Goal: Use online tool/utility: Utilize a website feature to perform a specific function

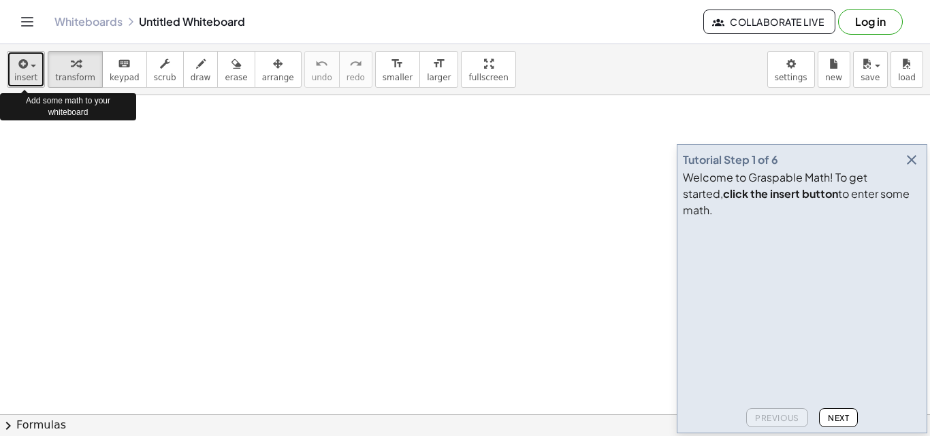
click at [39, 69] on button "insert" at bounding box center [26, 69] width 38 height 37
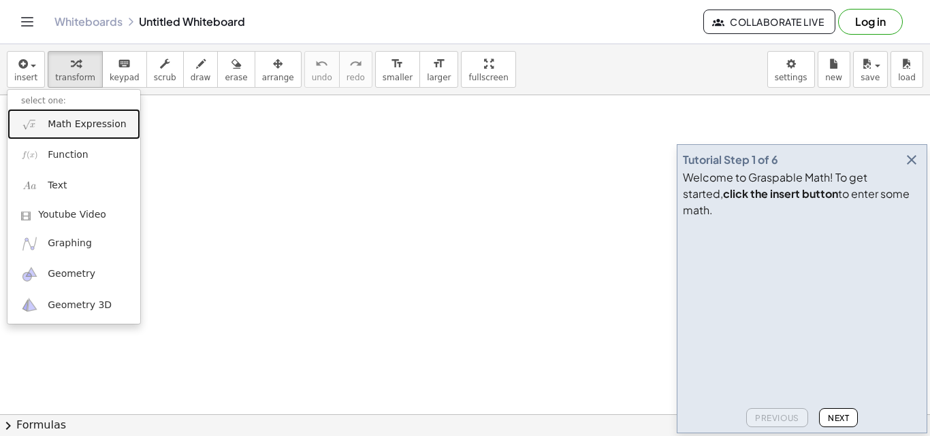
click at [95, 127] on span "Math Expression" at bounding box center [87, 125] width 78 height 14
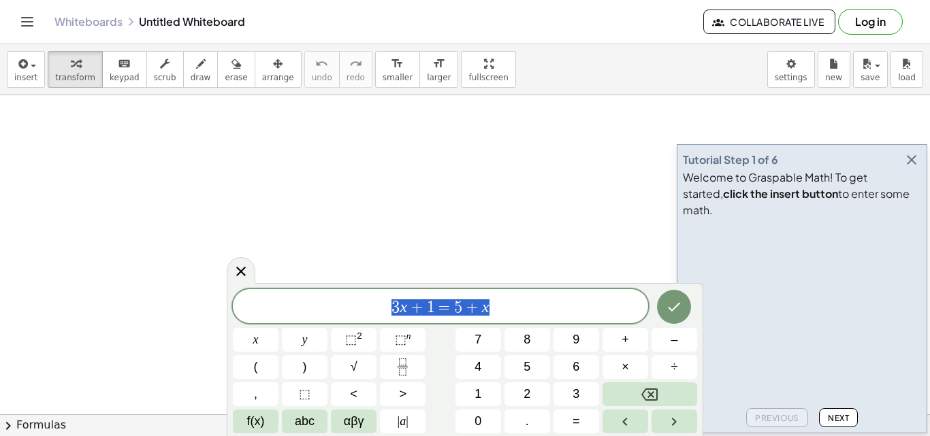
drag, startPoint x: 492, startPoint y: 310, endPoint x: 360, endPoint y: 314, distance: 132.2
click at [360, 314] on span "3 x + 1 = 5 + x" at bounding box center [440, 307] width 415 height 19
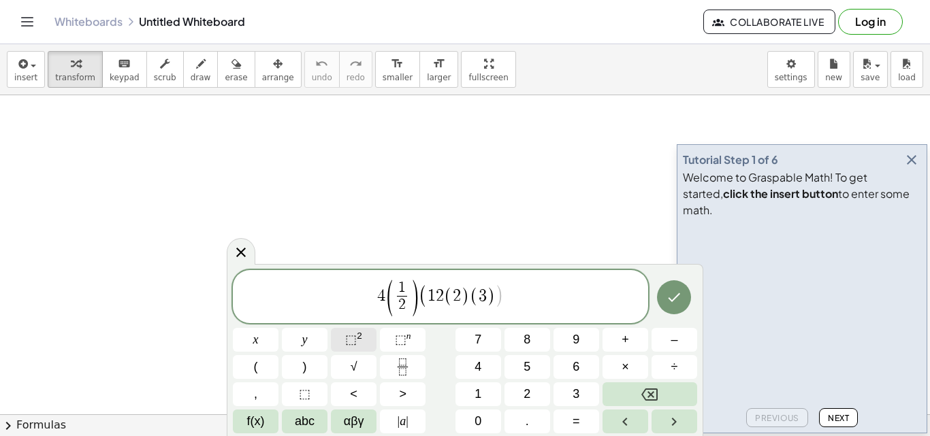
click at [357, 338] on sup "2" at bounding box center [359, 336] width 5 height 10
click at [405, 345] on span "⬚" at bounding box center [401, 340] width 12 height 14
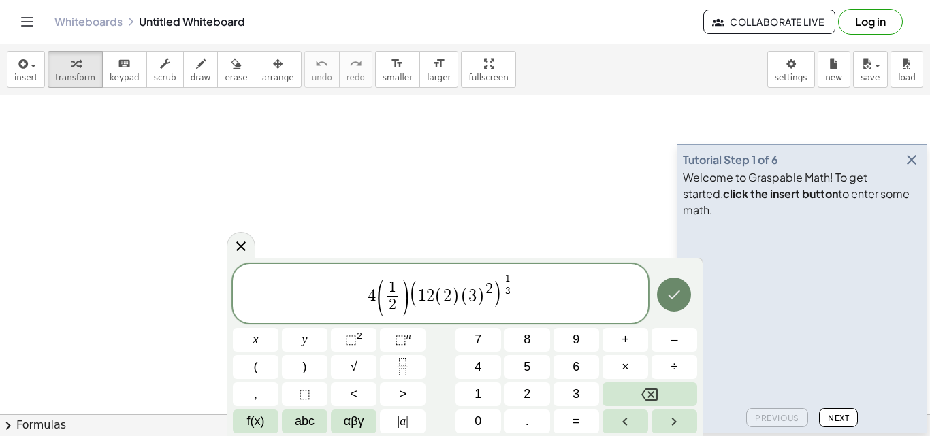
click at [675, 302] on icon "Done" at bounding box center [674, 295] width 16 height 16
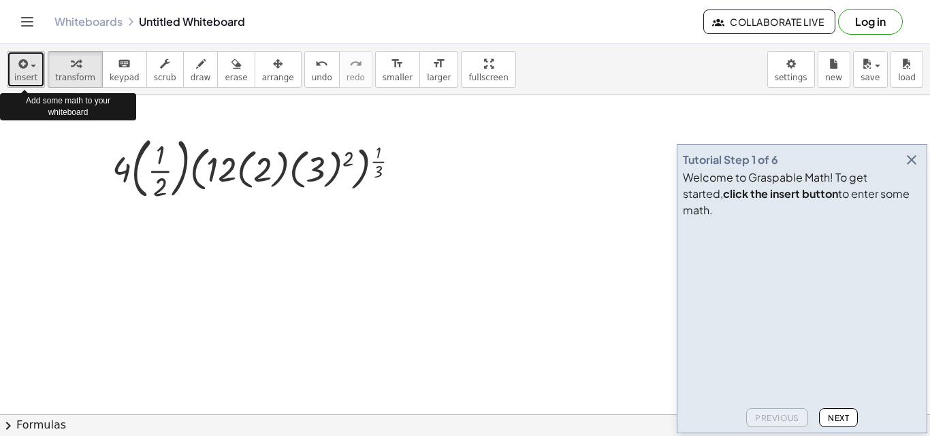
click at [28, 67] on span "button" at bounding box center [29, 66] width 3 height 10
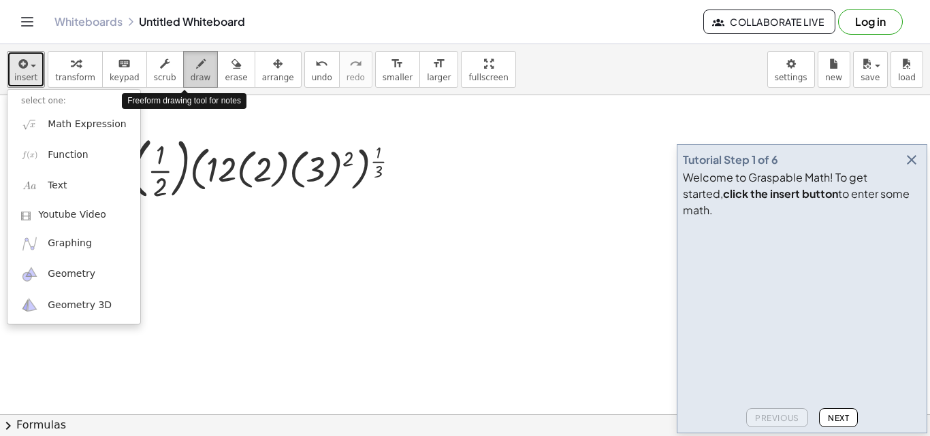
click at [196, 71] on icon "button" at bounding box center [201, 64] width 10 height 16
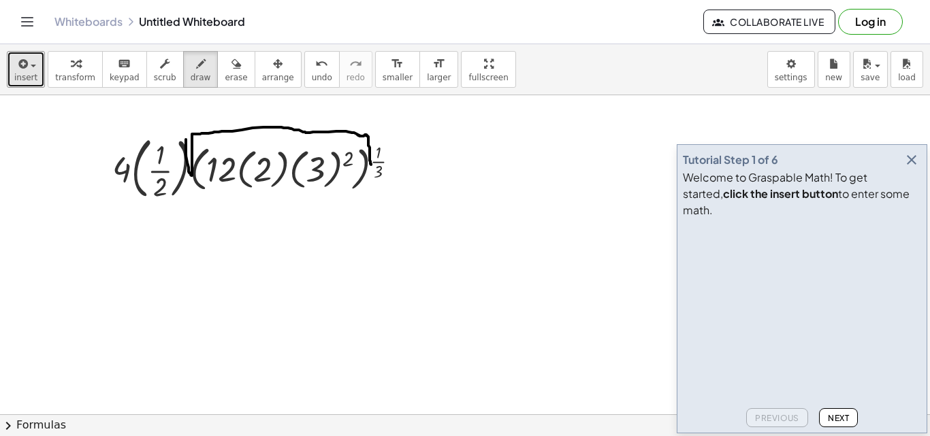
drag, startPoint x: 186, startPoint y: 140, endPoint x: 371, endPoint y: 165, distance: 187.0
drag, startPoint x: 185, startPoint y: 128, endPoint x: 186, endPoint y: 138, distance: 10.3
click at [917, 168] on icon "button" at bounding box center [912, 160] width 16 height 16
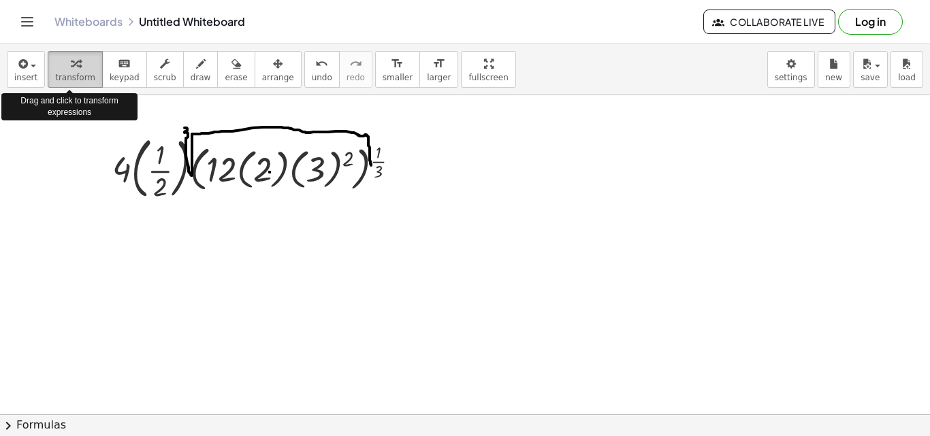
click at [71, 70] on icon "button" at bounding box center [76, 64] width 10 height 16
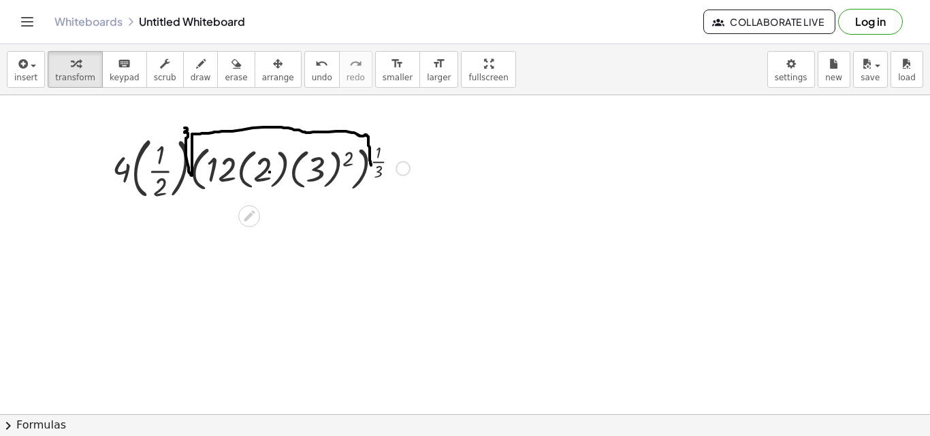
click at [253, 183] on div at bounding box center [261, 168] width 311 height 74
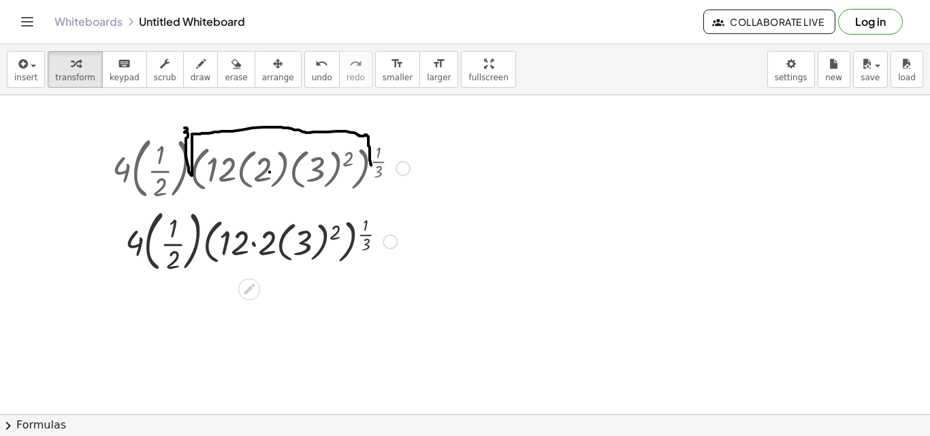
click at [267, 232] on div at bounding box center [261, 241] width 311 height 74
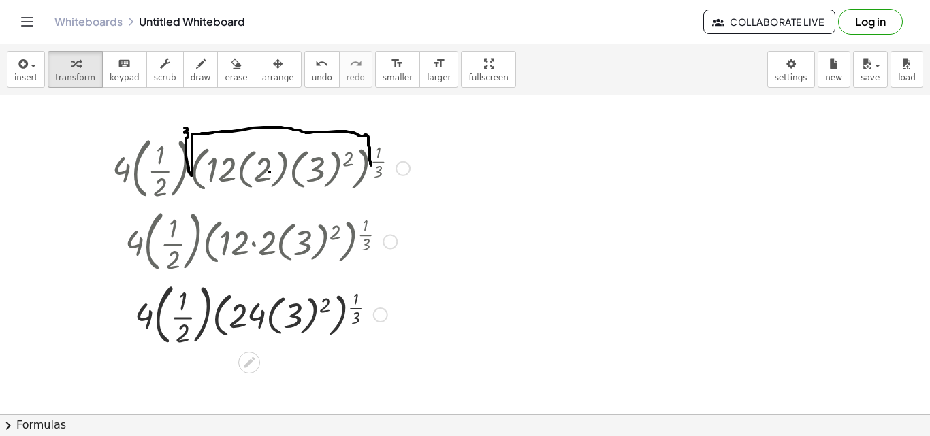
click at [291, 323] on div at bounding box center [261, 314] width 311 height 74
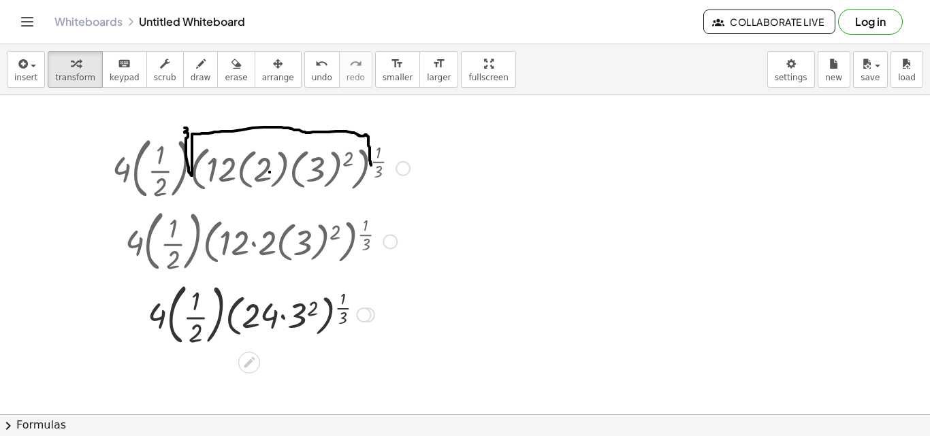
click at [291, 323] on div at bounding box center [261, 314] width 311 height 74
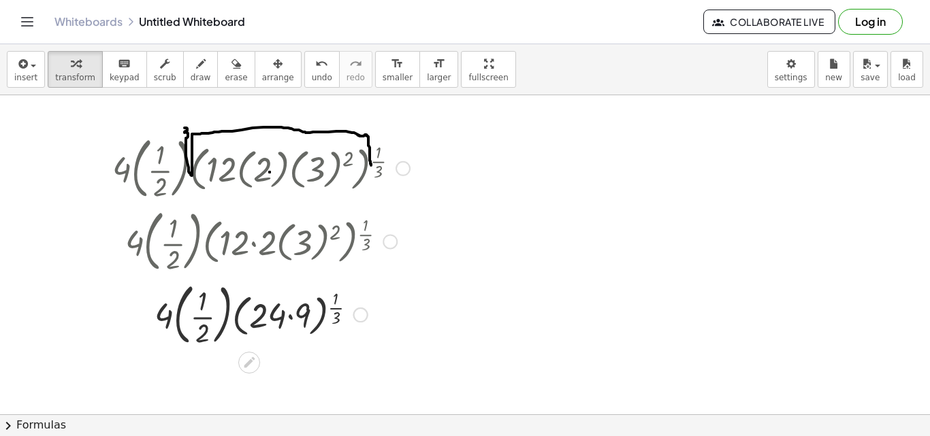
click at [291, 323] on div at bounding box center [261, 314] width 311 height 74
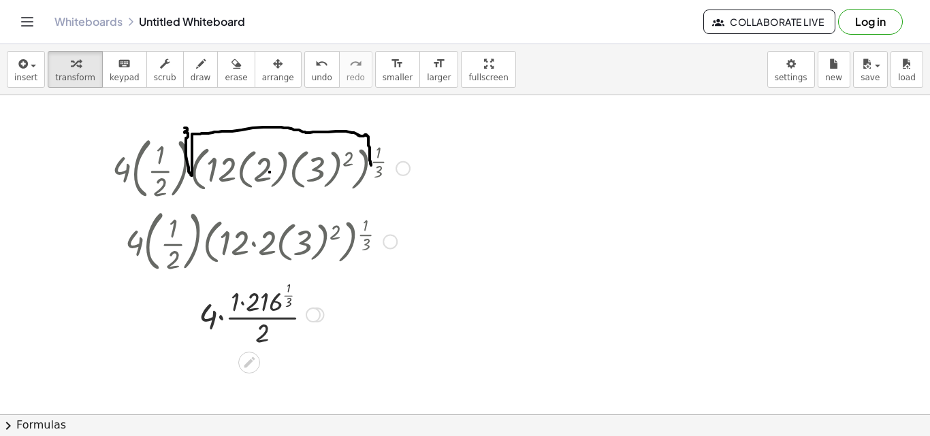
click at [268, 310] on div at bounding box center [261, 313] width 311 height 73
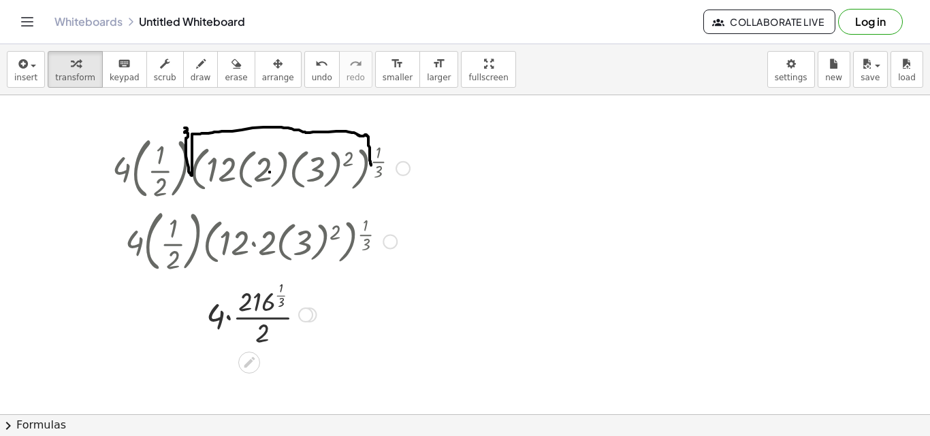
click at [268, 310] on div at bounding box center [261, 313] width 311 height 73
click at [267, 321] on div at bounding box center [261, 313] width 311 height 73
click at [266, 301] on div at bounding box center [261, 313] width 311 height 73
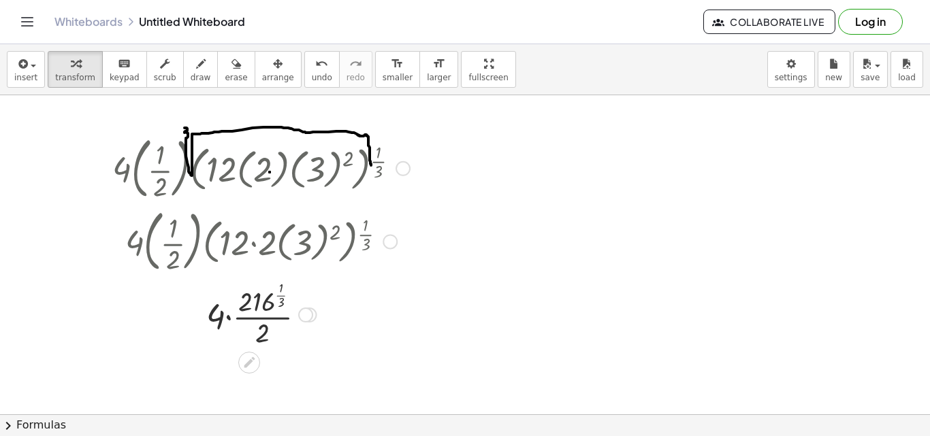
click at [279, 298] on div at bounding box center [261, 313] width 311 height 73
click at [248, 295] on div at bounding box center [261, 314] width 311 height 68
click at [255, 383] on div at bounding box center [261, 382] width 311 height 68
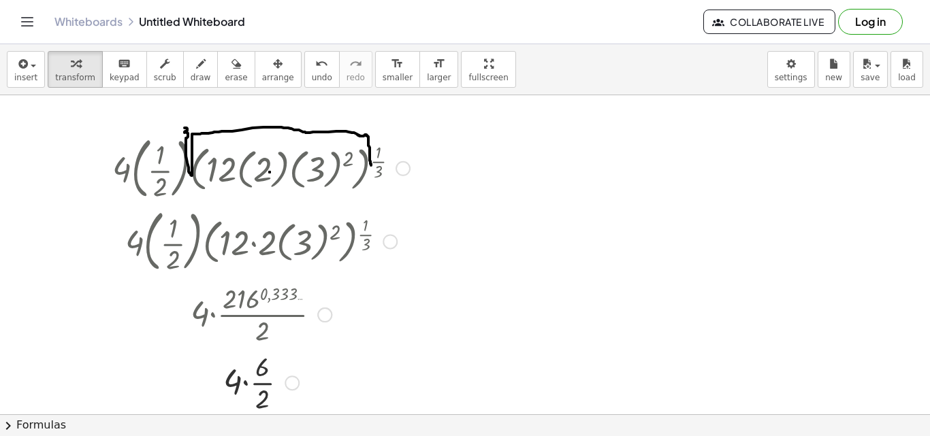
click at [255, 383] on div at bounding box center [261, 382] width 311 height 68
click at [248, 381] on div at bounding box center [261, 382] width 311 height 46
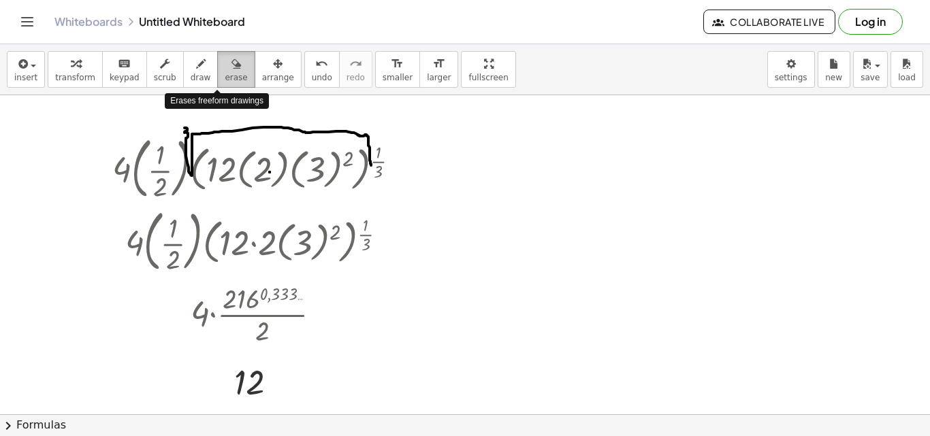
click at [234, 77] on button "erase" at bounding box center [235, 69] width 37 height 37
click at [231, 68] on icon "button" at bounding box center [236, 64] width 10 height 16
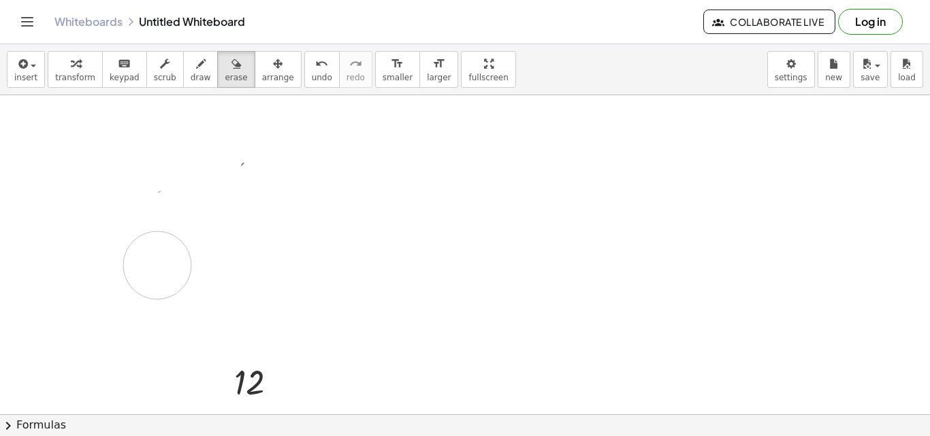
drag, startPoint x: 112, startPoint y: 127, endPoint x: 157, endPoint y: 266, distance: 146.0
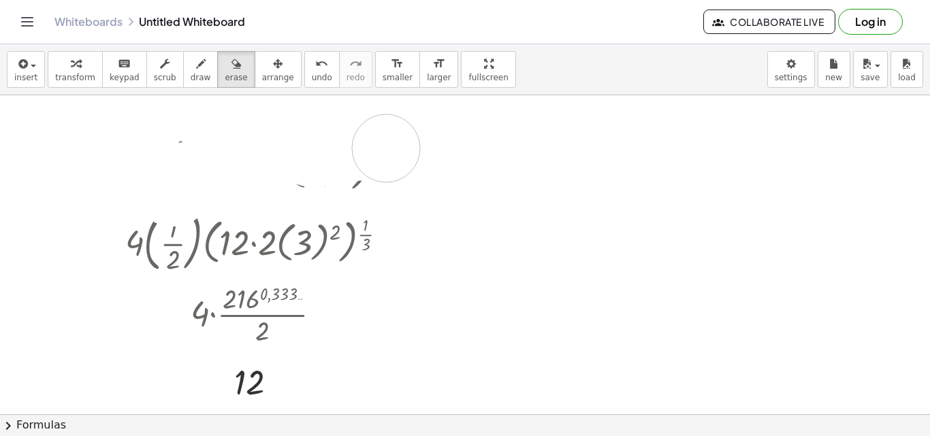
drag, startPoint x: 125, startPoint y: 142, endPoint x: 386, endPoint y: 148, distance: 261.5
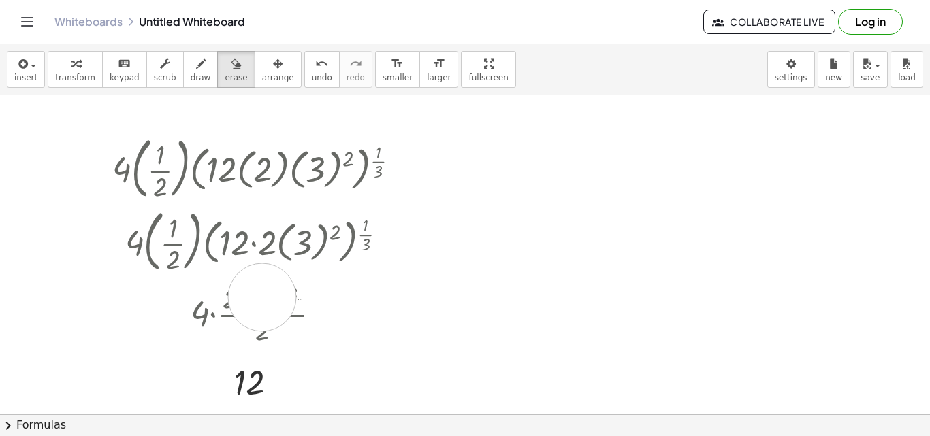
click at [262, 76] on span "arrange" at bounding box center [278, 78] width 32 height 10
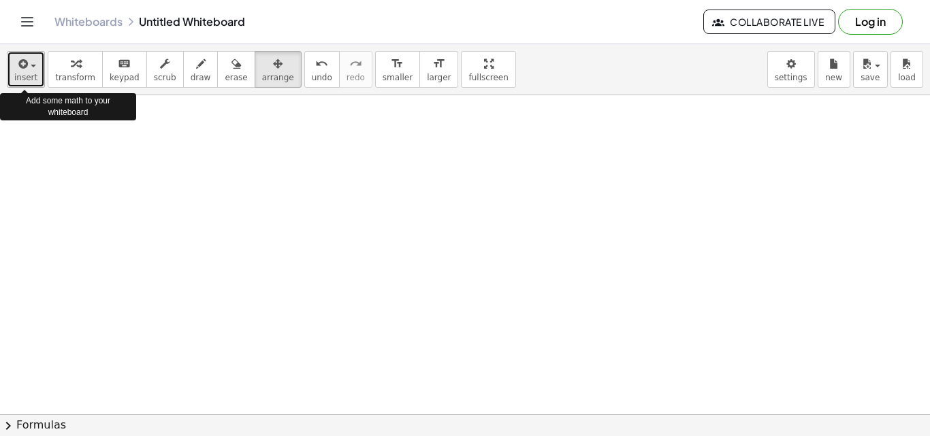
click at [29, 71] on div "button" at bounding box center [25, 63] width 23 height 16
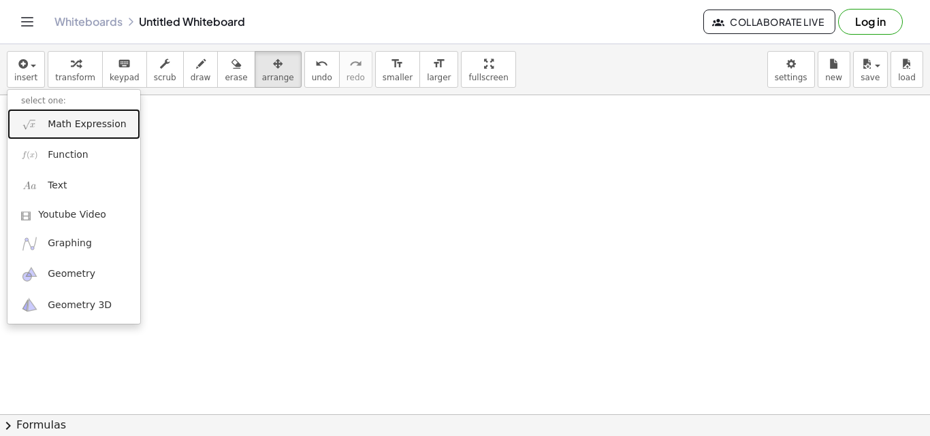
click at [57, 121] on span "Math Expression" at bounding box center [87, 125] width 78 height 14
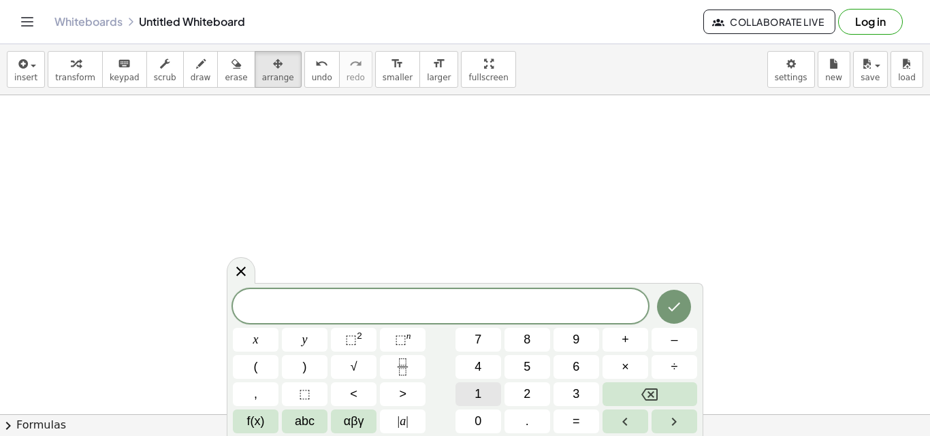
click at [480, 400] on span "1" at bounding box center [478, 394] width 7 height 18
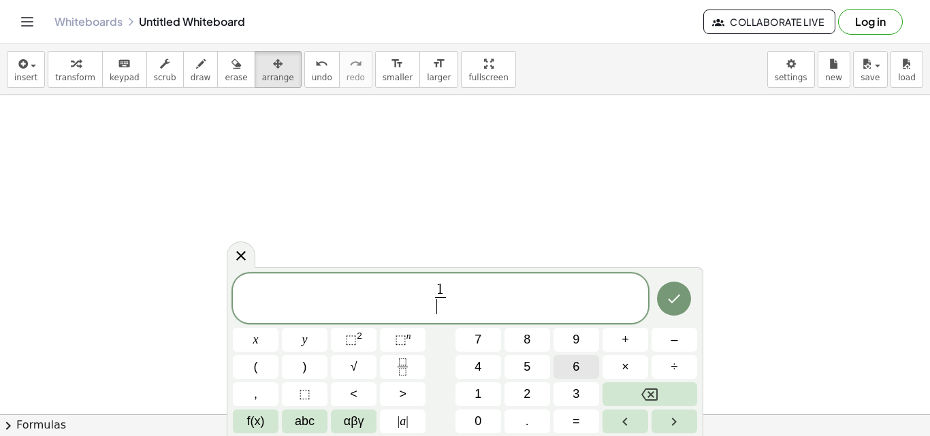
click at [592, 367] on button "6" at bounding box center [577, 367] width 46 height 24
click at [588, 367] on button "6" at bounding box center [577, 367] width 46 height 24
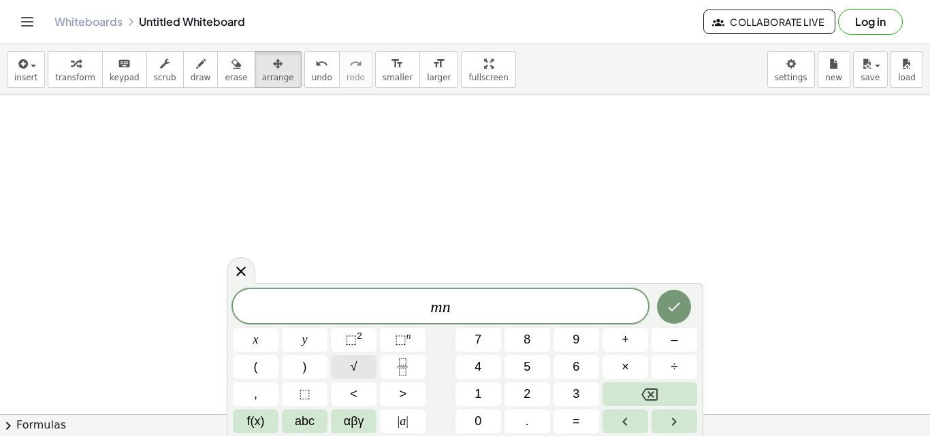
click at [354, 360] on span "√" at bounding box center [354, 367] width 7 height 18
click at [398, 336] on span "⬚" at bounding box center [401, 340] width 12 height 14
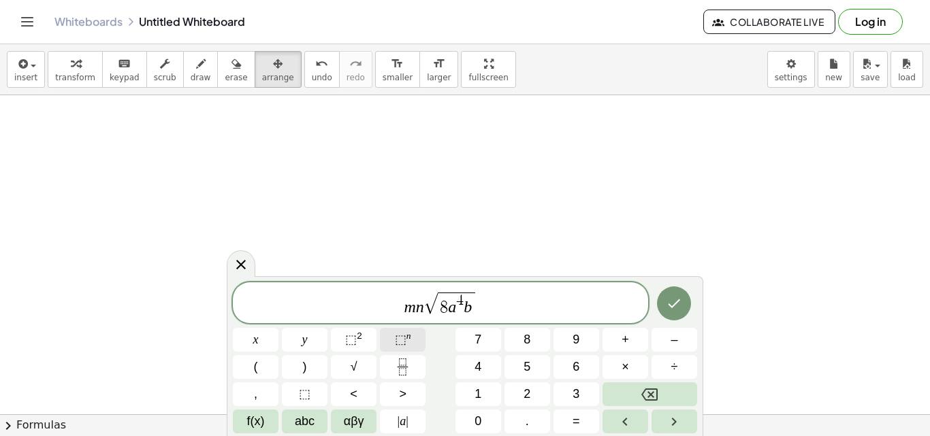
click at [404, 343] on span "⬚" at bounding box center [401, 340] width 12 height 14
click at [671, 313] on button "Done" at bounding box center [674, 304] width 34 height 34
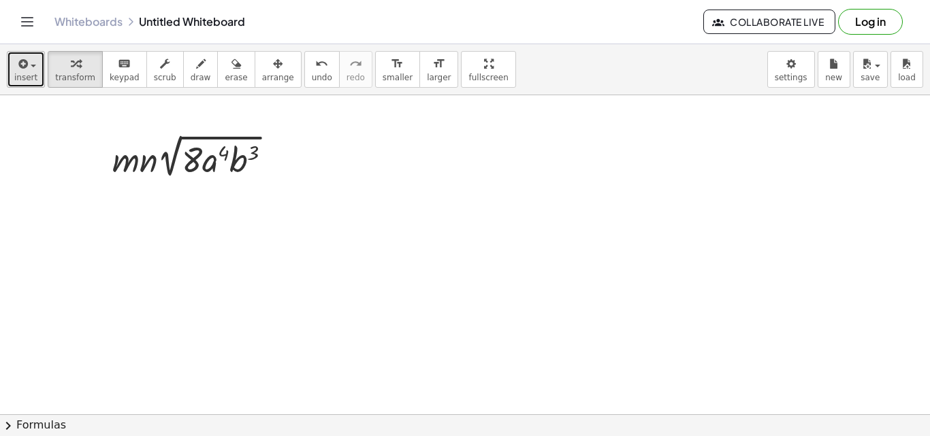
click at [20, 81] on span "insert" at bounding box center [25, 78] width 23 height 10
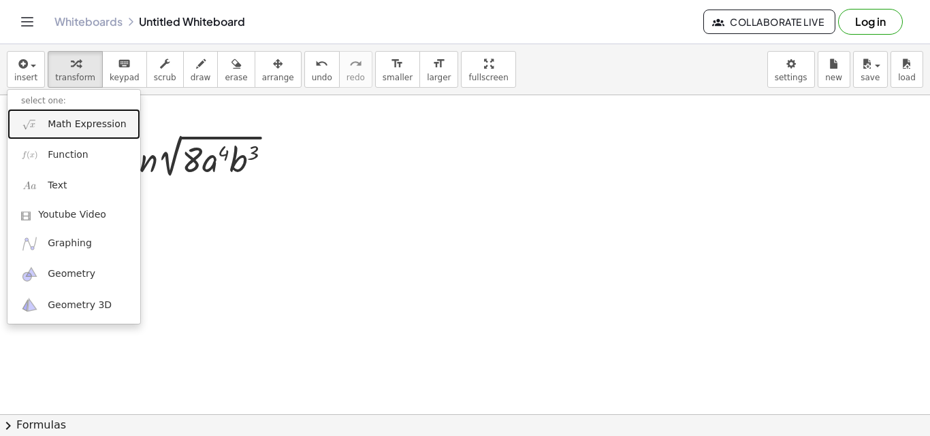
click at [75, 131] on span "Math Expression" at bounding box center [87, 125] width 78 height 14
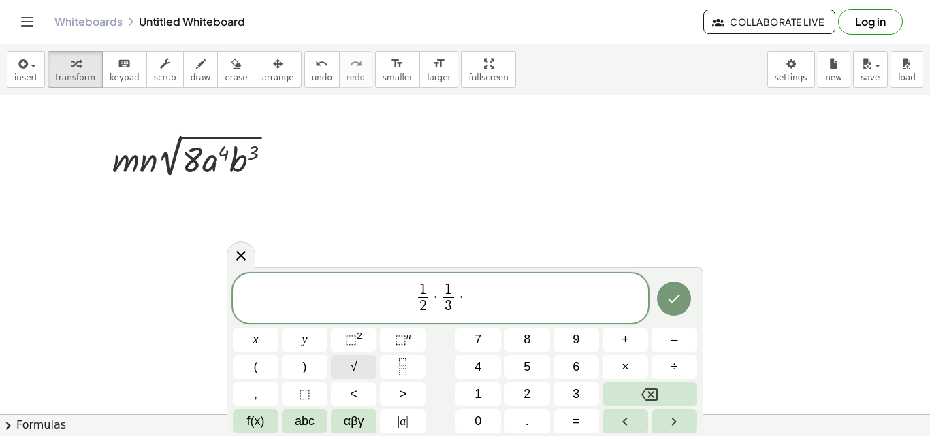
click at [357, 362] on button "√" at bounding box center [354, 367] width 46 height 24
click at [396, 345] on span "⬚" at bounding box center [401, 340] width 12 height 14
click at [399, 340] on span "⬚" at bounding box center [401, 340] width 12 height 14
click at [669, 300] on icon "Done" at bounding box center [675, 298] width 12 height 9
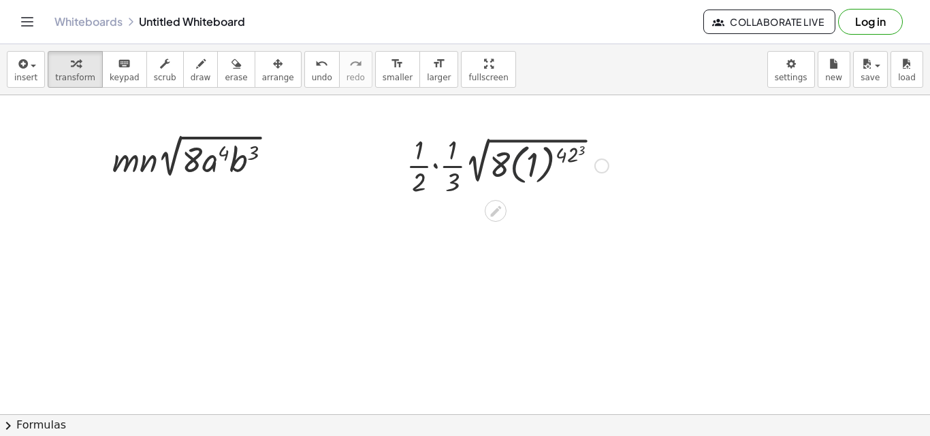
click at [522, 157] on div at bounding box center [508, 165] width 216 height 68
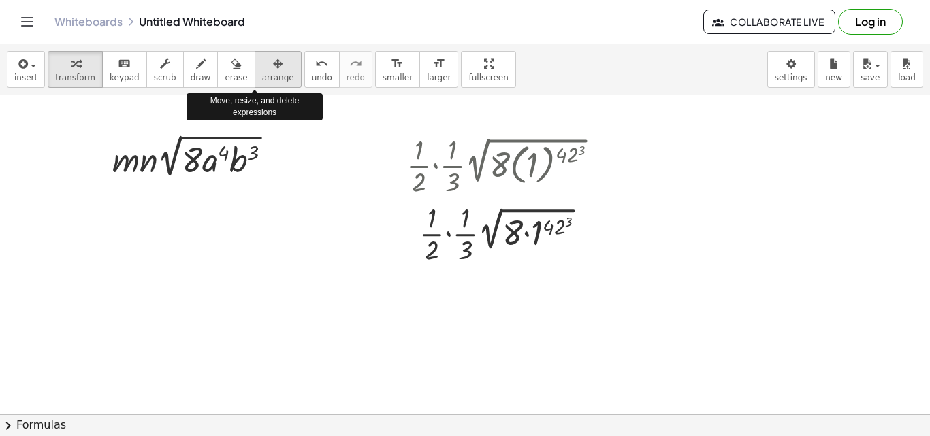
click at [273, 69] on icon "button" at bounding box center [278, 64] width 10 height 16
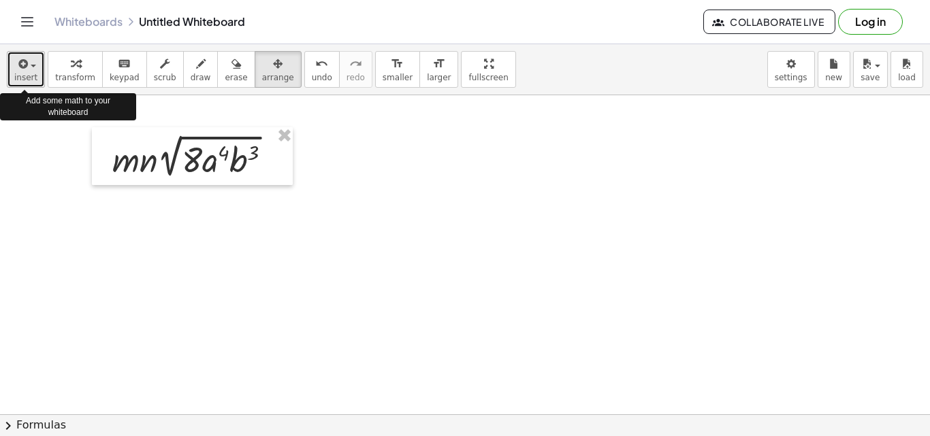
click at [17, 73] on span "insert" at bounding box center [25, 78] width 23 height 10
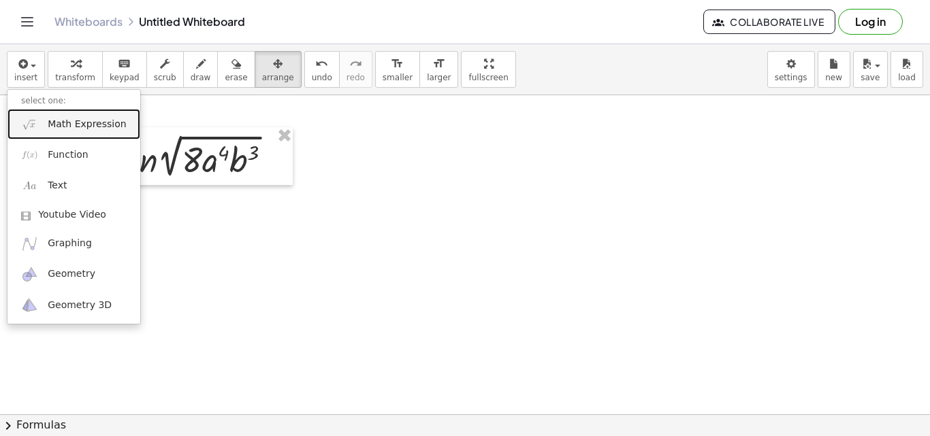
click at [69, 124] on span "Math Expression" at bounding box center [87, 125] width 78 height 14
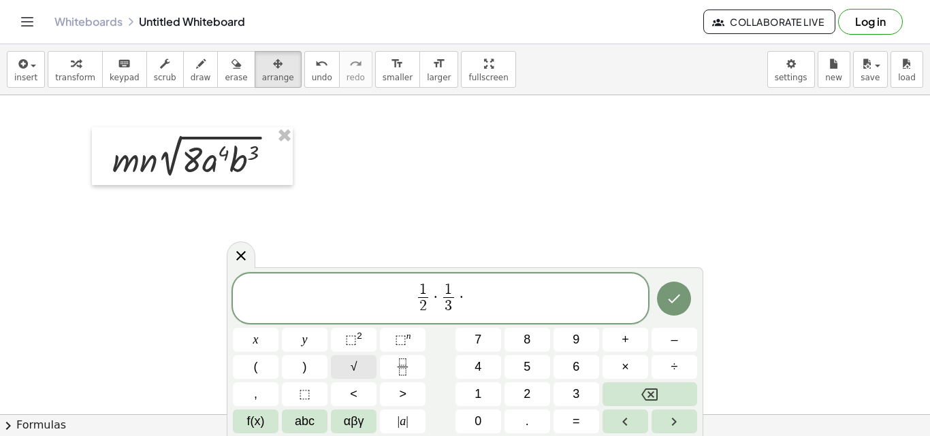
click at [357, 358] on button "√" at bounding box center [354, 367] width 46 height 24
click at [401, 344] on span "⬚" at bounding box center [401, 340] width 12 height 14
click at [456, 296] on span "(" at bounding box center [459, 298] width 9 height 20
click at [399, 336] on span "⬚" at bounding box center [401, 340] width 12 height 14
click at [681, 304] on icon "Done" at bounding box center [674, 299] width 16 height 16
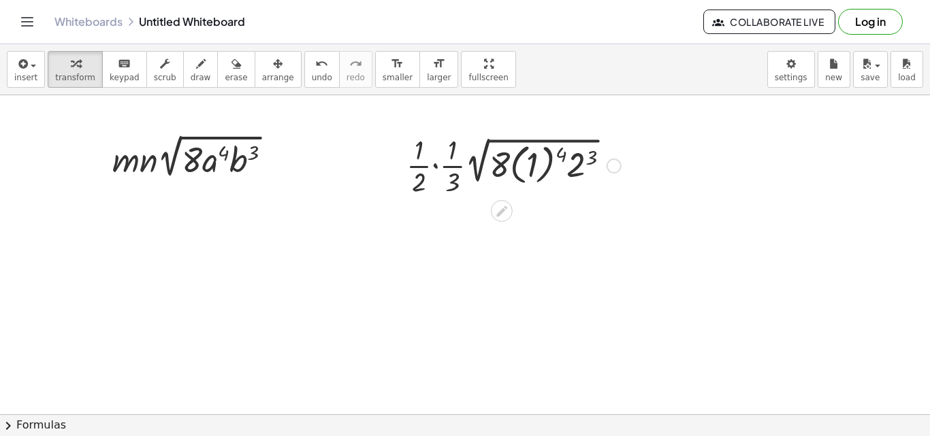
click at [435, 164] on div at bounding box center [514, 165] width 228 height 68
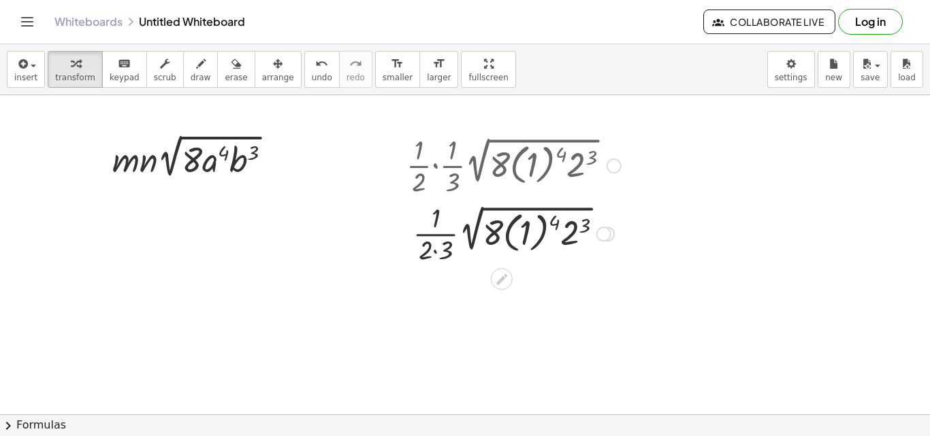
click at [435, 250] on div at bounding box center [514, 233] width 228 height 68
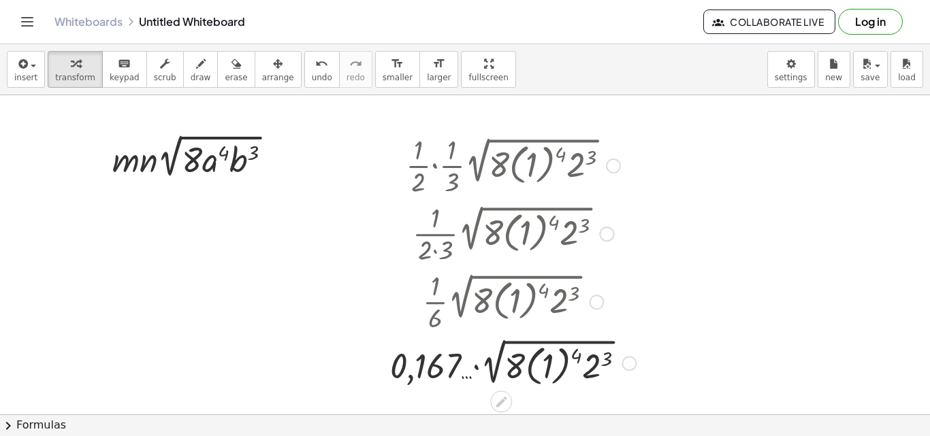
click at [495, 304] on div at bounding box center [512, 301] width 259 height 68
click at [515, 300] on div at bounding box center [512, 301] width 259 height 68
click at [312, 73] on span "undo" at bounding box center [322, 78] width 20 height 10
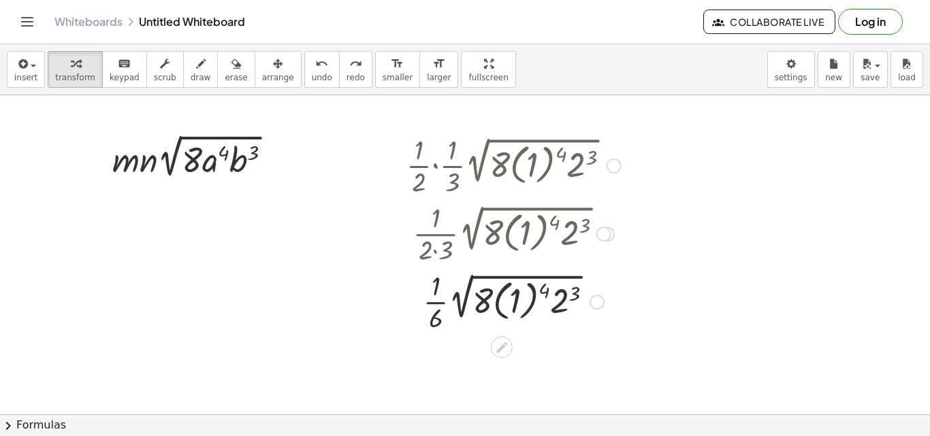
click at [572, 298] on div at bounding box center [514, 301] width 228 height 68
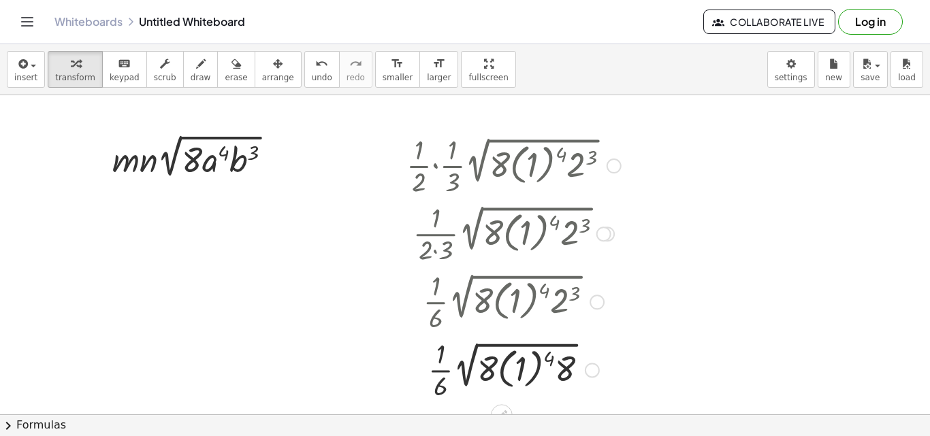
click at [521, 368] on div at bounding box center [514, 369] width 228 height 68
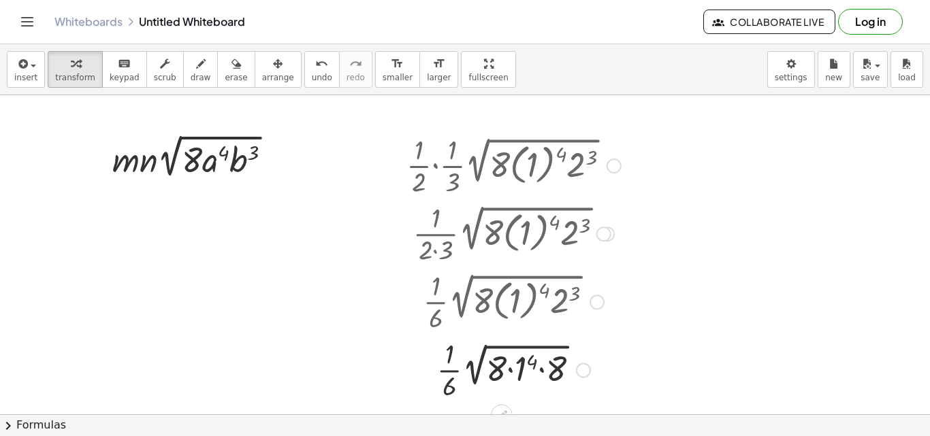
click at [526, 364] on div at bounding box center [514, 369] width 228 height 68
click at [513, 367] on div at bounding box center [514, 369] width 228 height 68
click at [526, 372] on div at bounding box center [514, 369] width 228 height 68
click at [530, 369] on div at bounding box center [514, 369] width 228 height 68
click at [504, 370] on div at bounding box center [514, 369] width 228 height 68
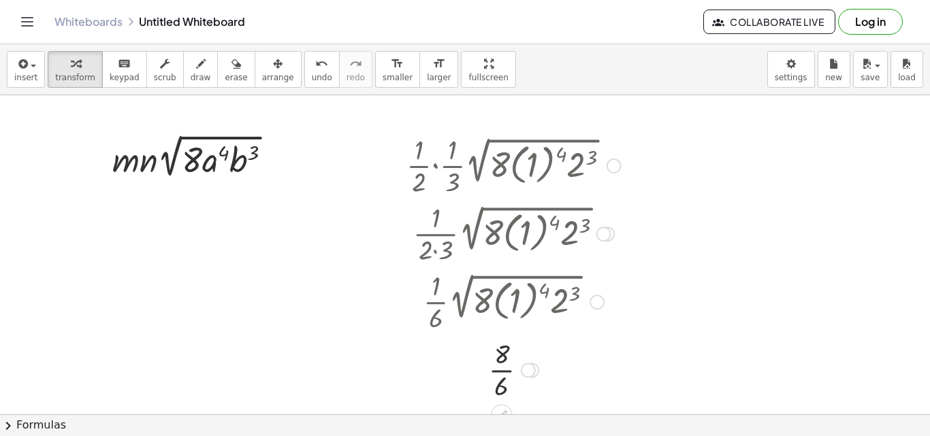
click at [505, 357] on div at bounding box center [514, 369] width 228 height 68
drag, startPoint x: 500, startPoint y: 370, endPoint x: 494, endPoint y: 357, distance: 14.0
click at [494, 357] on div at bounding box center [514, 369] width 228 height 68
click at [498, 364] on div at bounding box center [514, 369] width 228 height 68
click at [263, 61] on div "button" at bounding box center [278, 63] width 32 height 16
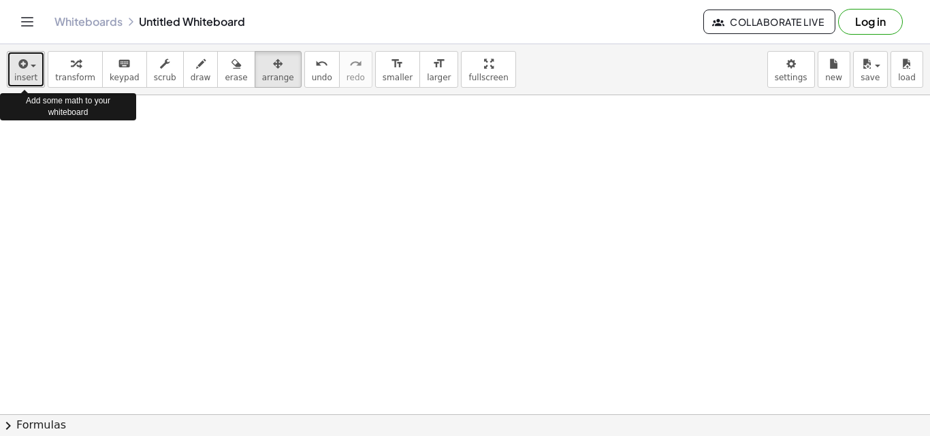
click at [29, 74] on span "insert" at bounding box center [25, 78] width 23 height 10
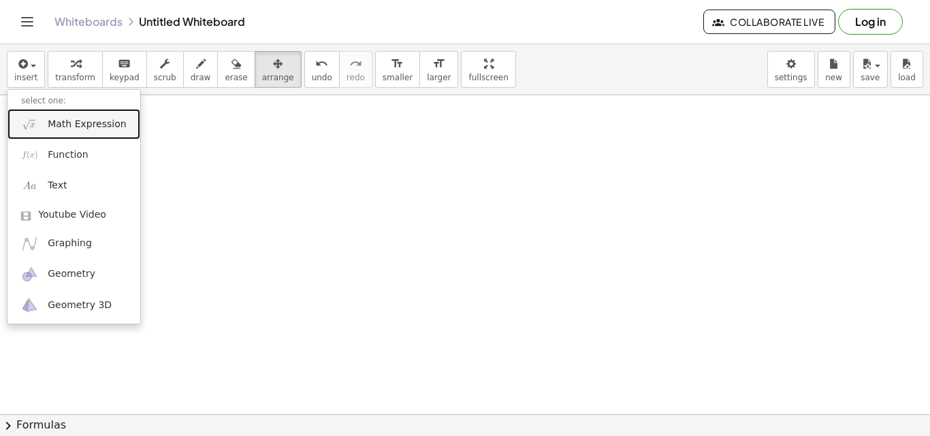
click at [47, 120] on link "Math Expression" at bounding box center [73, 124] width 133 height 31
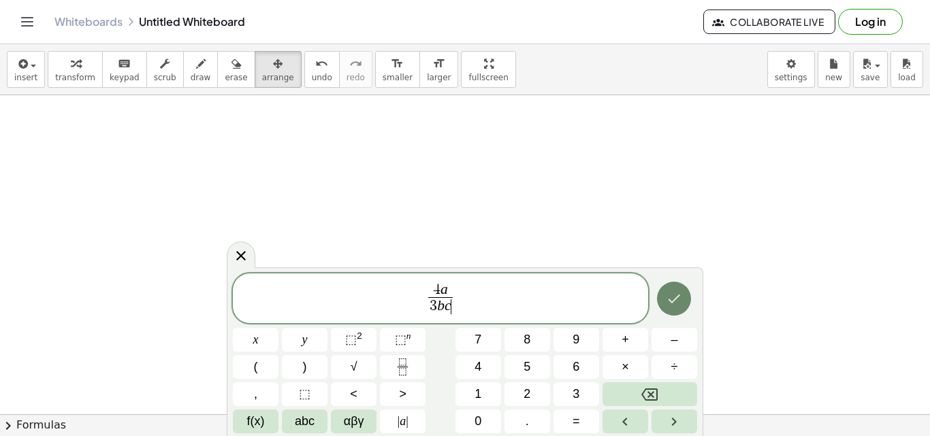
click at [680, 309] on button "Done" at bounding box center [674, 299] width 34 height 34
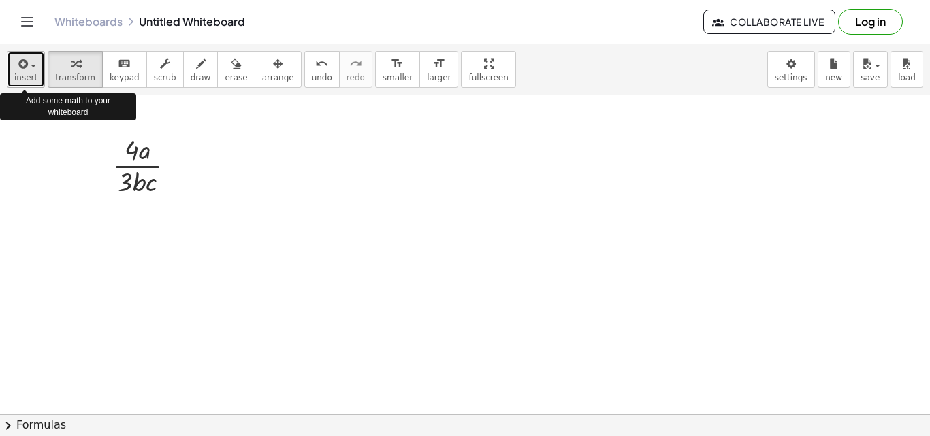
click at [30, 73] on span "insert" at bounding box center [25, 78] width 23 height 10
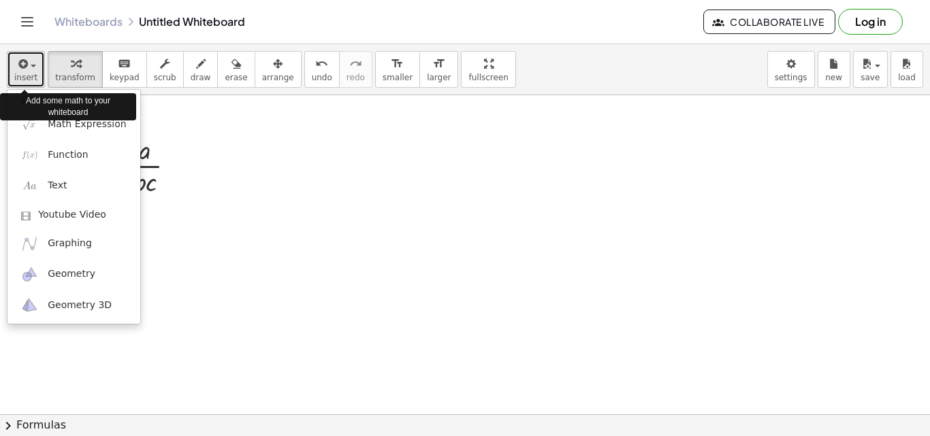
click at [30, 73] on span "insert" at bounding box center [25, 78] width 23 height 10
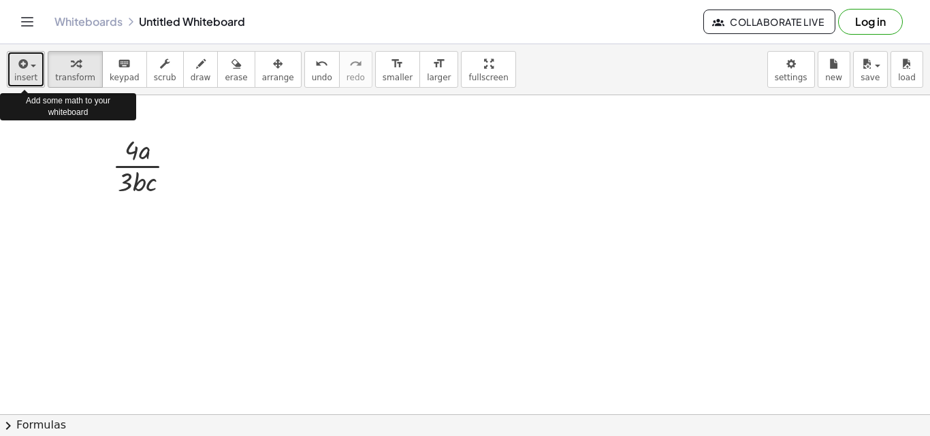
click at [33, 74] on span "insert" at bounding box center [25, 78] width 23 height 10
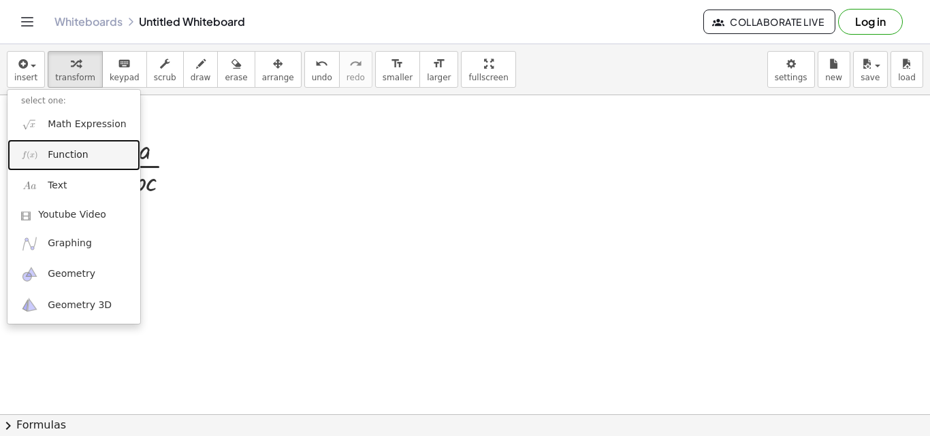
click at [82, 148] on span "Function" at bounding box center [68, 155] width 41 height 14
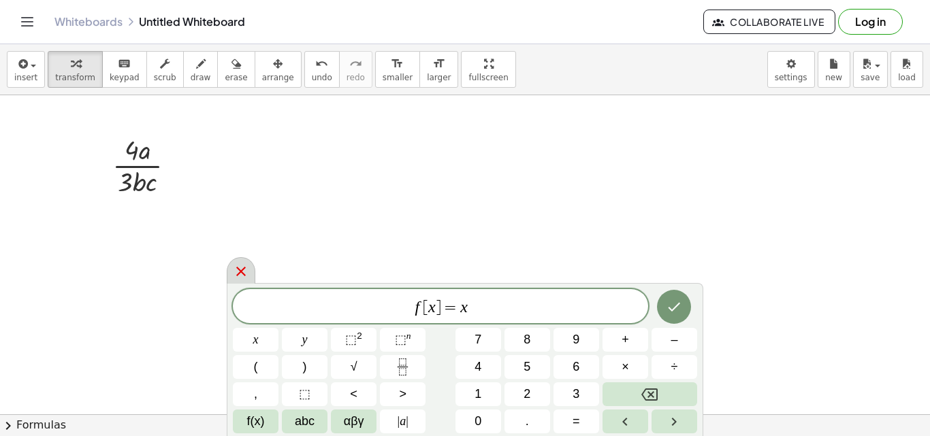
click at [243, 266] on icon at bounding box center [241, 271] width 16 height 16
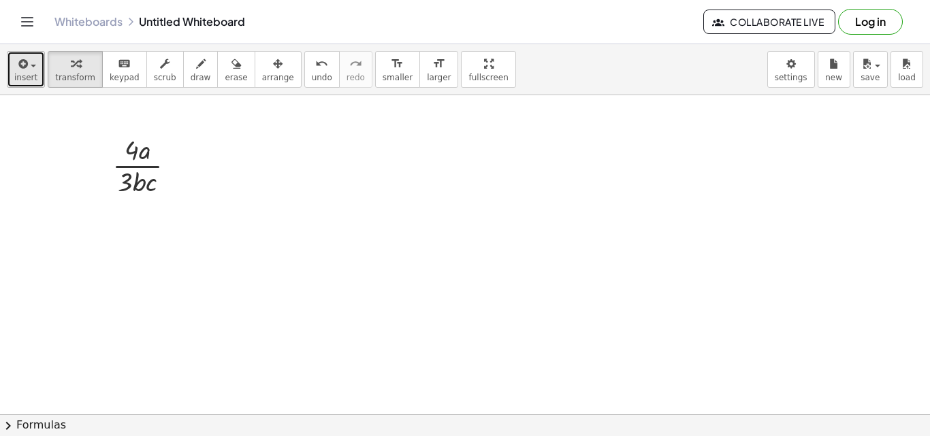
click at [28, 79] on span "insert" at bounding box center [25, 78] width 23 height 10
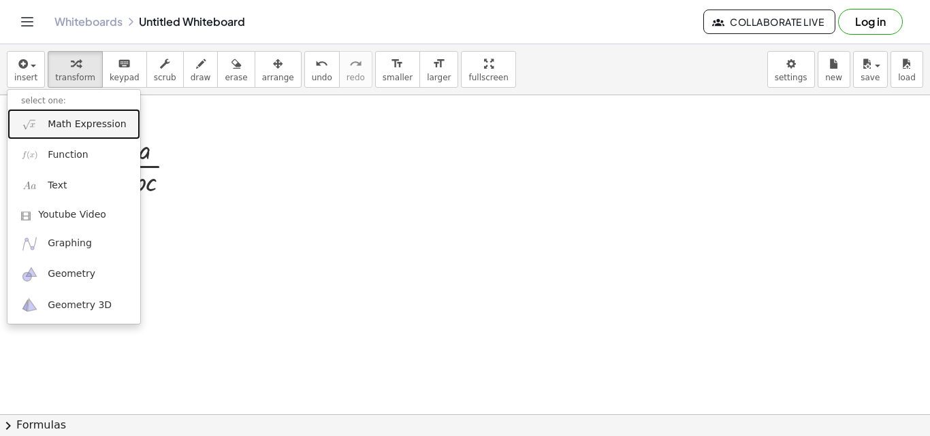
click at [82, 125] on span "Math Expression" at bounding box center [87, 125] width 78 height 14
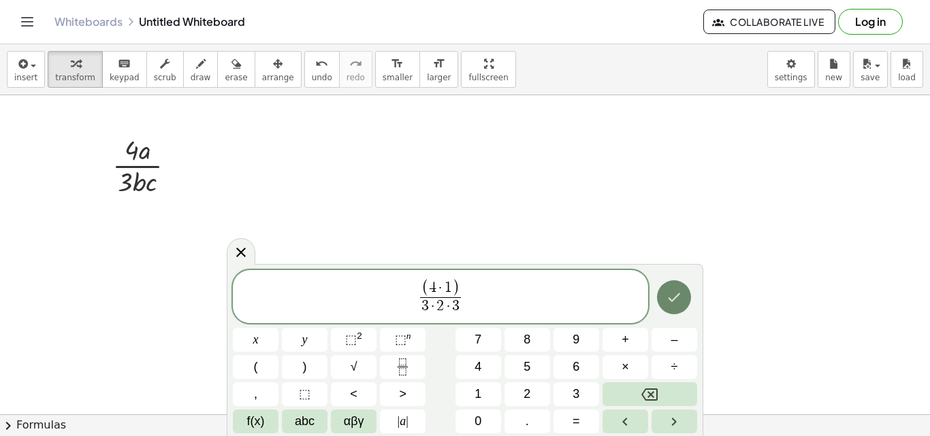
click at [680, 301] on icon "Done" at bounding box center [674, 297] width 16 height 16
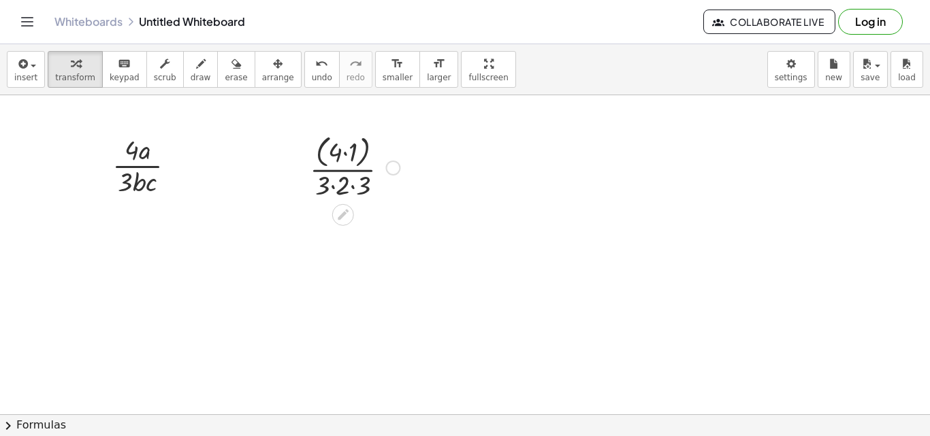
click at [342, 151] on div at bounding box center [354, 167] width 103 height 72
click at [345, 151] on div at bounding box center [354, 167] width 103 height 72
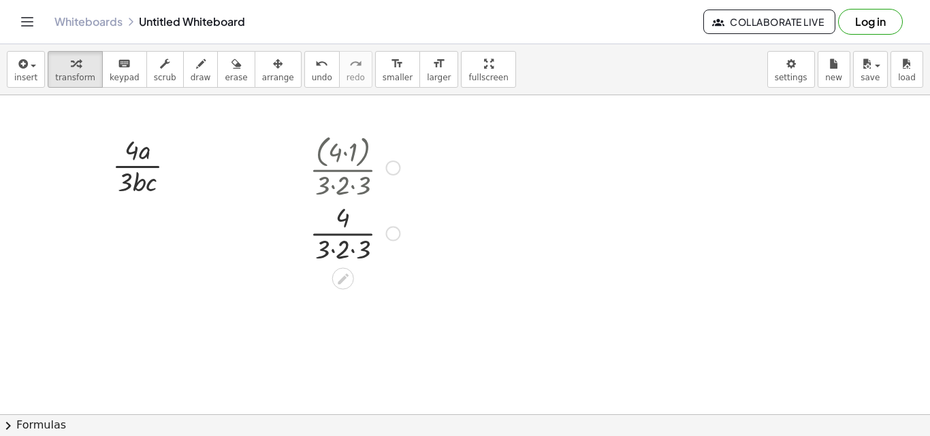
click at [343, 176] on div at bounding box center [354, 167] width 103 height 72
click at [347, 250] on div at bounding box center [354, 237] width 103 height 68
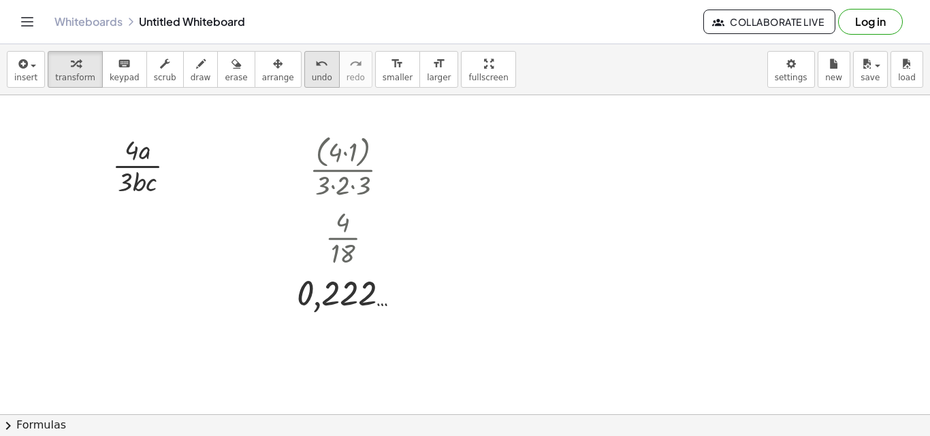
click at [312, 80] on span "undo" at bounding box center [322, 78] width 20 height 10
click at [346, 224] on div at bounding box center [354, 237] width 103 height 68
click at [345, 237] on div at bounding box center [354, 237] width 103 height 68
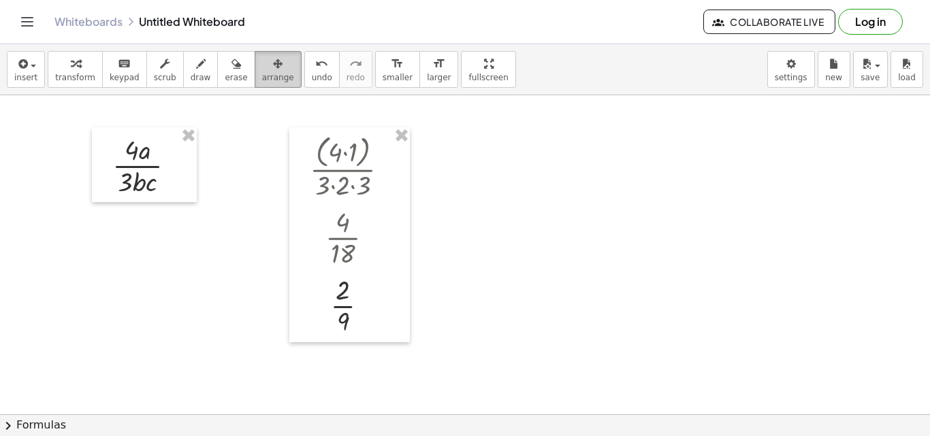
click at [262, 76] on span "arrange" at bounding box center [278, 78] width 32 height 10
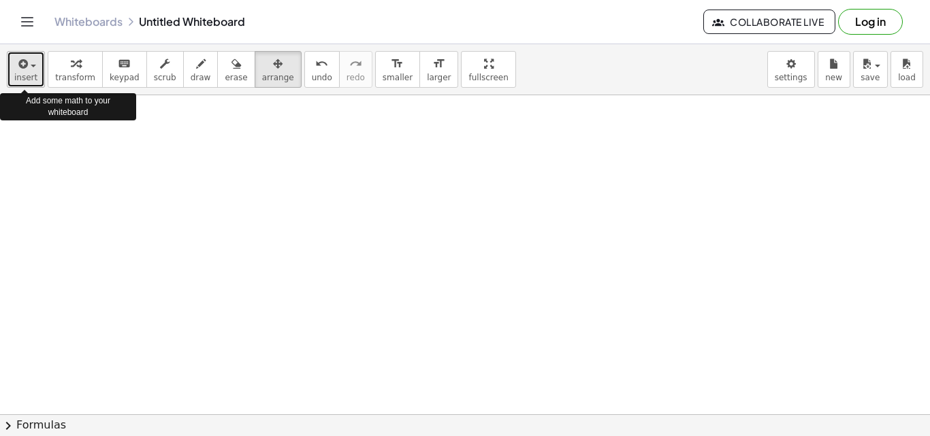
click at [25, 61] on icon "button" at bounding box center [22, 64] width 12 height 16
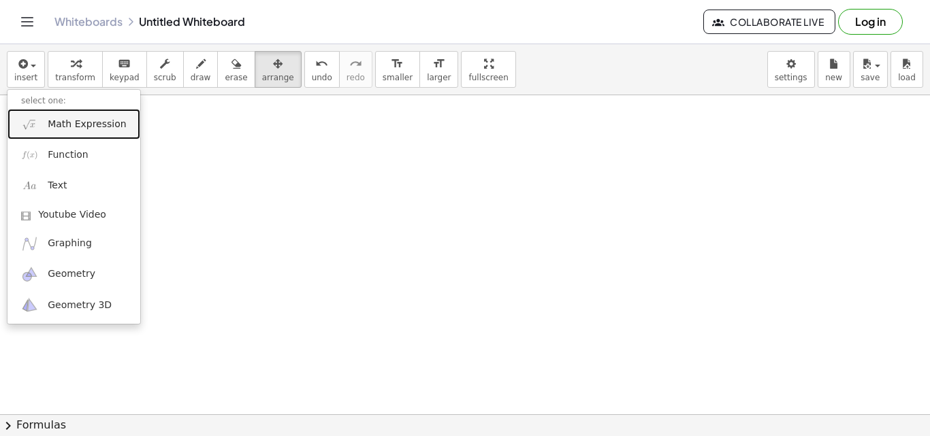
click at [85, 129] on span "Math Expression" at bounding box center [87, 125] width 78 height 14
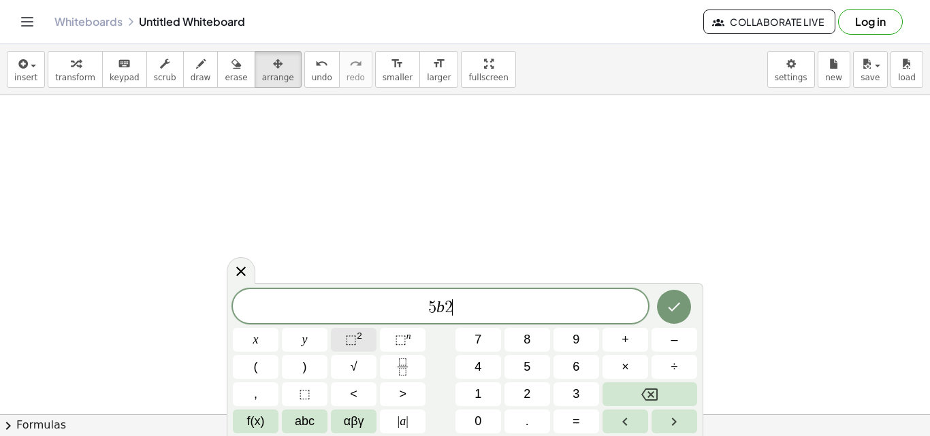
click at [350, 337] on span "⬚" at bounding box center [351, 340] width 12 height 14
click at [351, 338] on span "⬚" at bounding box center [351, 340] width 12 height 14
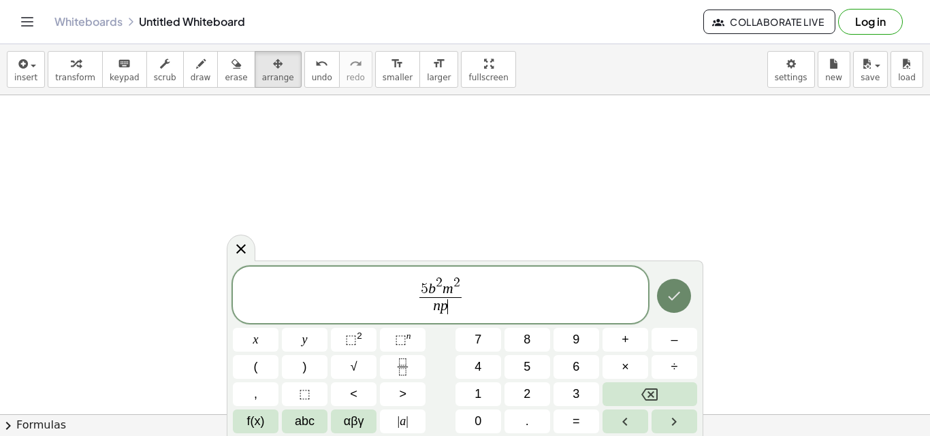
click at [679, 308] on button "Done" at bounding box center [674, 296] width 34 height 34
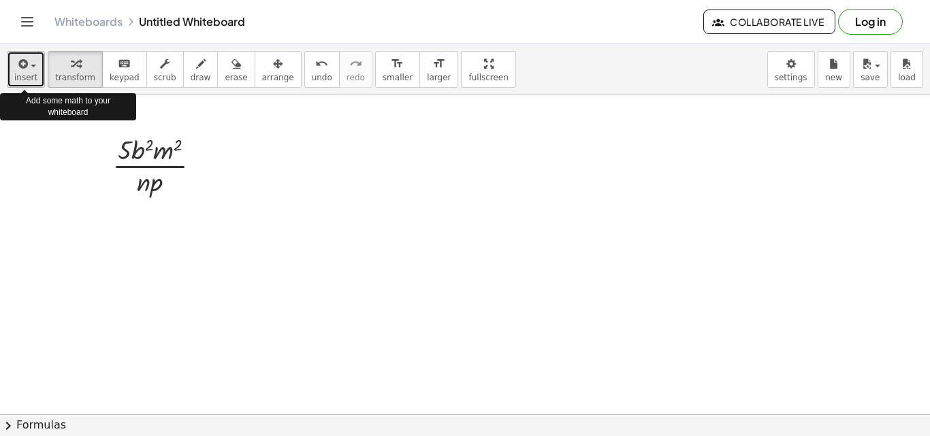
click at [37, 68] on button "insert" at bounding box center [26, 69] width 38 height 37
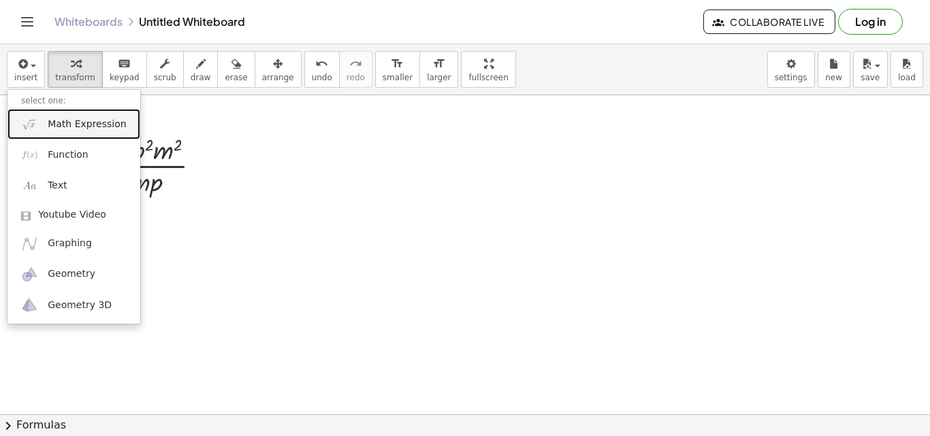
click at [65, 124] on span "Math Expression" at bounding box center [87, 125] width 78 height 14
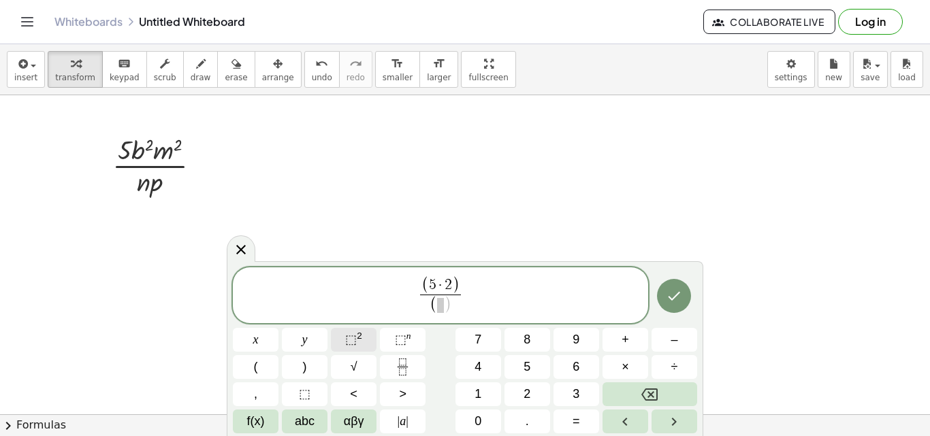
click at [353, 345] on span "⬚" at bounding box center [351, 340] width 12 height 14
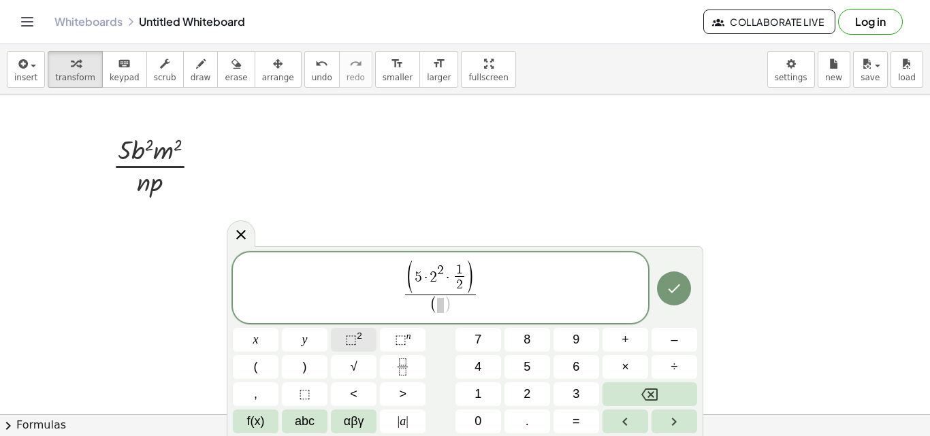
click at [353, 345] on span "⬚" at bounding box center [351, 340] width 12 height 14
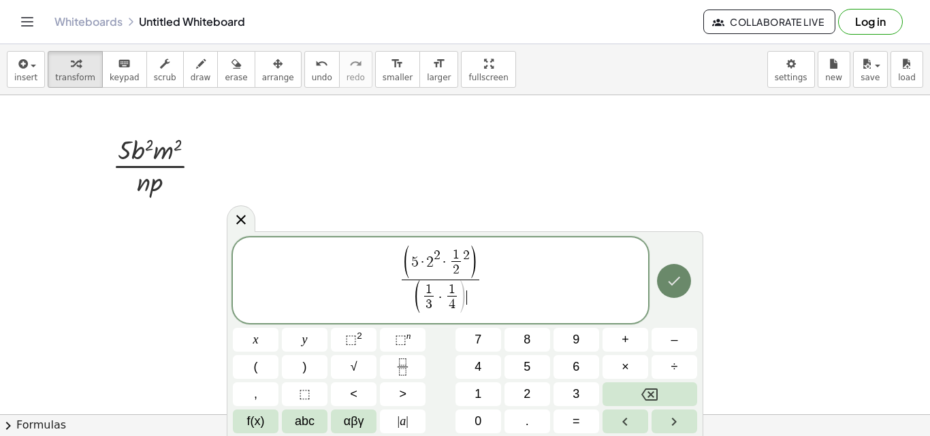
click at [672, 286] on icon "Done" at bounding box center [674, 281] width 16 height 16
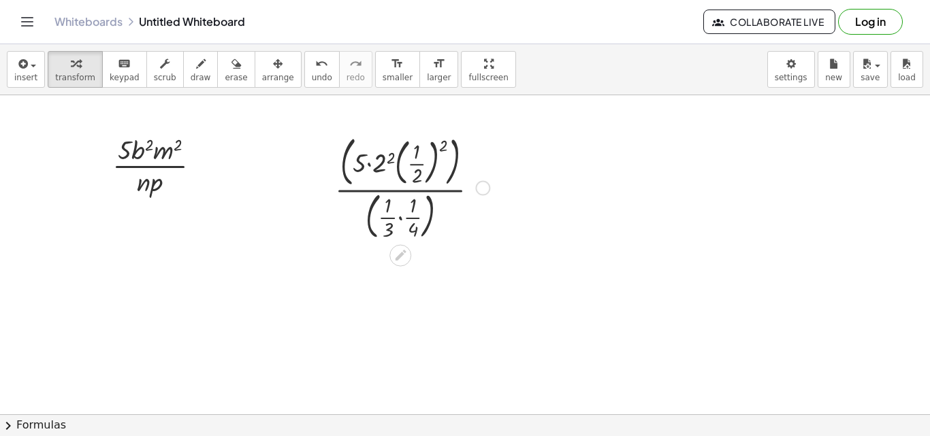
click at [372, 163] on div at bounding box center [412, 187] width 168 height 112
click at [370, 163] on div at bounding box center [412, 187] width 168 height 112
click at [370, 164] on div at bounding box center [412, 187] width 168 height 112
click at [383, 163] on div at bounding box center [412, 187] width 168 height 112
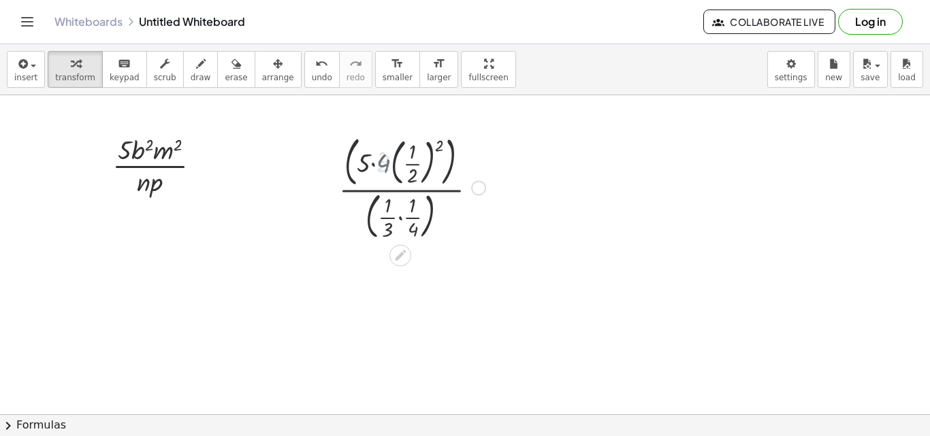
click at [383, 163] on div at bounding box center [412, 187] width 160 height 112
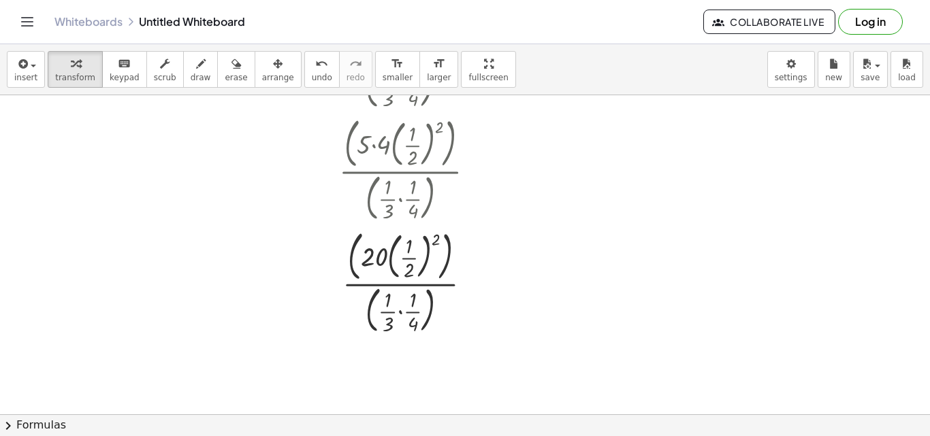
scroll to position [132, 0]
click at [413, 259] on div at bounding box center [412, 279] width 168 height 112
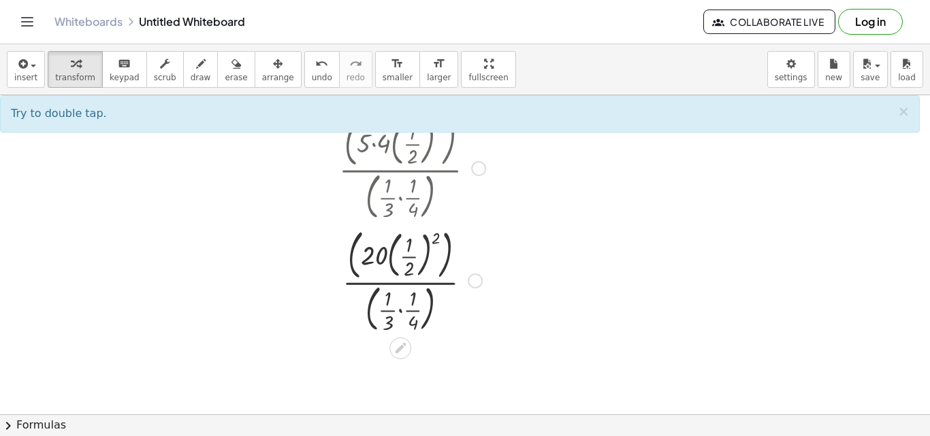
click at [426, 243] on div at bounding box center [412, 279] width 168 height 112
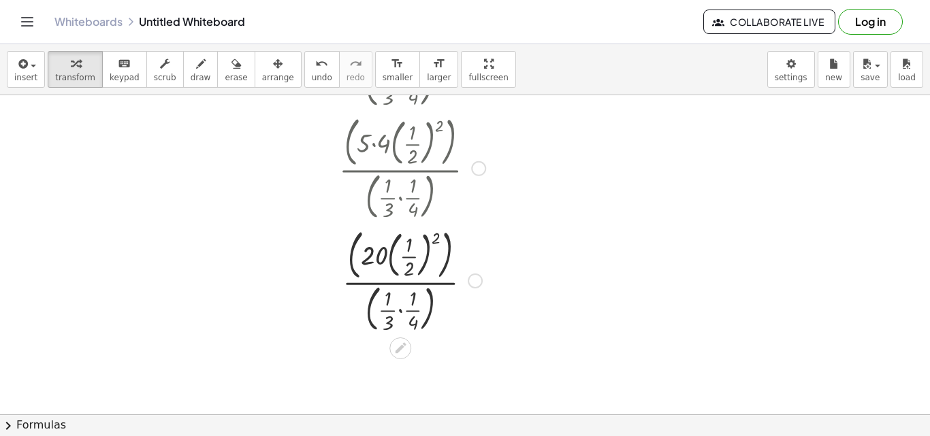
click at [432, 241] on div at bounding box center [412, 279] width 168 height 112
click at [434, 240] on div at bounding box center [412, 279] width 168 height 112
click at [426, 245] on div at bounding box center [412, 279] width 168 height 112
click at [433, 242] on div at bounding box center [412, 279] width 168 height 112
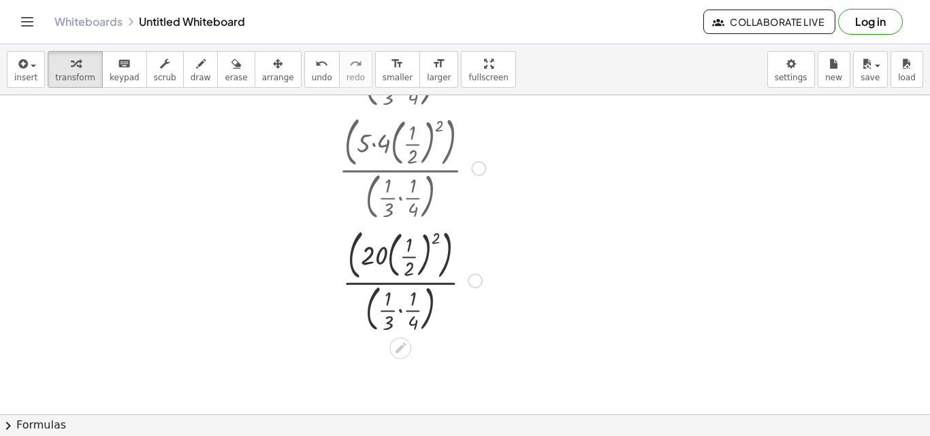
click at [436, 240] on div at bounding box center [412, 279] width 168 height 112
click at [408, 255] on div at bounding box center [412, 279] width 168 height 112
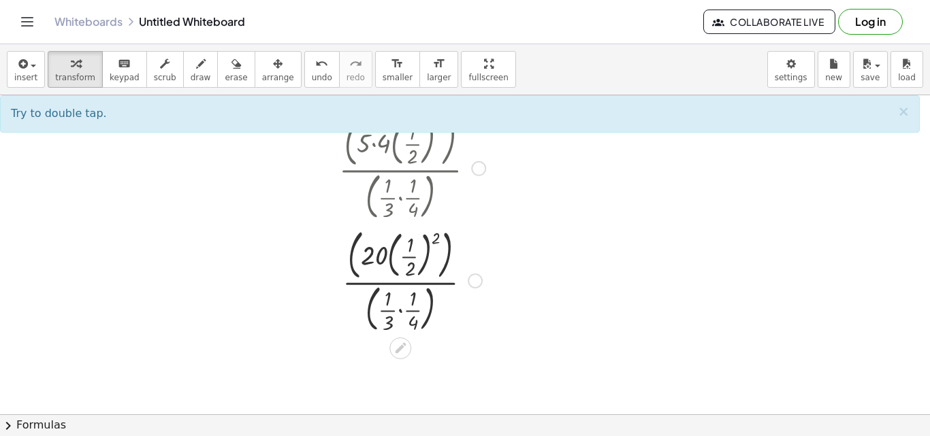
click at [408, 255] on div at bounding box center [412, 279] width 168 height 112
click at [407, 262] on div at bounding box center [412, 279] width 168 height 112
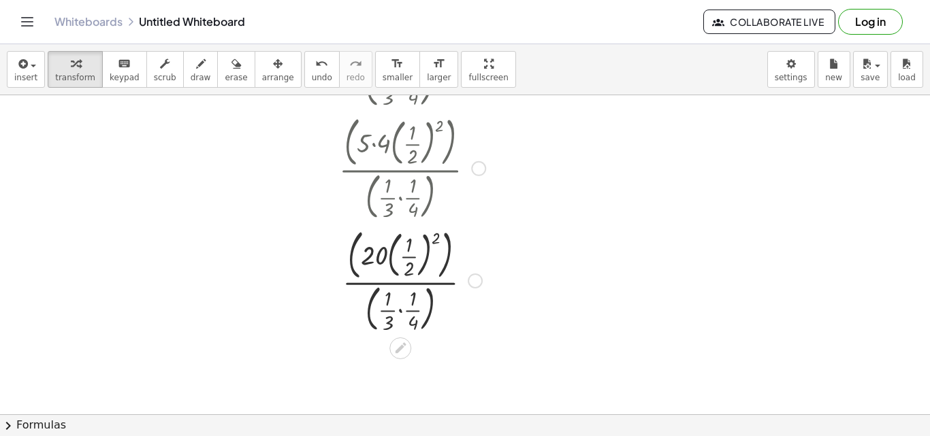
click at [407, 262] on div at bounding box center [412, 279] width 168 height 112
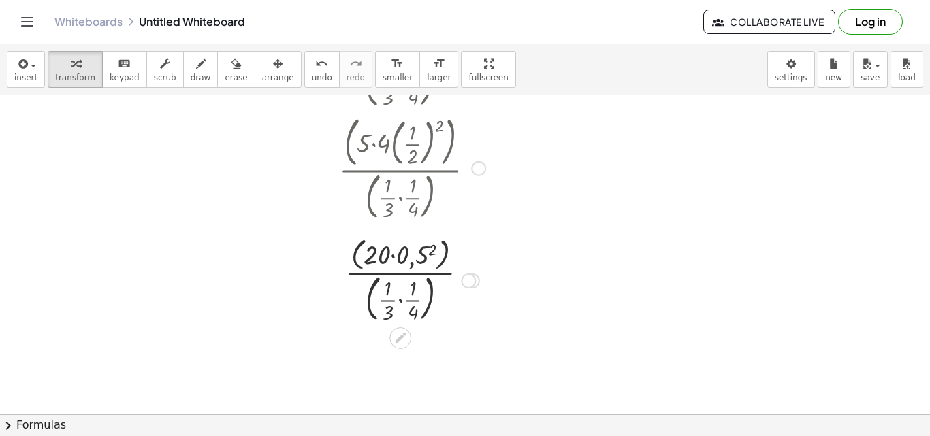
click at [417, 263] on div at bounding box center [412, 280] width 168 height 92
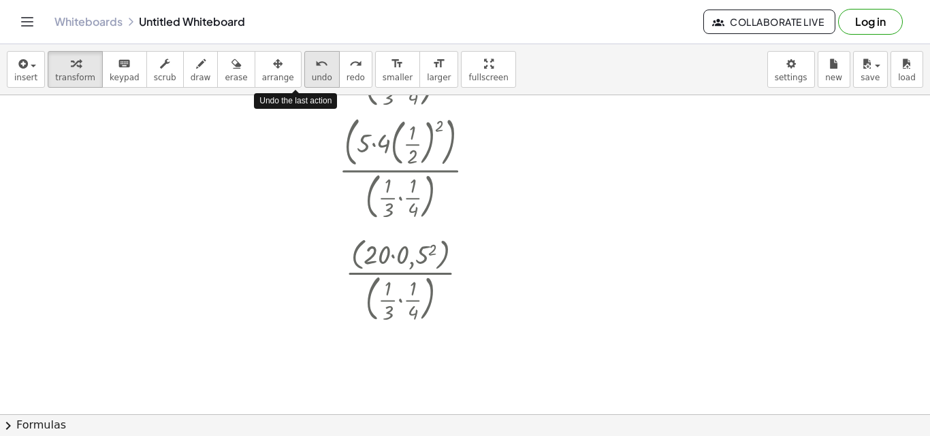
click at [315, 70] on icon "undo" at bounding box center [321, 64] width 13 height 16
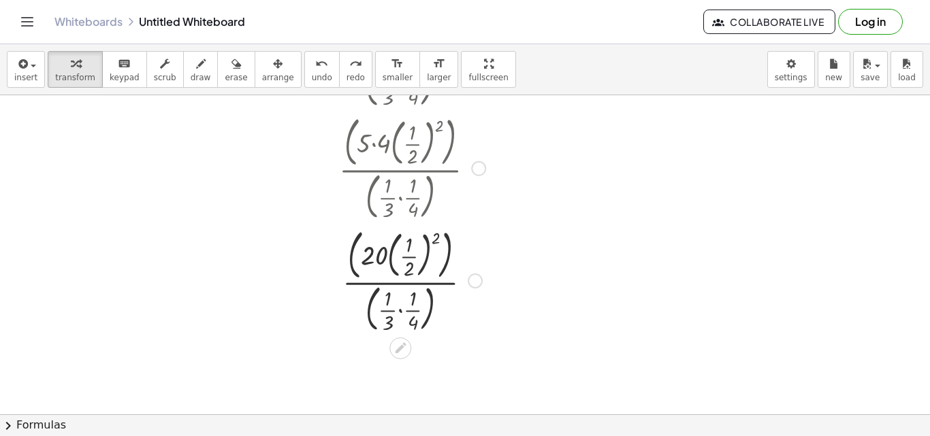
click at [420, 246] on div at bounding box center [412, 279] width 174 height 112
click at [413, 254] on div at bounding box center [412, 279] width 174 height 112
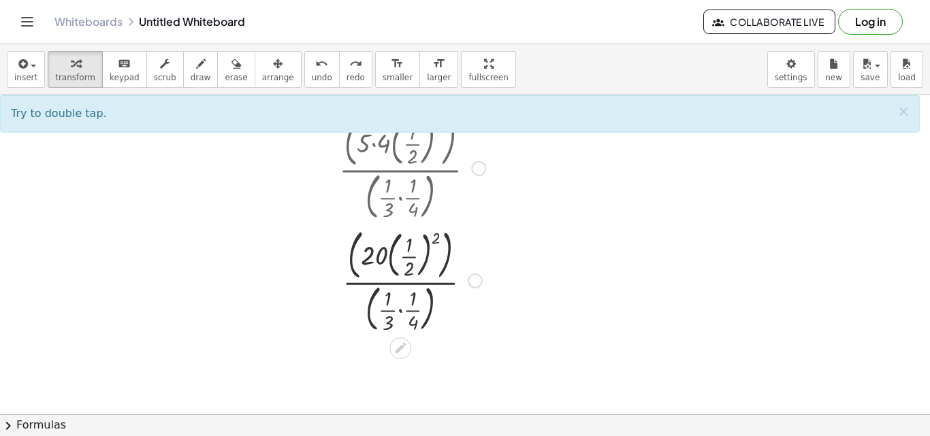
click at [412, 256] on div at bounding box center [412, 279] width 174 height 112
click at [435, 242] on div at bounding box center [412, 279] width 174 height 112
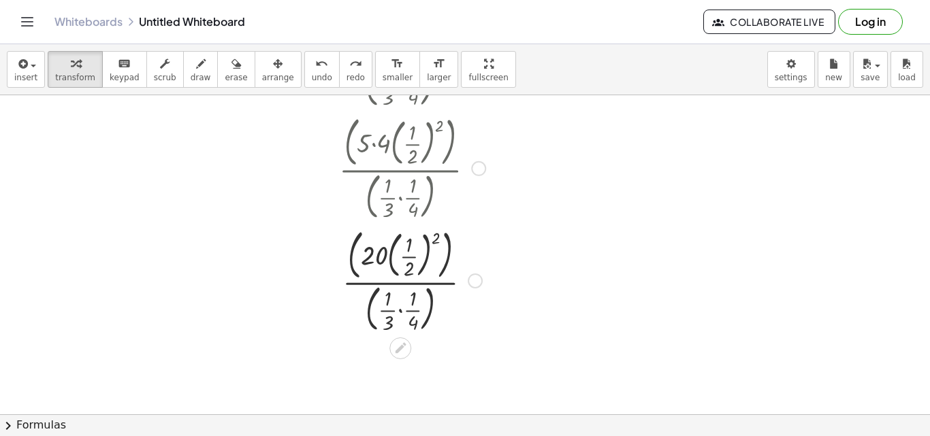
click at [440, 251] on div at bounding box center [412, 279] width 174 height 112
click at [417, 255] on div at bounding box center [412, 279] width 168 height 109
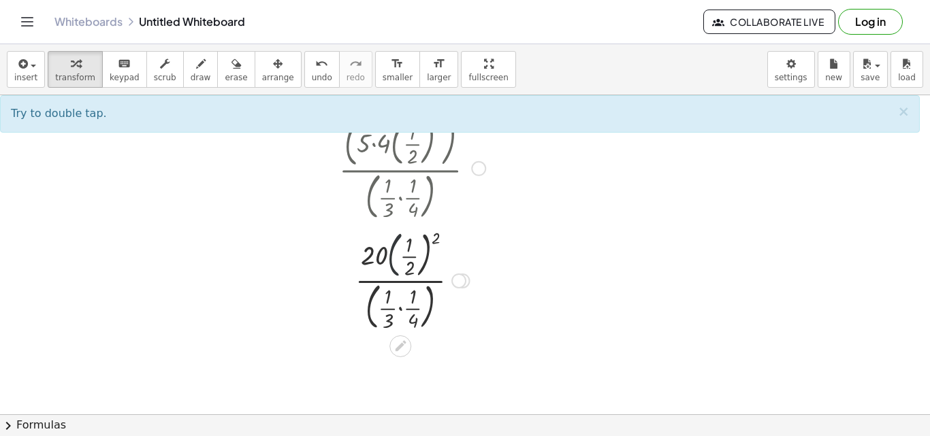
click at [388, 257] on div at bounding box center [412, 279] width 168 height 109
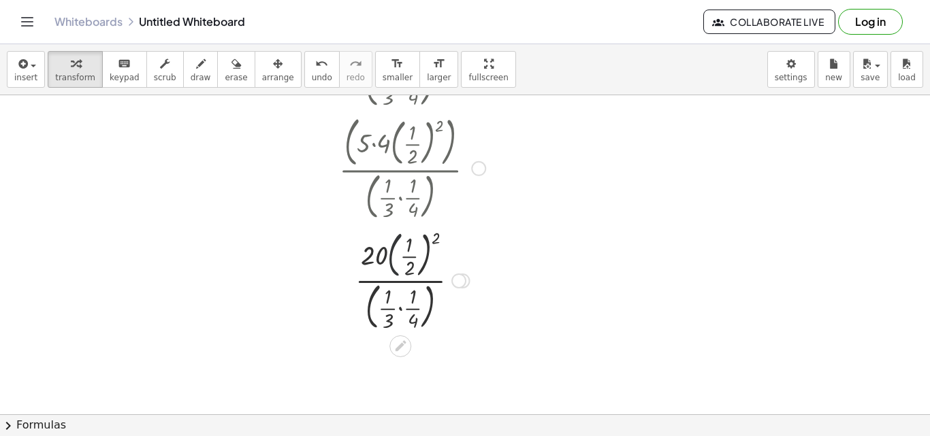
click at [389, 263] on div at bounding box center [412, 279] width 168 height 109
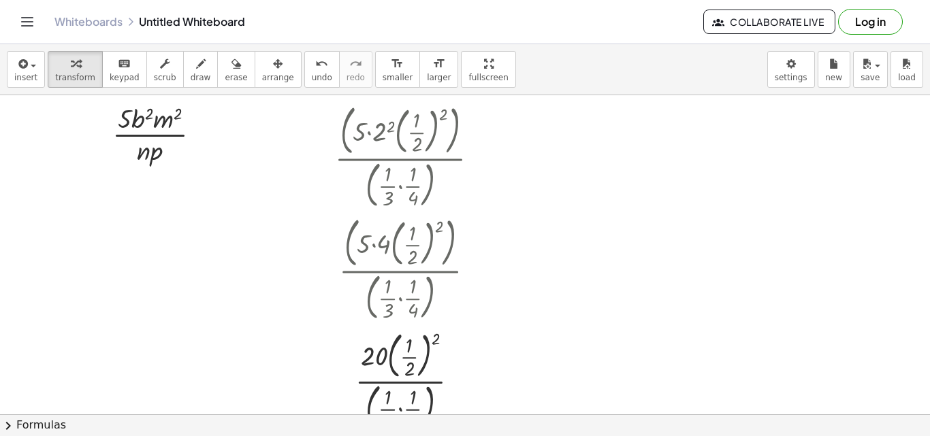
scroll to position [22, 0]
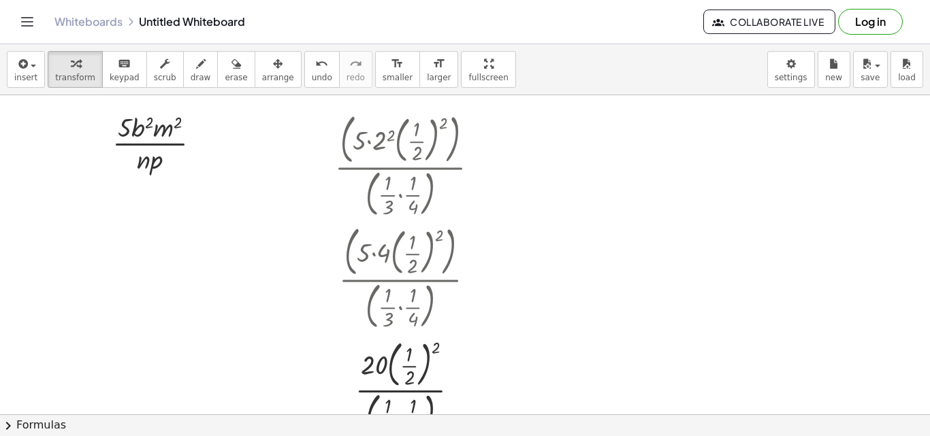
drag, startPoint x: 404, startPoint y: 143, endPoint x: 842, endPoint y: 286, distance: 460.6
click at [842, 286] on div "· 5 · b 2 · m 2 · n · p · ( · 5 · 2 2 · ( · 1 · 2 ) 2 ) · ( · · 1 · 3 · · 1 · 4…" at bounding box center [465, 392] width 930 height 639
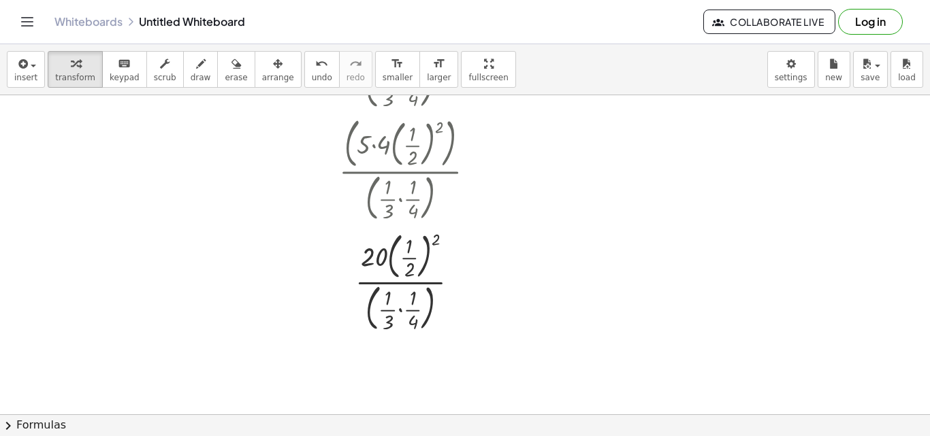
scroll to position [132, 0]
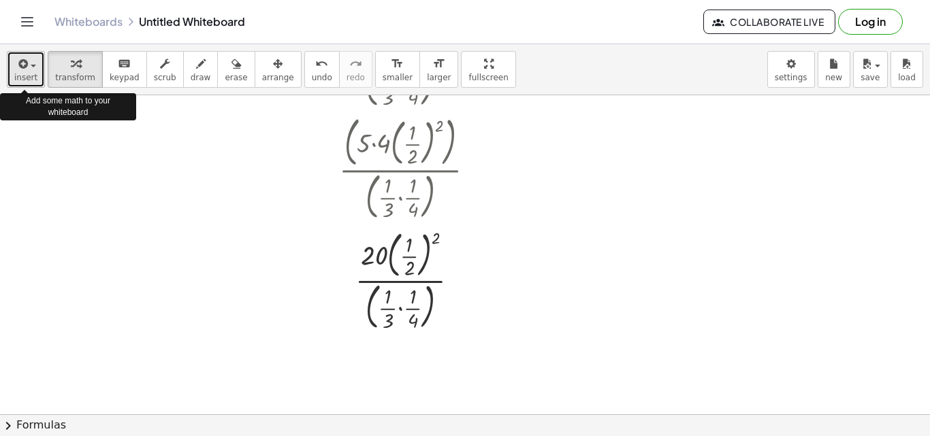
click at [22, 76] on span "insert" at bounding box center [25, 78] width 23 height 10
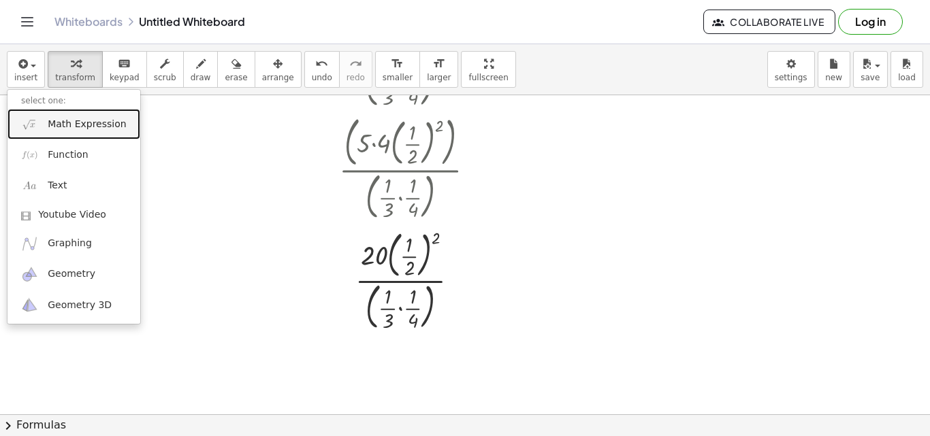
click at [67, 119] on span "Math Expression" at bounding box center [87, 125] width 78 height 14
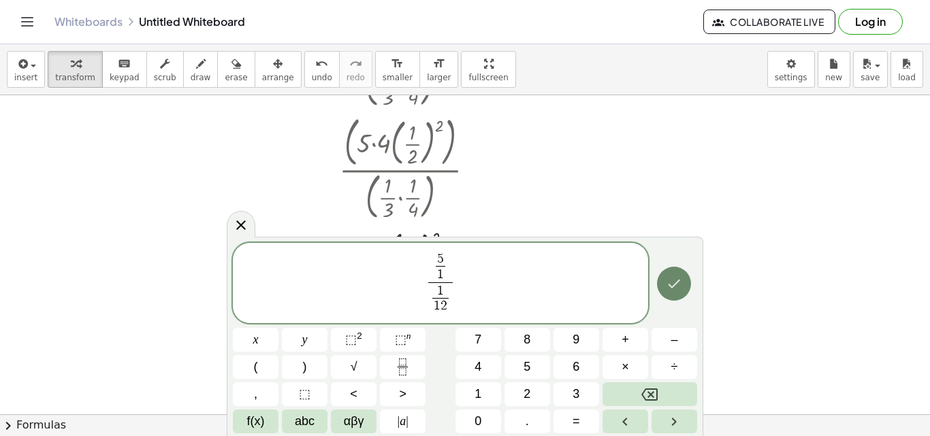
click at [677, 286] on icon "Done" at bounding box center [674, 284] width 16 height 16
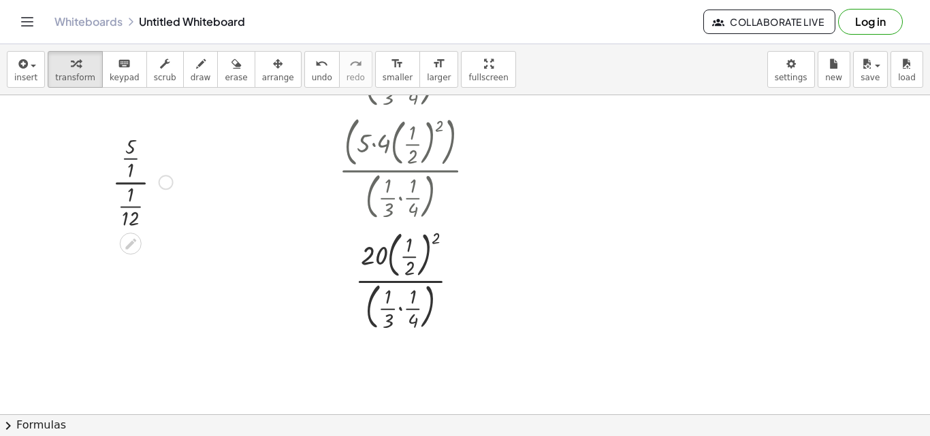
click at [130, 158] on div at bounding box center [143, 181] width 74 height 101
click at [133, 268] on div at bounding box center [143, 273] width 74 height 84
click at [133, 290] on div at bounding box center [143, 273] width 74 height 84
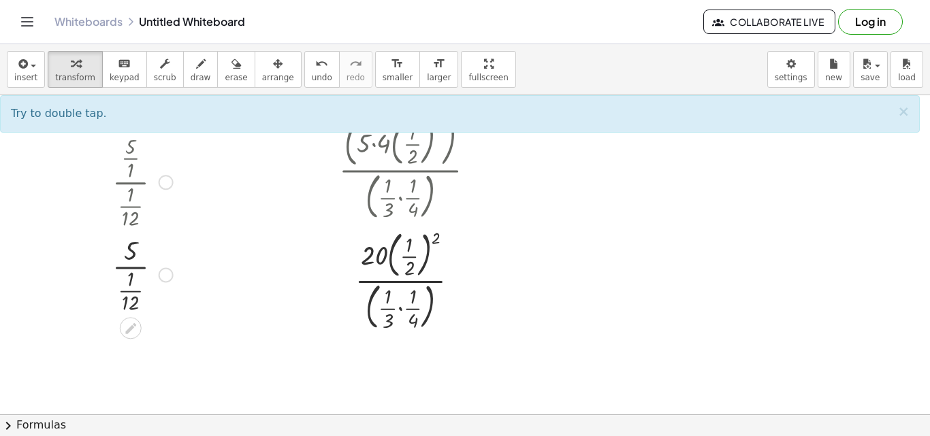
click at [134, 269] on div at bounding box center [143, 273] width 74 height 84
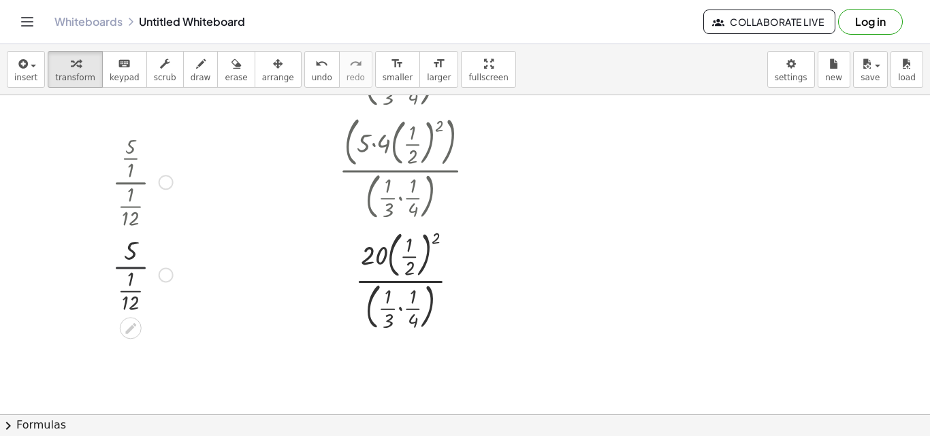
click at [134, 269] on div at bounding box center [143, 273] width 74 height 84
click at [144, 268] on div at bounding box center [143, 273] width 74 height 84
click at [130, 182] on div at bounding box center [143, 181] width 74 height 101
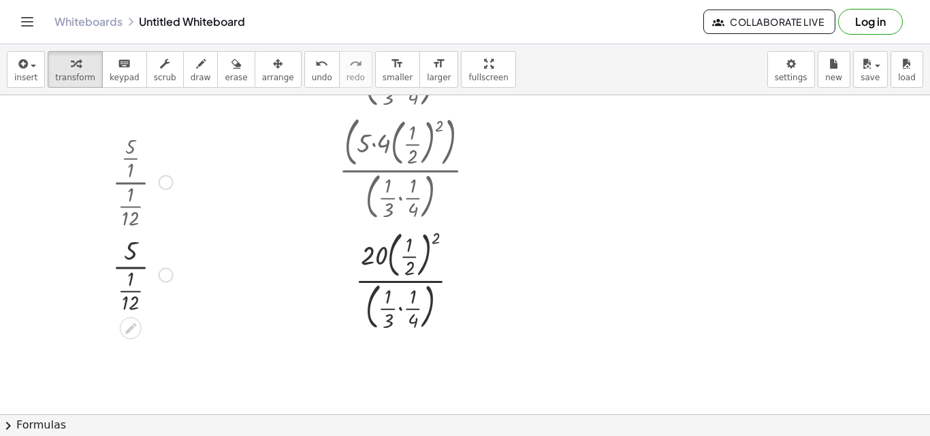
click at [130, 182] on div at bounding box center [143, 181] width 74 height 101
click at [132, 209] on div at bounding box center [143, 181] width 74 height 101
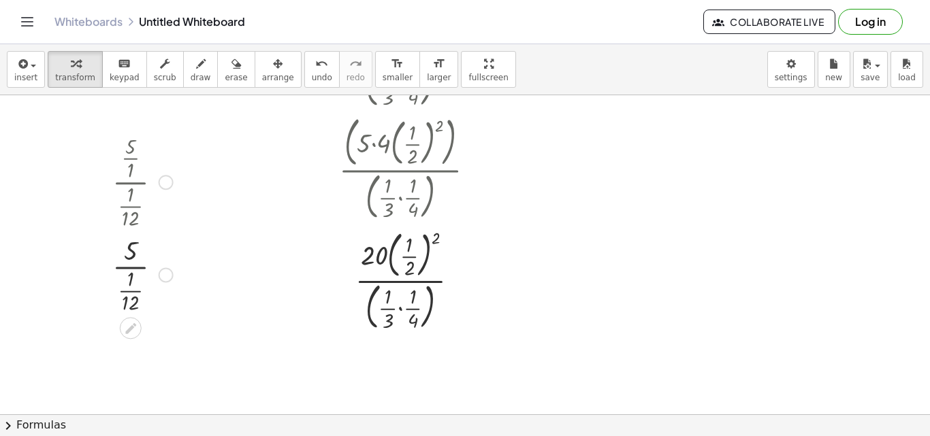
click at [128, 297] on div at bounding box center [143, 273] width 74 height 84
click at [120, 354] on div at bounding box center [143, 351] width 118 height 68
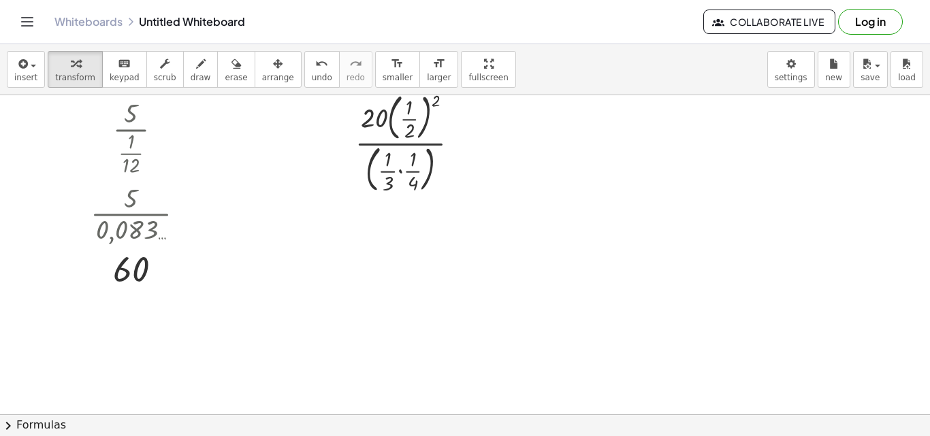
scroll to position [277, 0]
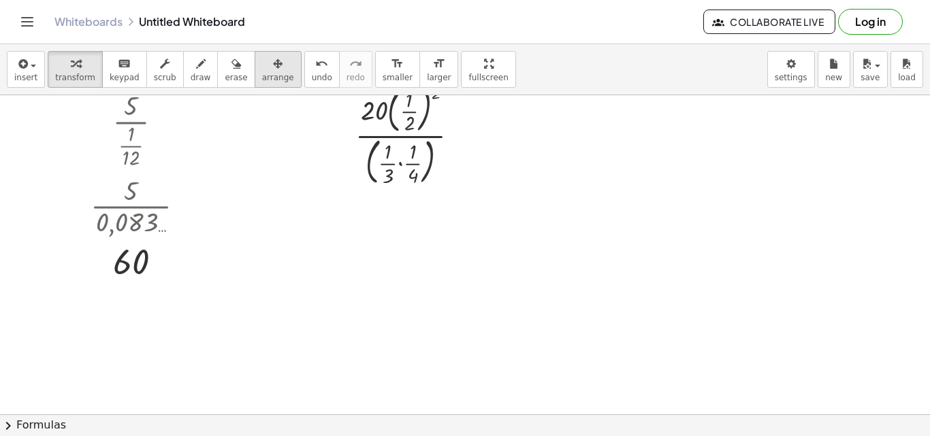
click at [262, 79] on span "arrange" at bounding box center [278, 78] width 32 height 10
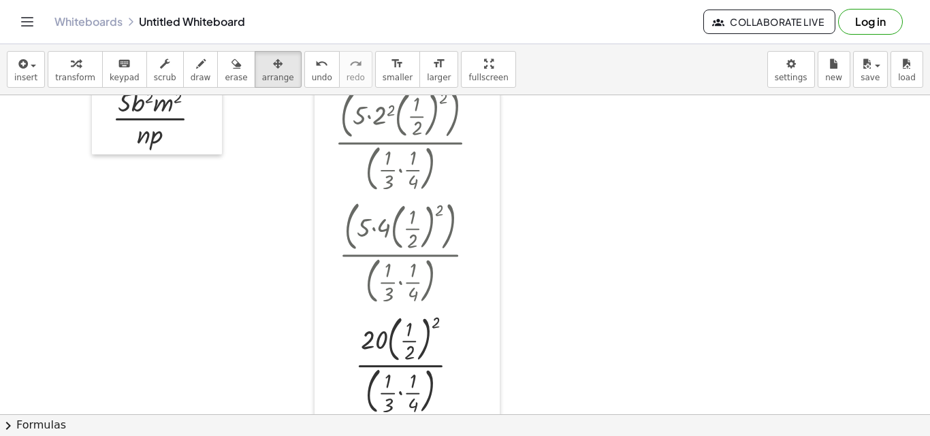
scroll to position [0, 0]
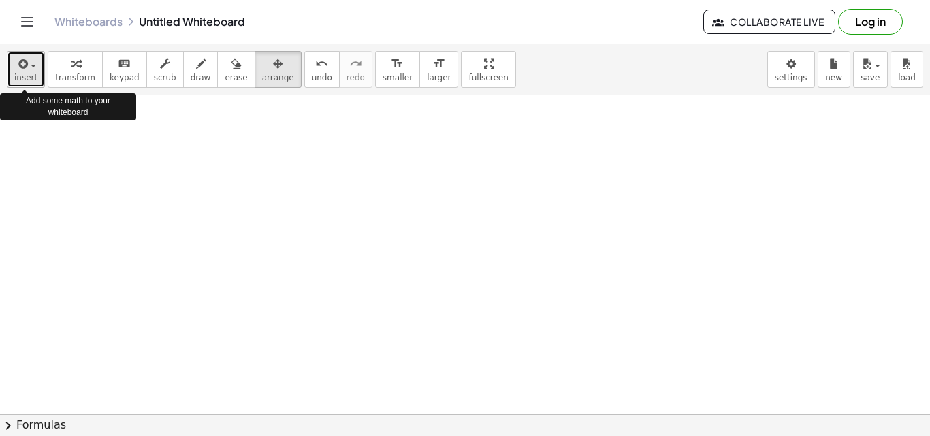
click at [18, 79] on span "insert" at bounding box center [25, 78] width 23 height 10
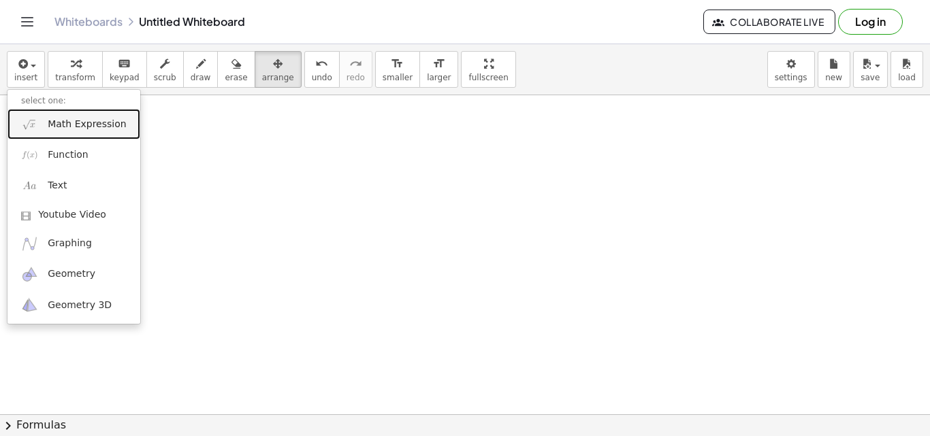
click at [56, 122] on span "Math Expression" at bounding box center [87, 125] width 78 height 14
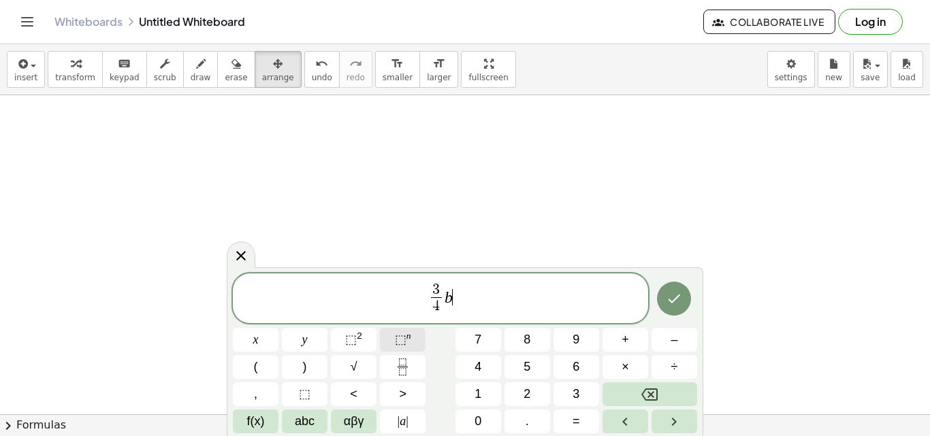
click at [398, 337] on span "⬚" at bounding box center [401, 340] width 12 height 14
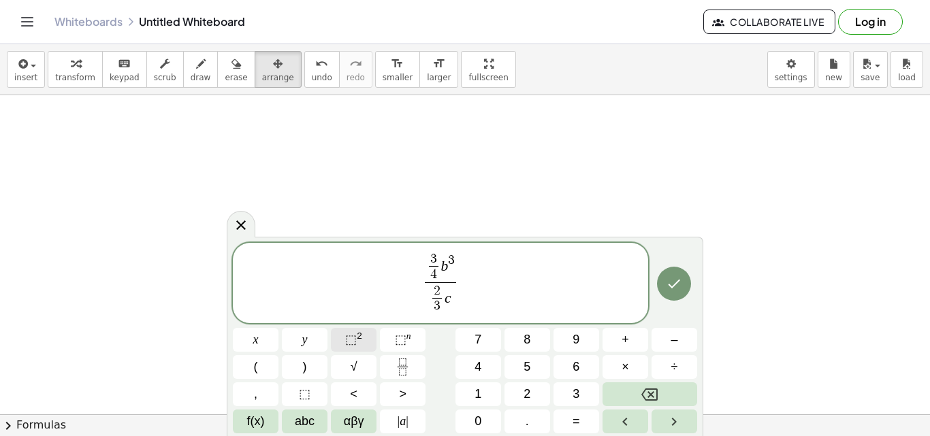
click at [353, 341] on span "⬚" at bounding box center [351, 340] width 12 height 14
click at [673, 293] on button "Done" at bounding box center [674, 284] width 34 height 34
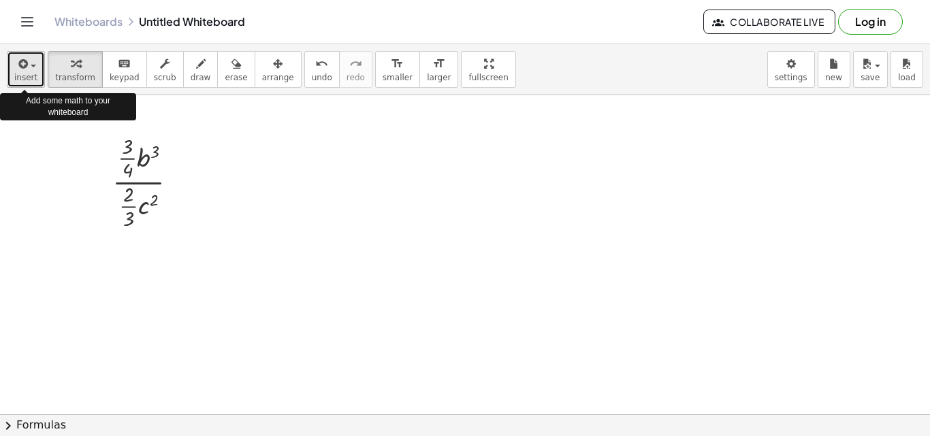
click at [28, 80] on span "insert" at bounding box center [25, 78] width 23 height 10
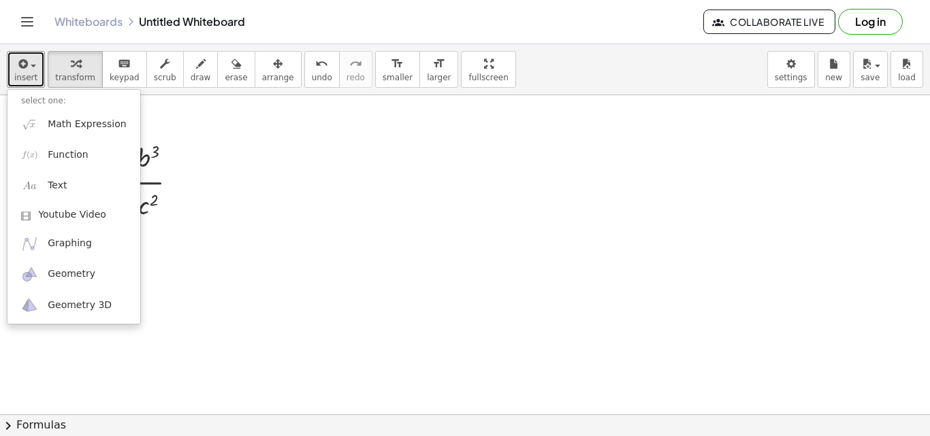
click at [268, 242] on div at bounding box center [465, 414] width 930 height 639
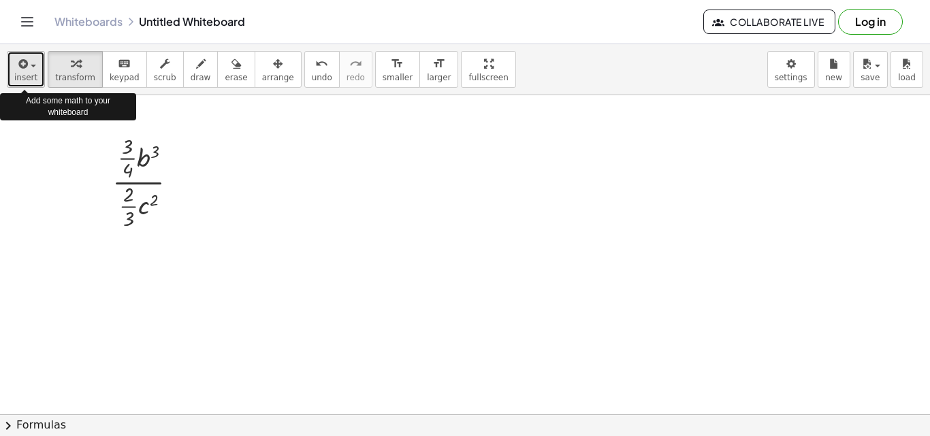
click at [25, 65] on icon "button" at bounding box center [22, 64] width 12 height 16
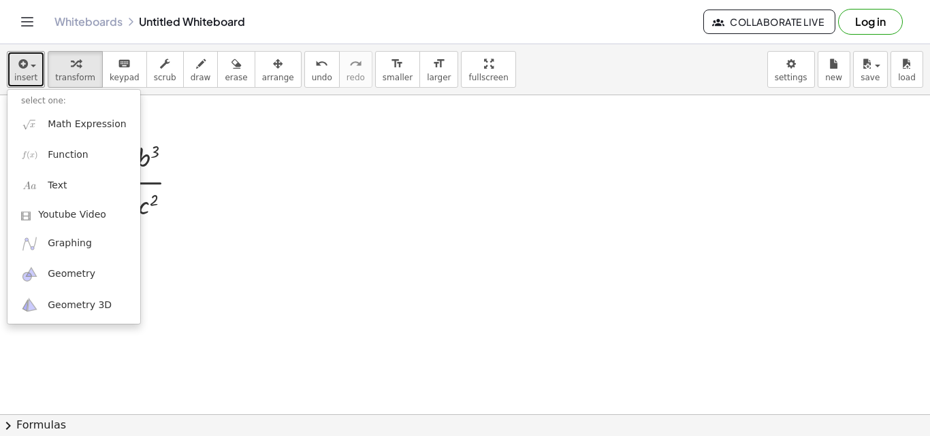
click at [246, 275] on div at bounding box center [465, 414] width 930 height 639
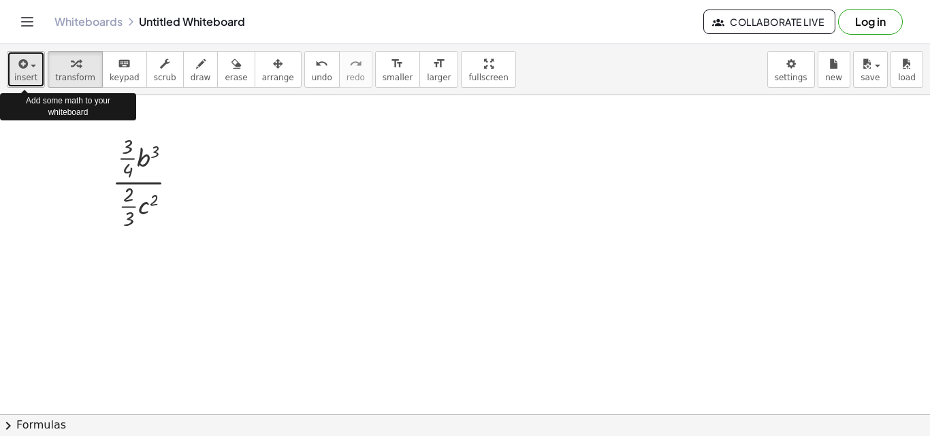
click at [28, 76] on span "insert" at bounding box center [25, 78] width 23 height 10
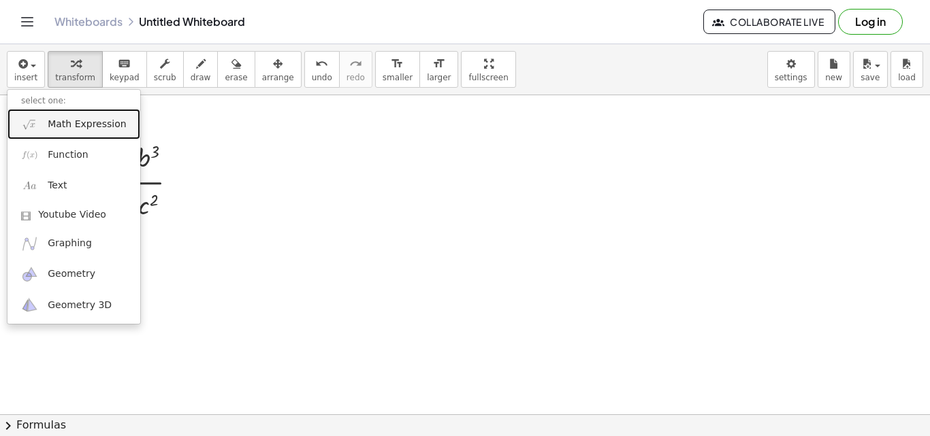
click at [86, 131] on span "Math Expression" at bounding box center [87, 125] width 78 height 14
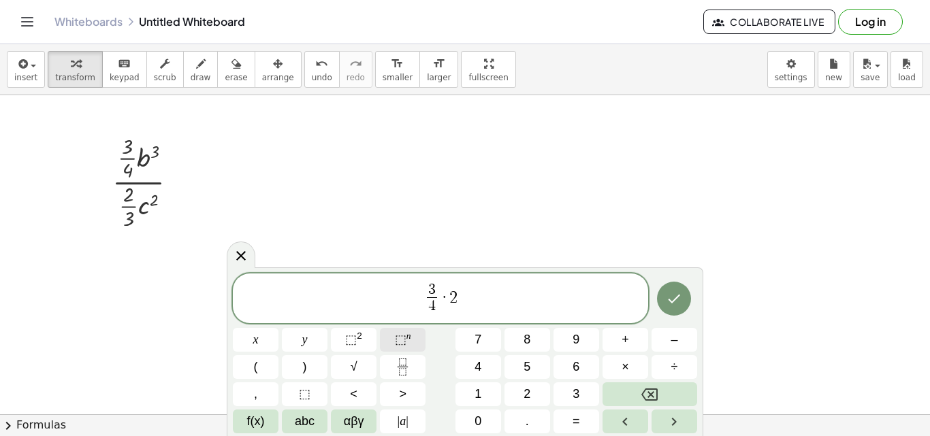
click at [399, 342] on span "⬚" at bounding box center [401, 340] width 12 height 14
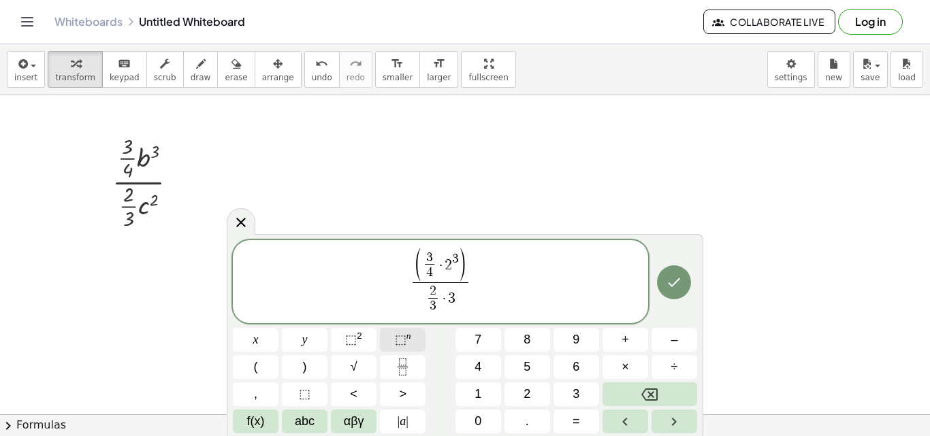
click at [398, 343] on span "⬚" at bounding box center [401, 340] width 12 height 14
click at [671, 287] on icon "Done" at bounding box center [674, 282] width 16 height 16
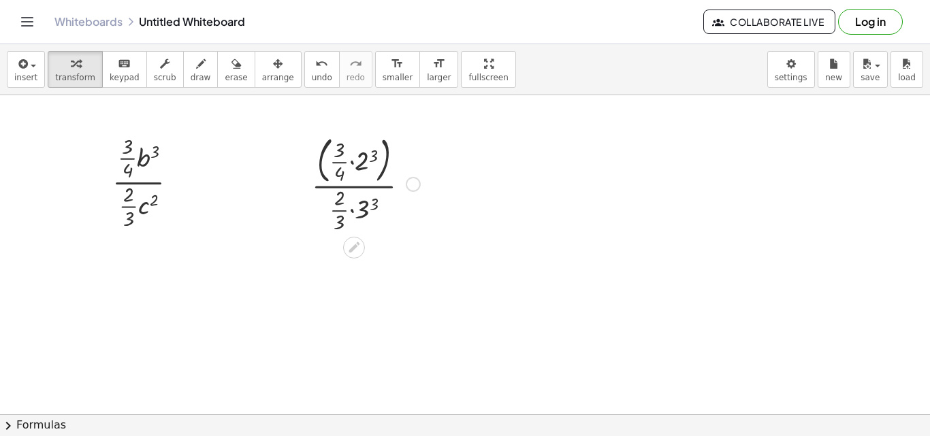
click at [364, 160] on div at bounding box center [366, 183] width 122 height 105
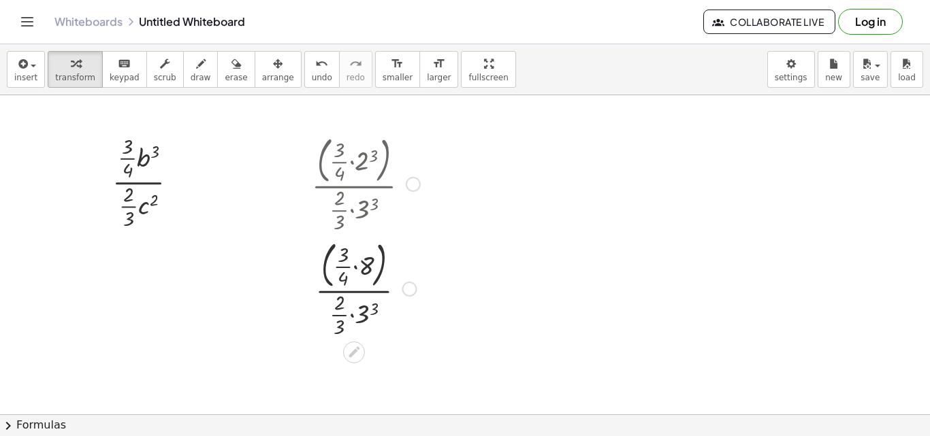
click at [347, 256] on div at bounding box center [366, 288] width 122 height 105
click at [356, 267] on div at bounding box center [366, 288] width 122 height 105
click at [353, 255] on div at bounding box center [366, 288] width 122 height 101
click at [353, 257] on div at bounding box center [366, 288] width 122 height 101
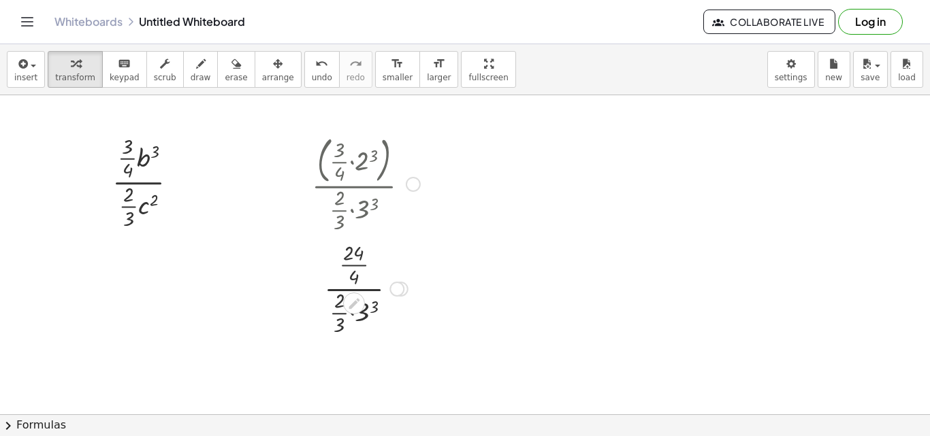
click at [355, 264] on div at bounding box center [366, 288] width 122 height 101
click at [365, 304] on div at bounding box center [366, 288] width 122 height 84
click at [351, 387] on div at bounding box center [366, 372] width 122 height 84
click at [351, 377] on div at bounding box center [366, 372] width 122 height 84
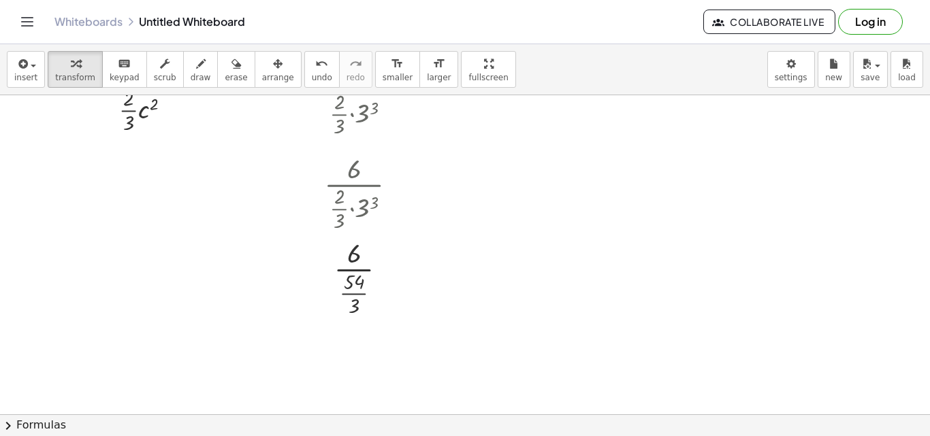
scroll to position [97, 0]
click at [366, 210] on div at bounding box center [365, 190] width 119 height 84
click at [355, 290] on div at bounding box center [366, 275] width 122 height 84
click at [352, 353] on div at bounding box center [366, 351] width 122 height 68
click at [262, 81] on span "arrange" at bounding box center [278, 78] width 32 height 10
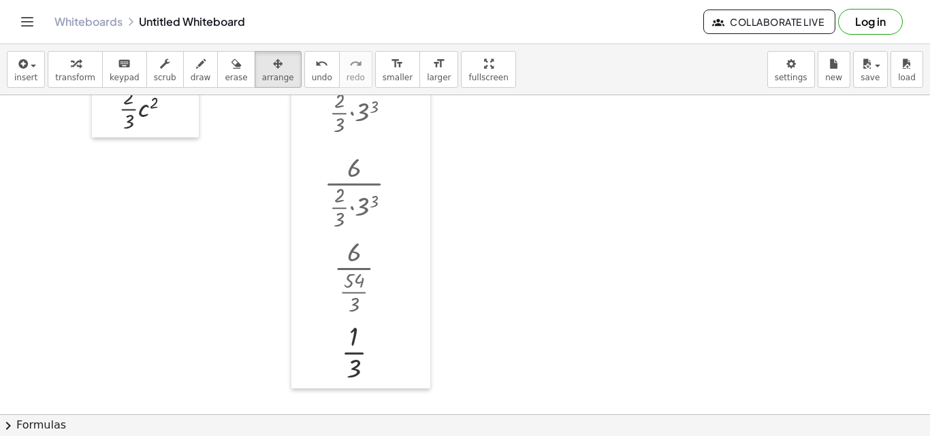
scroll to position [0, 0]
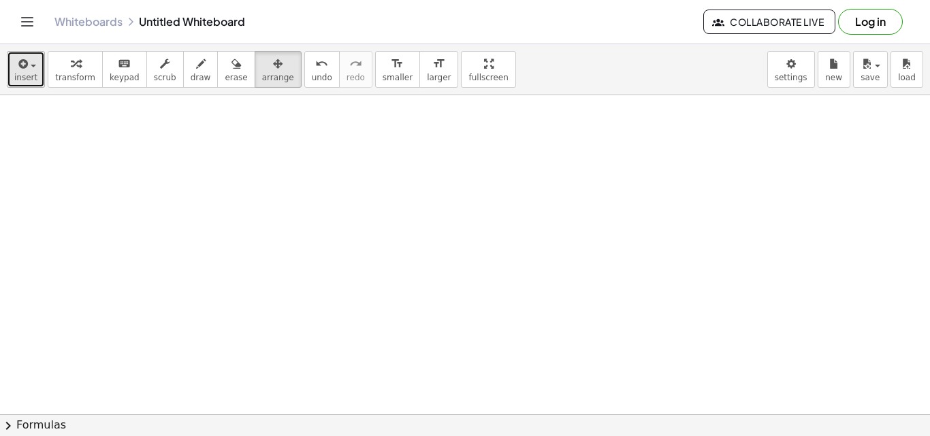
click at [37, 67] on button "insert" at bounding box center [26, 69] width 38 height 37
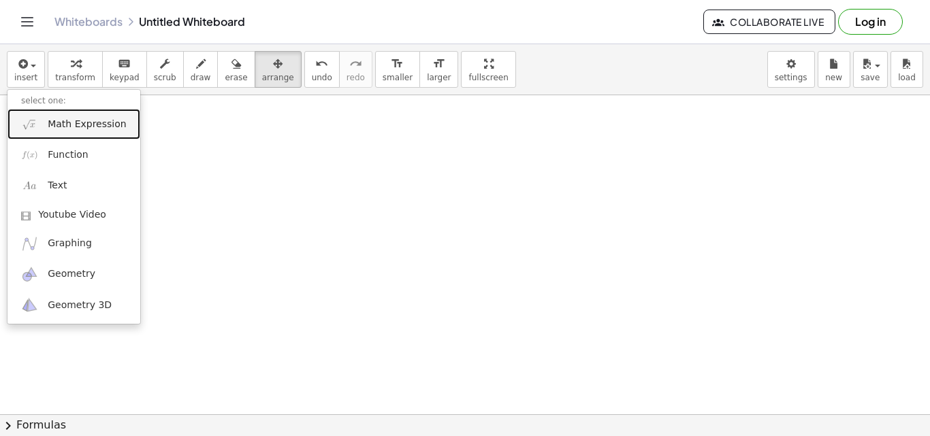
click at [48, 127] on span "Math Expression" at bounding box center [87, 125] width 78 height 14
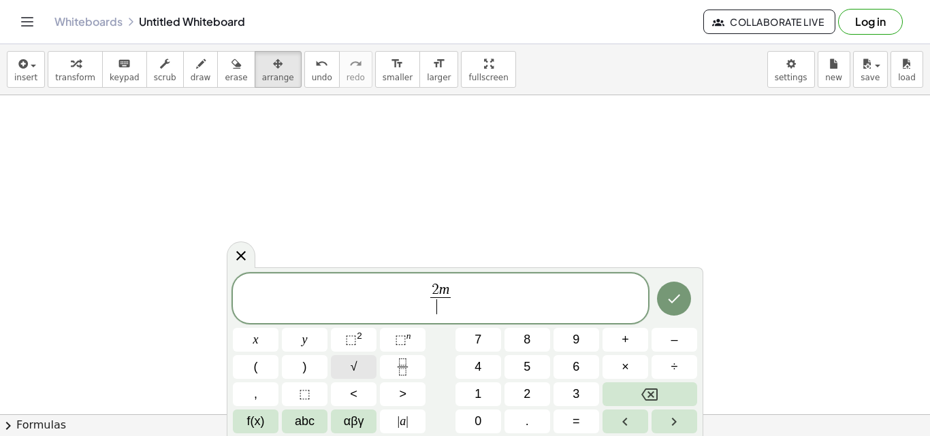
click at [357, 361] on span "√" at bounding box center [354, 367] width 7 height 18
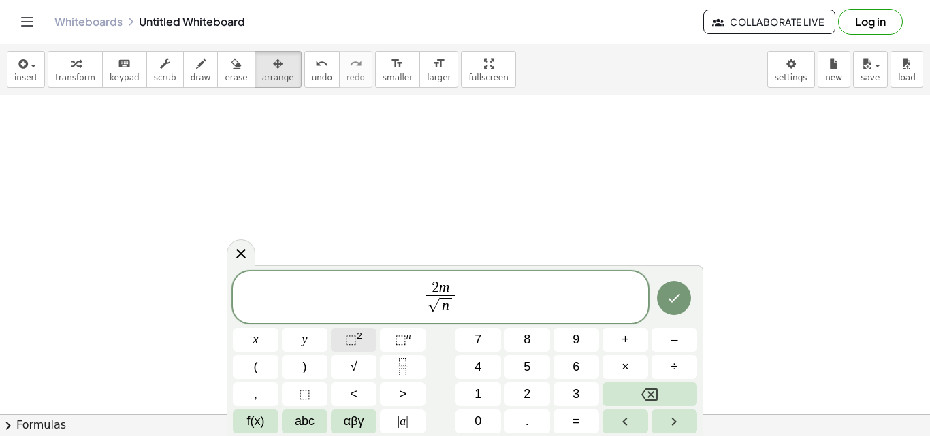
click at [351, 340] on span "⬚" at bounding box center [351, 340] width 12 height 14
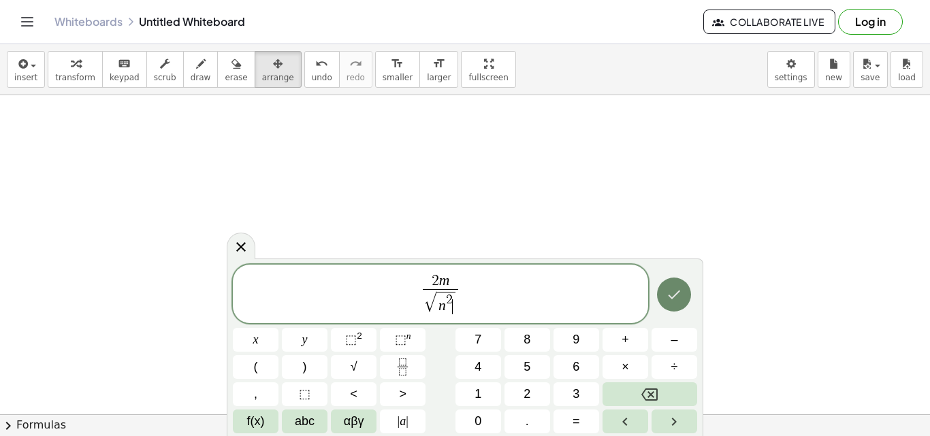
click at [667, 293] on icon "Done" at bounding box center [674, 295] width 16 height 16
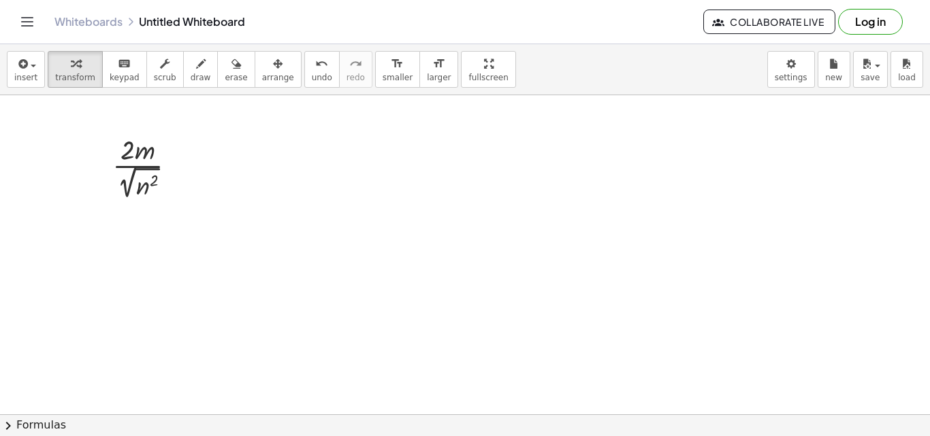
click at [782, 266] on div at bounding box center [465, 414] width 930 height 639
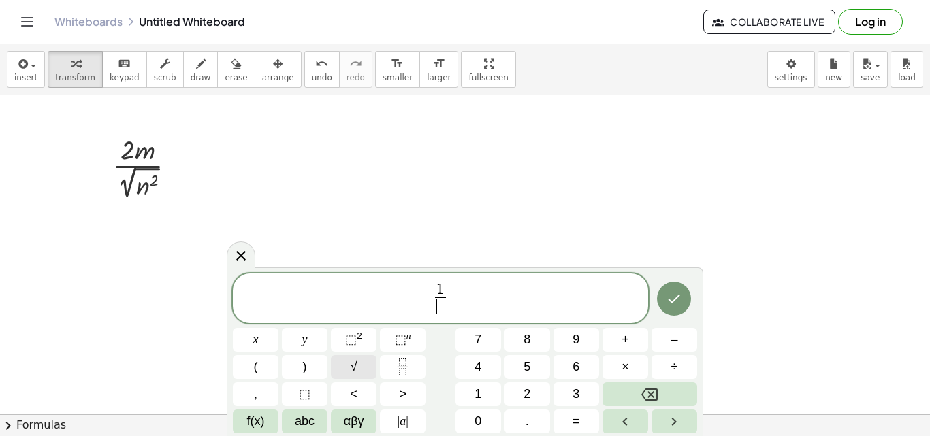
click at [355, 364] on span "√" at bounding box center [354, 367] width 7 height 18
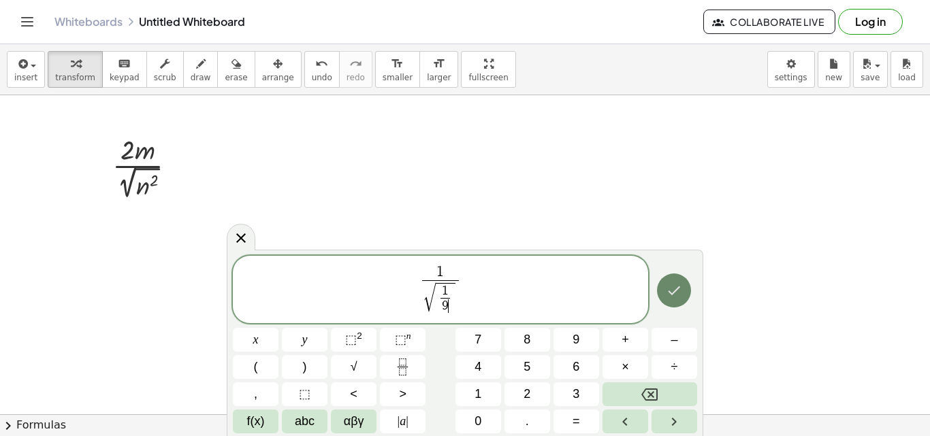
click at [679, 286] on icon "Done" at bounding box center [674, 291] width 16 height 16
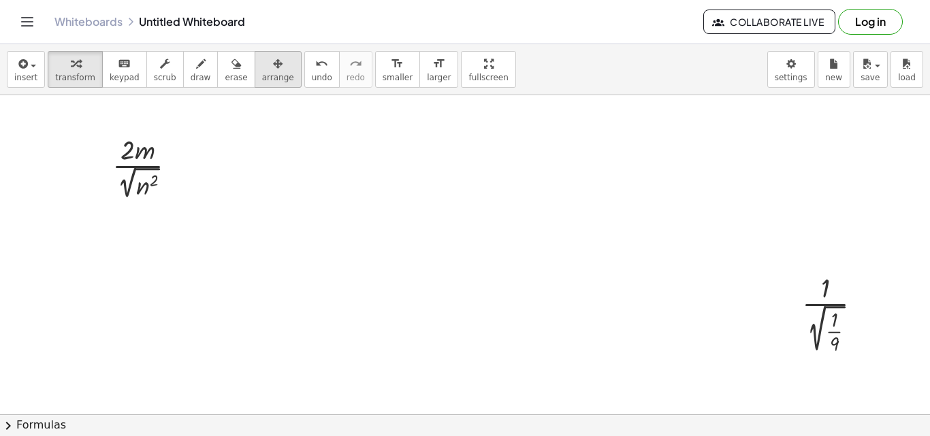
click at [273, 71] on icon "button" at bounding box center [278, 64] width 10 height 16
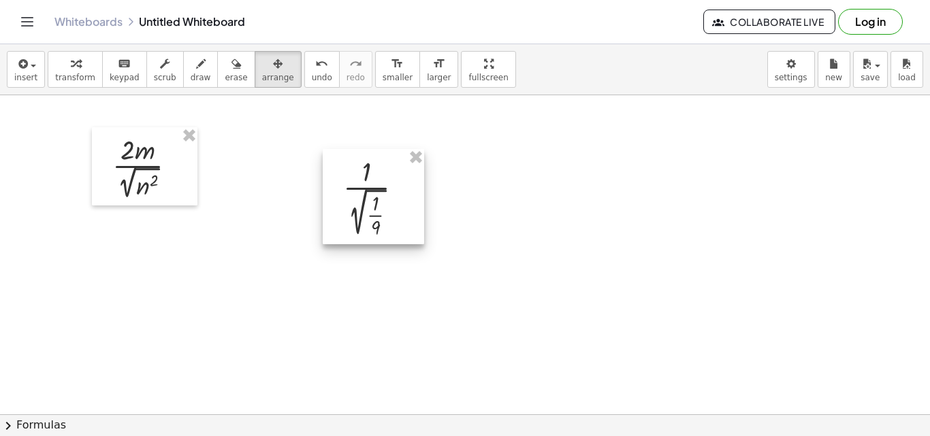
drag, startPoint x: 842, startPoint y: 293, endPoint x: 380, endPoint y: 174, distance: 476.8
click at [380, 174] on div at bounding box center [373, 196] width 101 height 95
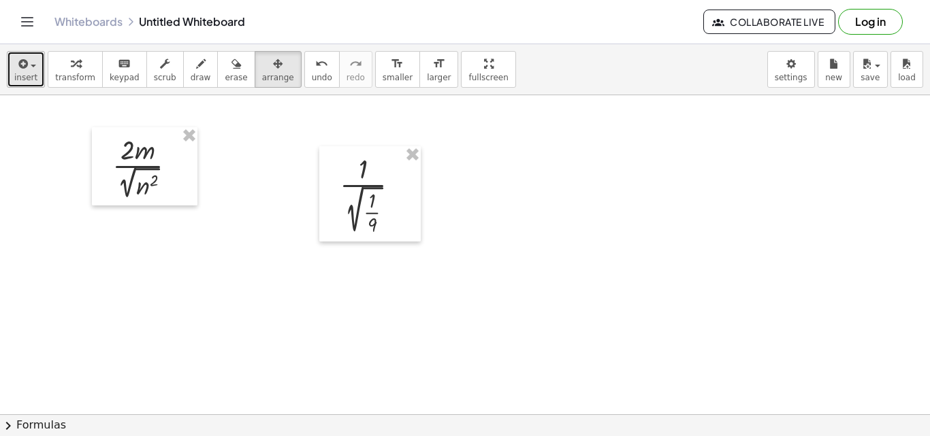
click at [34, 80] on span "insert" at bounding box center [25, 78] width 23 height 10
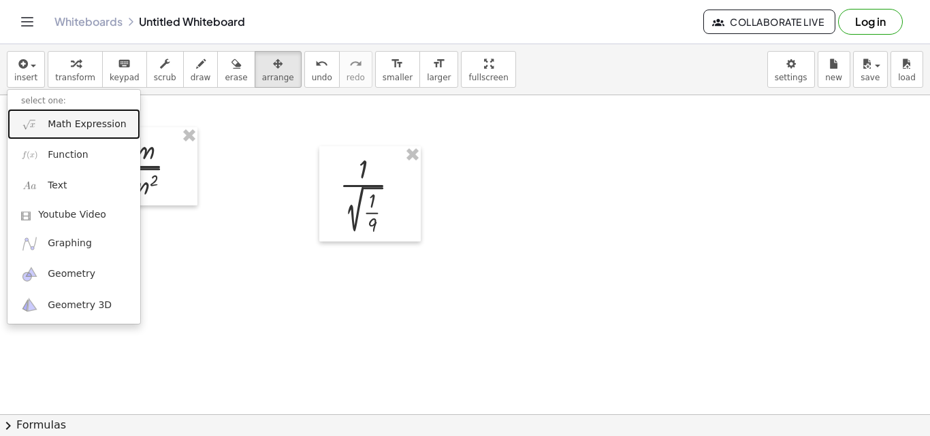
click at [82, 118] on span "Math Expression" at bounding box center [87, 125] width 78 height 14
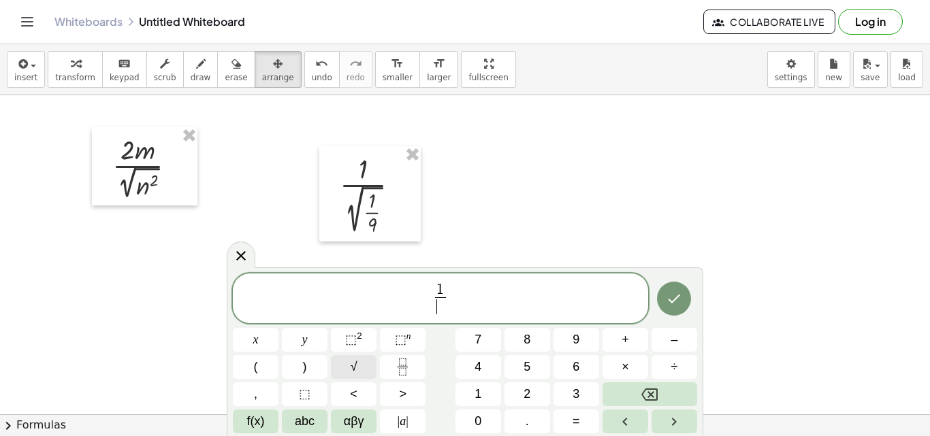
click at [362, 370] on button "√" at bounding box center [354, 367] width 46 height 24
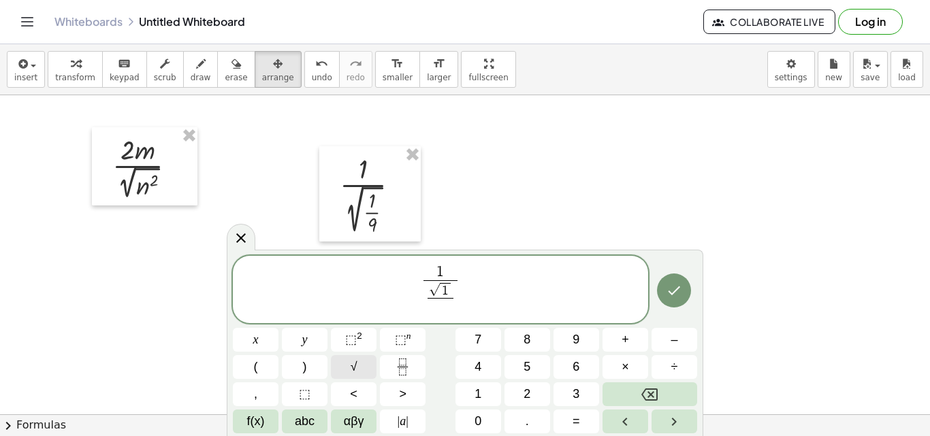
click at [357, 368] on button "√" at bounding box center [354, 367] width 46 height 24
click at [680, 289] on icon "Done" at bounding box center [674, 289] width 16 height 16
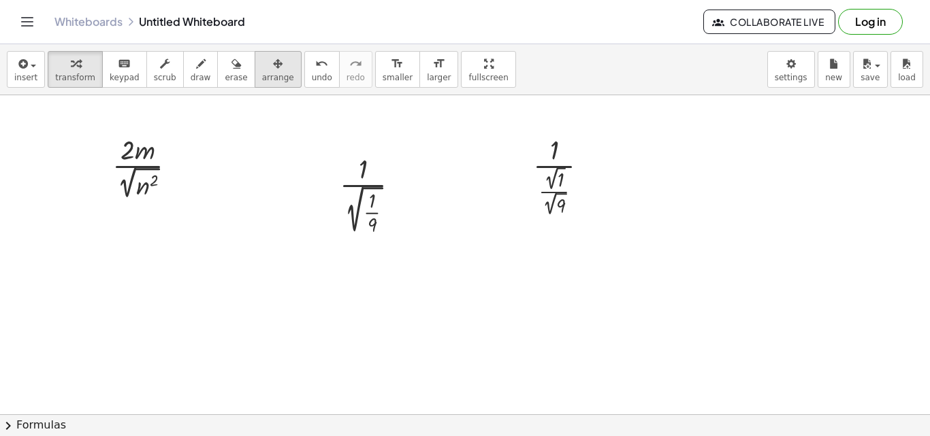
click at [262, 73] on span "arrange" at bounding box center [278, 78] width 32 height 10
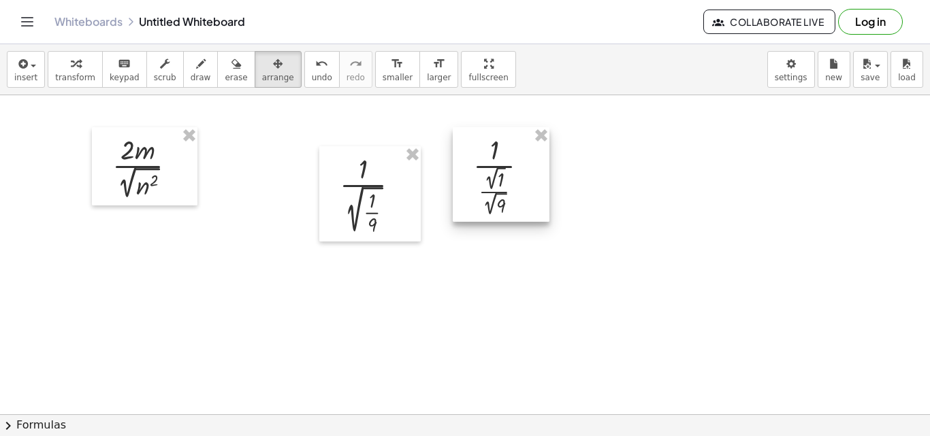
drag, startPoint x: 543, startPoint y: 158, endPoint x: 482, endPoint y: 157, distance: 60.6
click at [482, 157] on div at bounding box center [501, 174] width 97 height 95
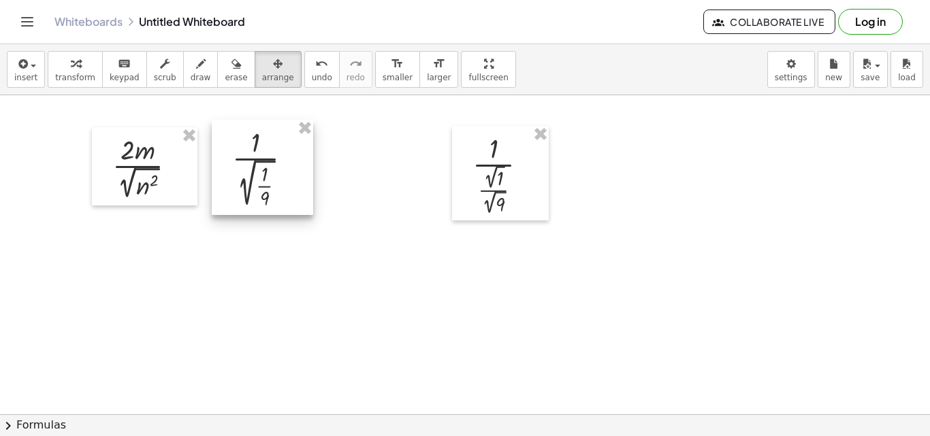
drag, startPoint x: 364, startPoint y: 163, endPoint x: 257, endPoint y: 136, distance: 110.1
click at [257, 136] on div at bounding box center [262, 167] width 101 height 95
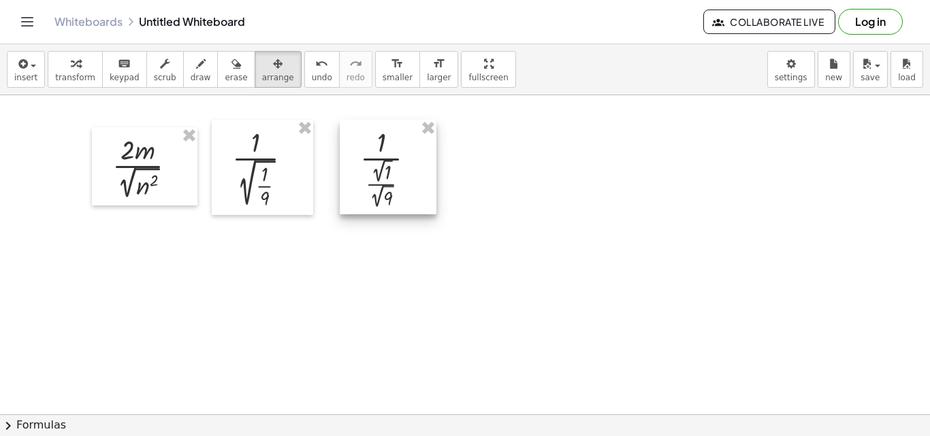
drag, startPoint x: 515, startPoint y: 175, endPoint x: 400, endPoint y: 169, distance: 114.6
click at [400, 169] on div at bounding box center [388, 167] width 97 height 95
click at [500, 216] on div at bounding box center [465, 414] width 930 height 639
click at [381, 177] on div at bounding box center [386, 167] width 97 height 95
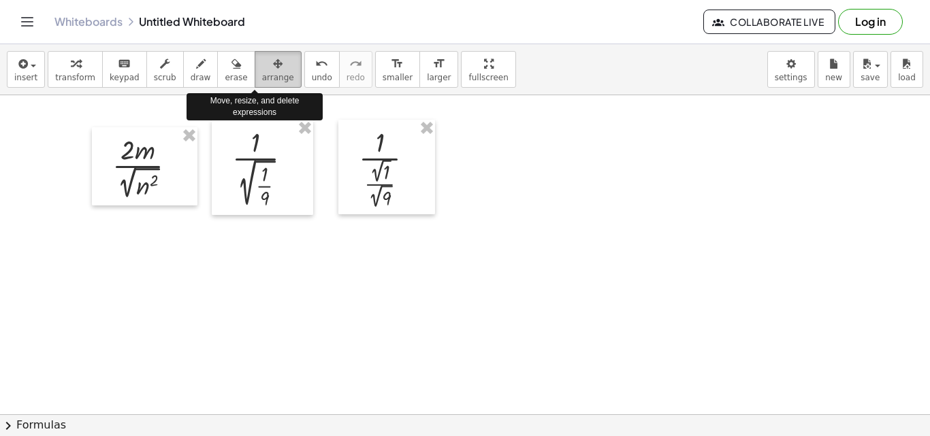
click at [273, 69] on icon "button" at bounding box center [278, 64] width 10 height 16
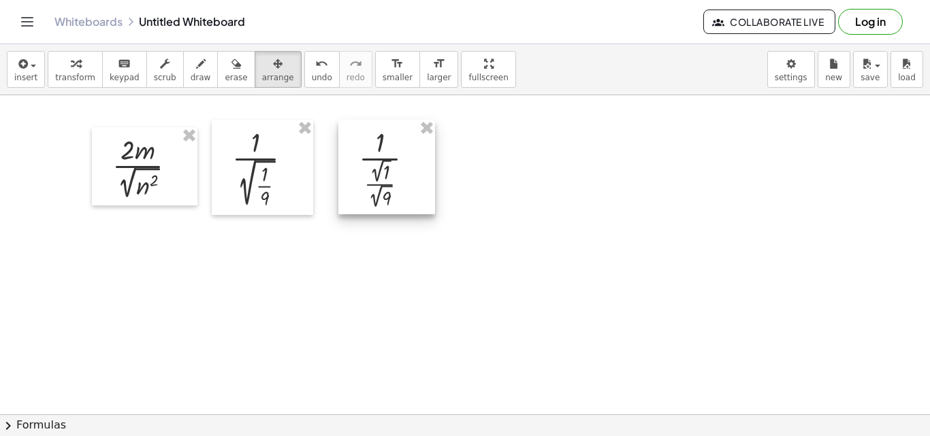
click at [387, 172] on div at bounding box center [386, 167] width 97 height 95
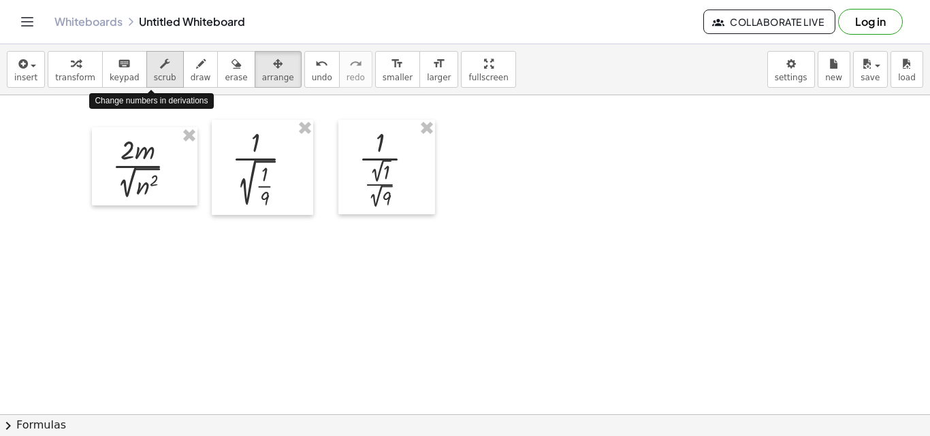
click at [146, 68] on button "scrub" at bounding box center [164, 69] width 37 height 37
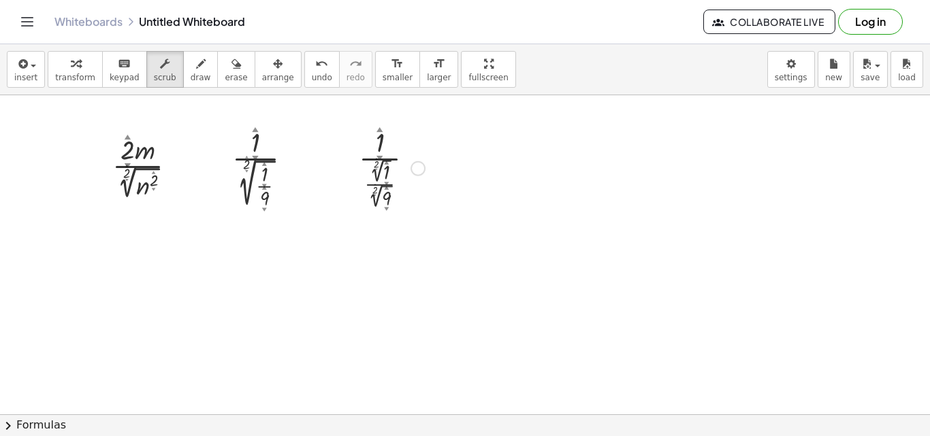
click at [381, 176] on div at bounding box center [392, 167] width 80 height 88
click at [377, 171] on div "▼" at bounding box center [376, 169] width 3 height 3
click at [406, 251] on div at bounding box center [465, 414] width 930 height 639
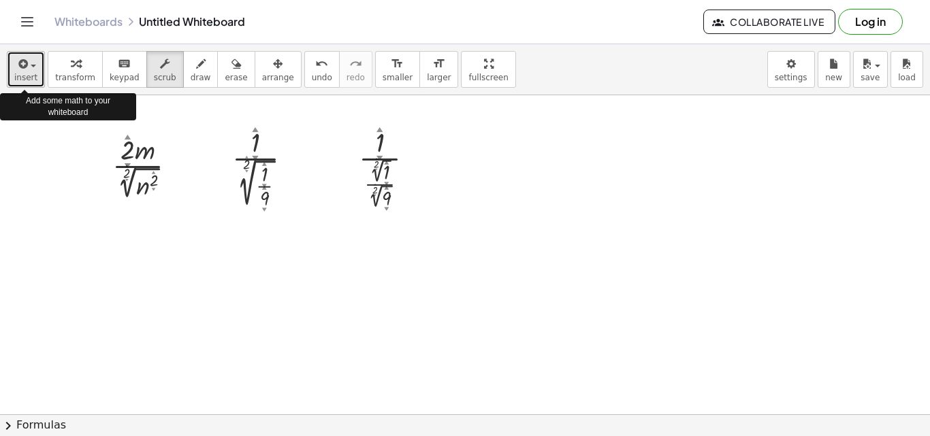
click at [33, 71] on div "button" at bounding box center [25, 63] width 23 height 16
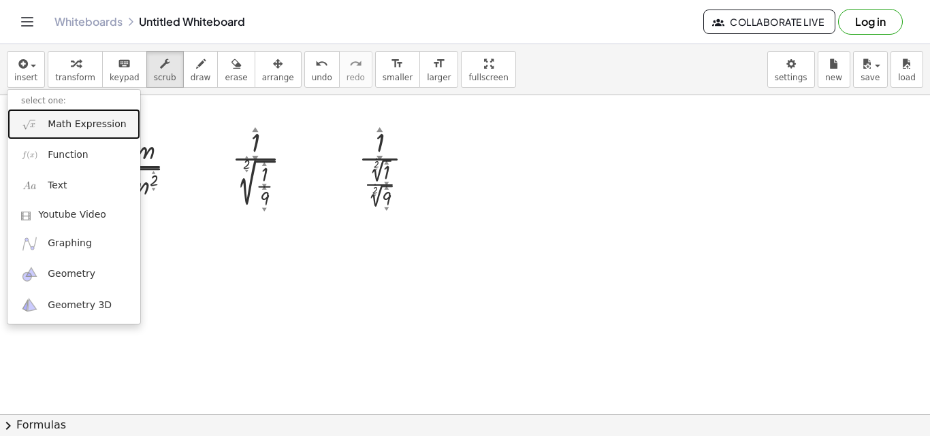
click at [91, 121] on span "Math Expression" at bounding box center [87, 125] width 78 height 14
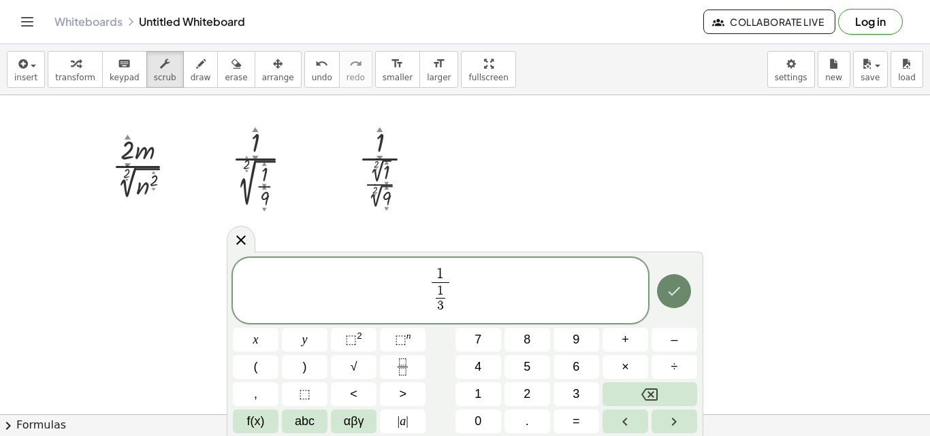
click at [683, 285] on button "Done" at bounding box center [674, 291] width 34 height 34
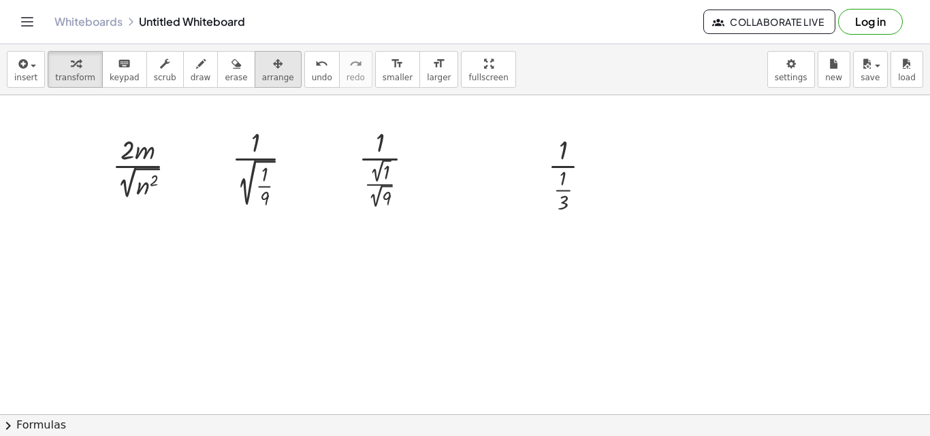
click at [268, 67] on div "button" at bounding box center [278, 63] width 32 height 16
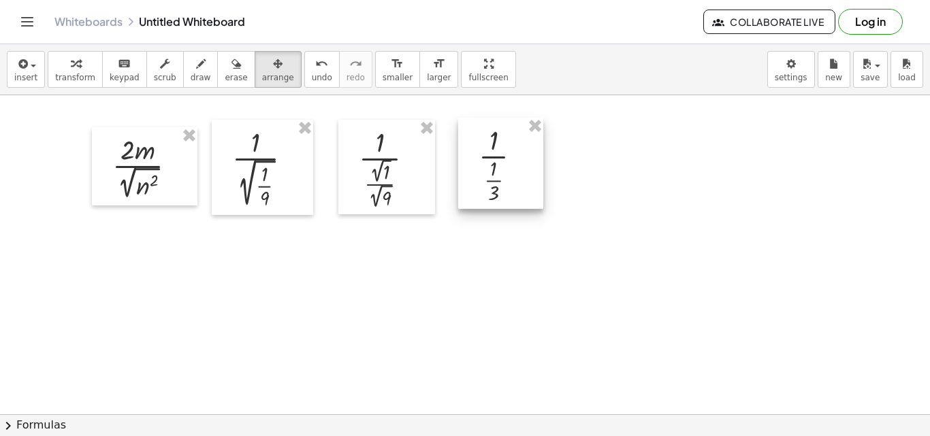
drag, startPoint x: 552, startPoint y: 163, endPoint x: 482, endPoint y: 154, distance: 70.0
click at [482, 154] on div at bounding box center [500, 163] width 85 height 91
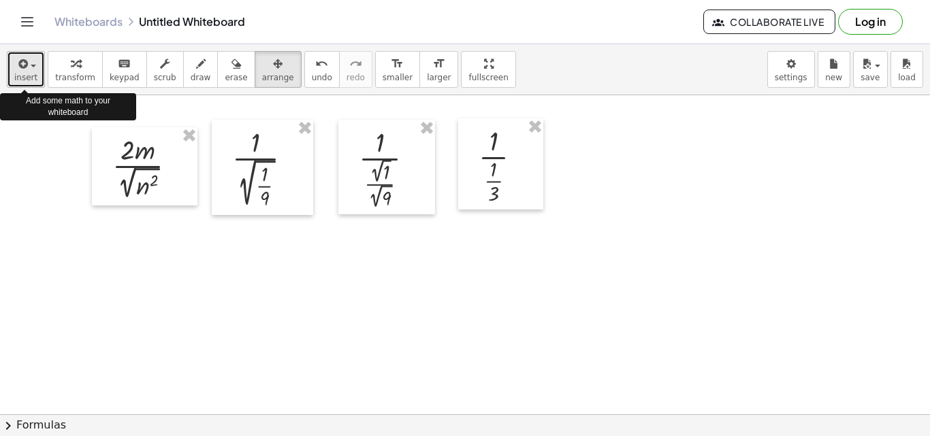
click at [33, 76] on span "insert" at bounding box center [25, 78] width 23 height 10
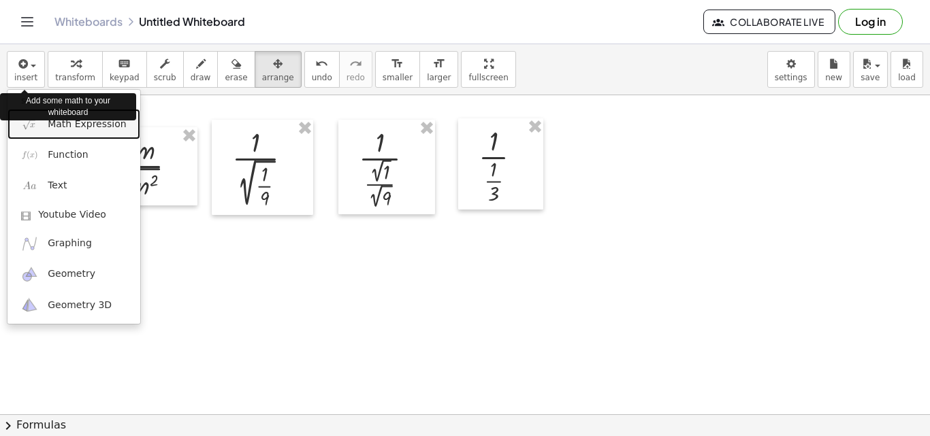
click at [83, 129] on span "Math Expression" at bounding box center [87, 125] width 78 height 14
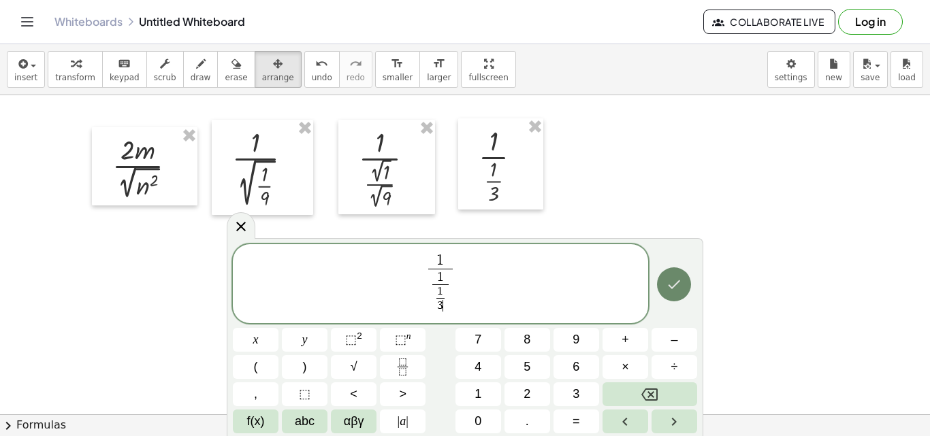
click at [678, 287] on icon "Done" at bounding box center [674, 284] width 16 height 16
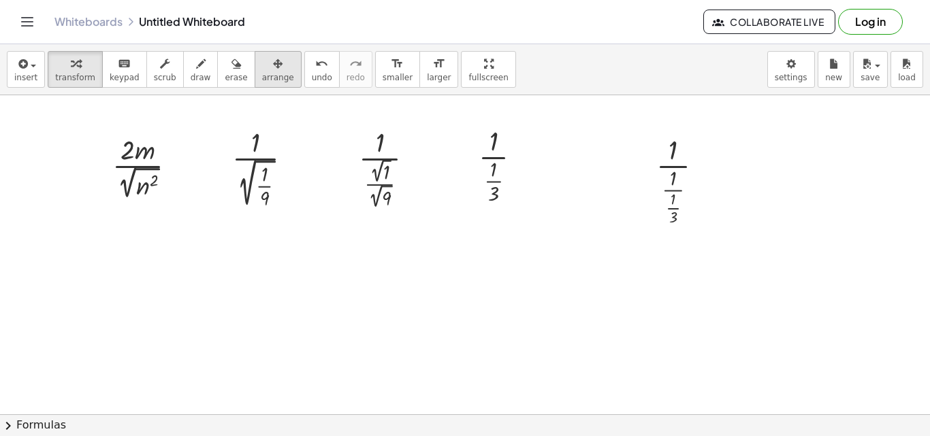
click at [262, 76] on span "arrange" at bounding box center [278, 78] width 32 height 10
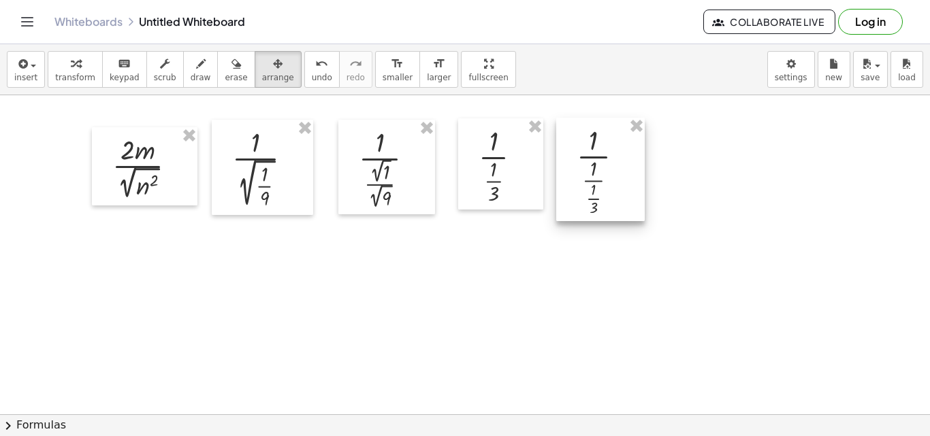
drag, startPoint x: 687, startPoint y: 163, endPoint x: 608, endPoint y: 154, distance: 79.6
click at [608, 154] on div at bounding box center [600, 169] width 89 height 103
click at [696, 230] on div at bounding box center [465, 414] width 930 height 639
click at [620, 266] on div at bounding box center [465, 414] width 930 height 639
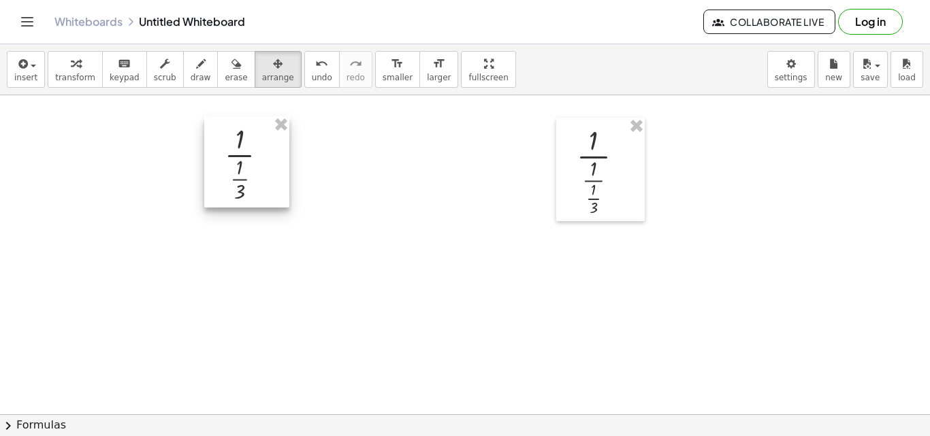
drag, startPoint x: 509, startPoint y: 131, endPoint x: 253, endPoint y: 128, distance: 256.7
click at [253, 127] on div at bounding box center [246, 161] width 85 height 91
click at [304, 74] on button "undo undo" at bounding box center [321, 69] width 35 height 37
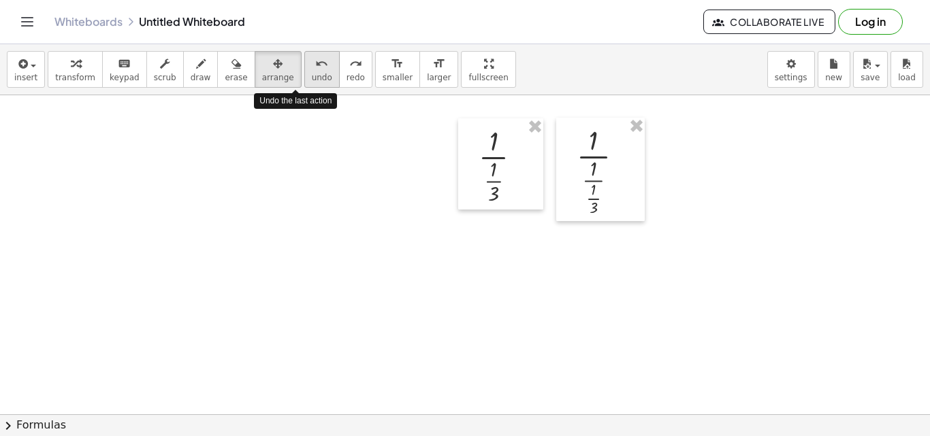
click at [304, 74] on button "undo undo" at bounding box center [321, 69] width 35 height 37
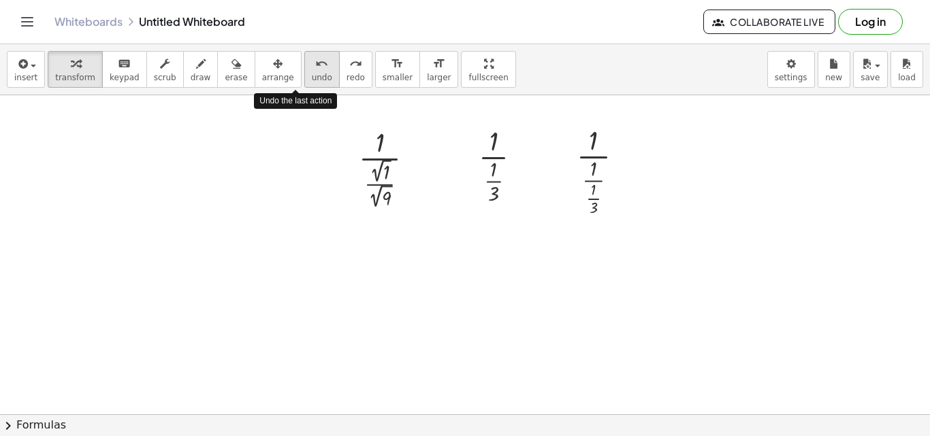
click at [304, 74] on button "undo undo" at bounding box center [321, 69] width 35 height 37
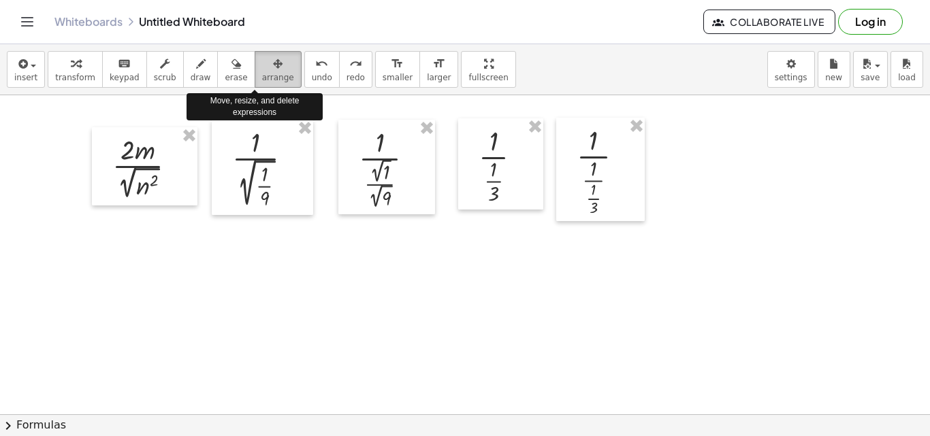
click at [263, 61] on div "button" at bounding box center [278, 63] width 32 height 16
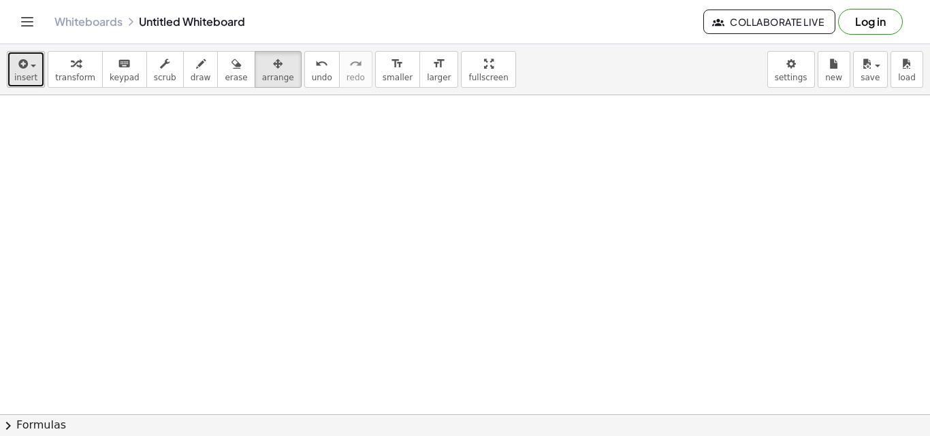
click at [20, 82] on span "insert" at bounding box center [25, 78] width 23 height 10
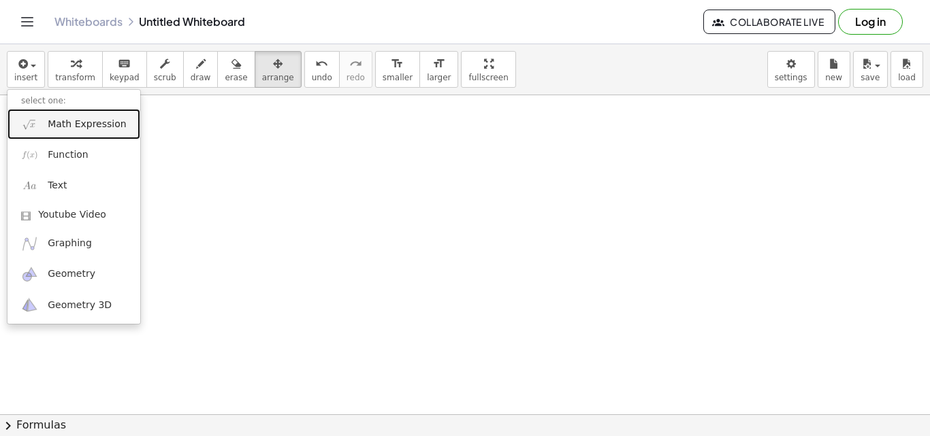
click at [67, 120] on span "Math Expression" at bounding box center [87, 125] width 78 height 14
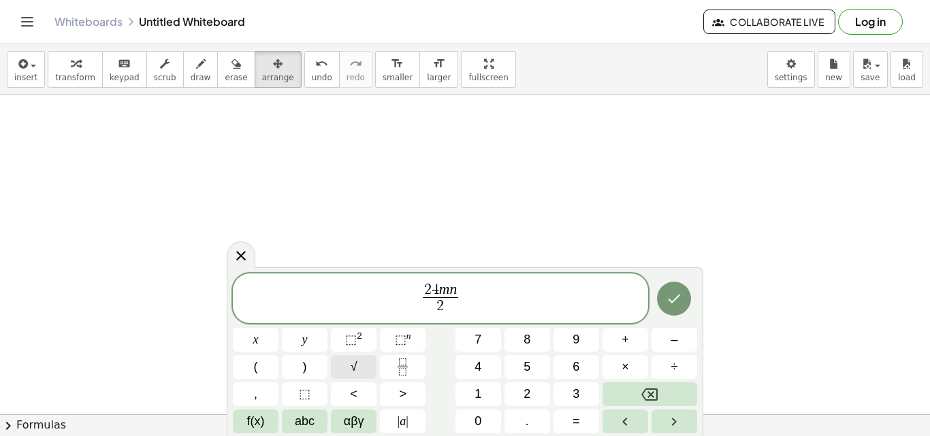
click at [347, 365] on button "√" at bounding box center [354, 367] width 46 height 24
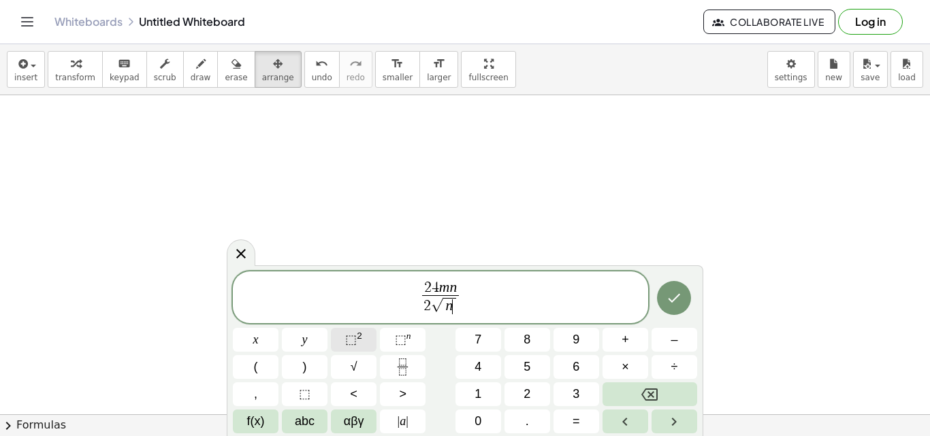
click at [353, 343] on span "⬚" at bounding box center [351, 340] width 12 height 14
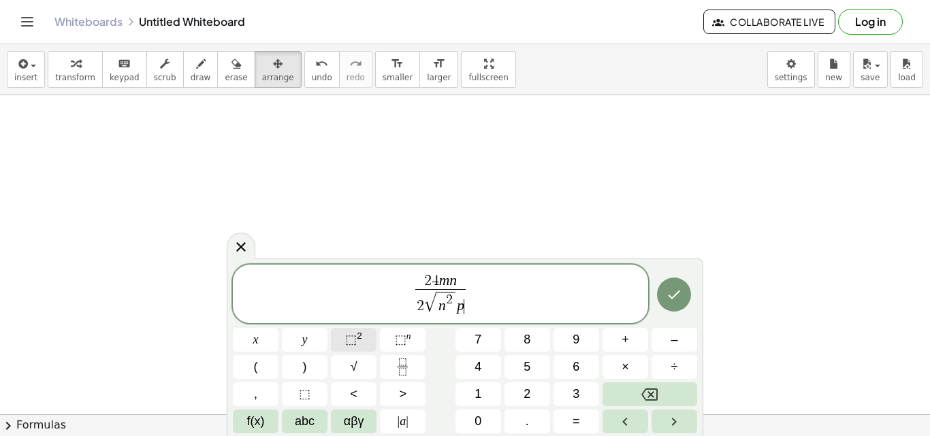
click at [353, 343] on span "⬚" at bounding box center [351, 340] width 12 height 14
click at [423, 303] on span "√" at bounding box center [427, 303] width 12 height 20
click at [680, 305] on button "Done" at bounding box center [674, 295] width 34 height 34
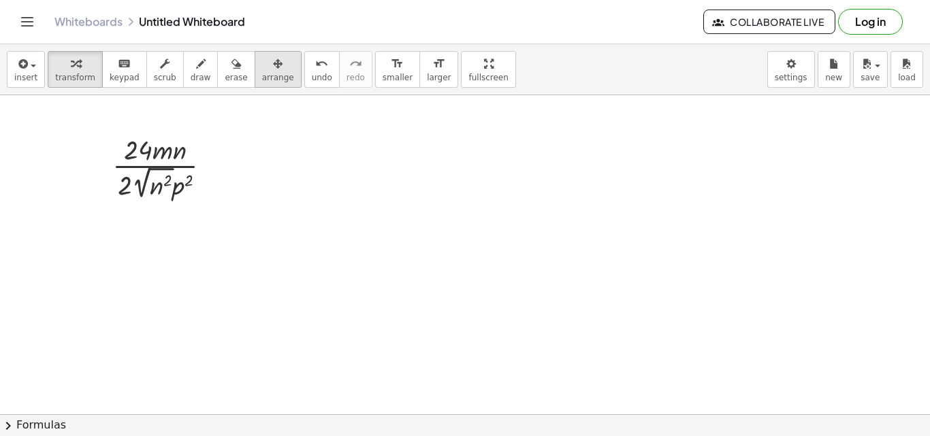
click at [273, 65] on icon "button" at bounding box center [278, 64] width 10 height 16
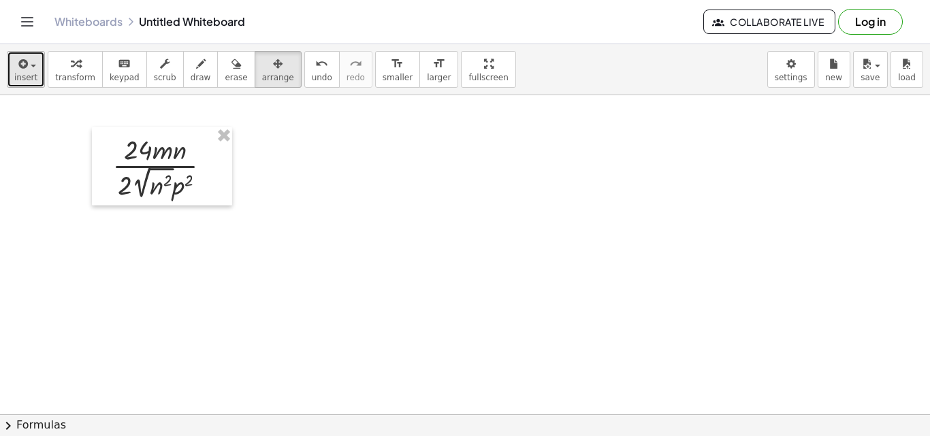
click at [30, 64] on div "button" at bounding box center [25, 63] width 23 height 16
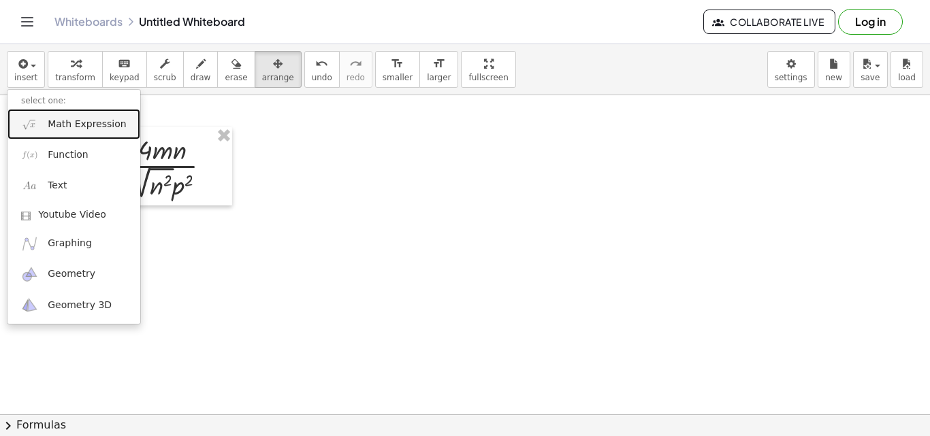
click at [61, 125] on span "Math Expression" at bounding box center [87, 125] width 78 height 14
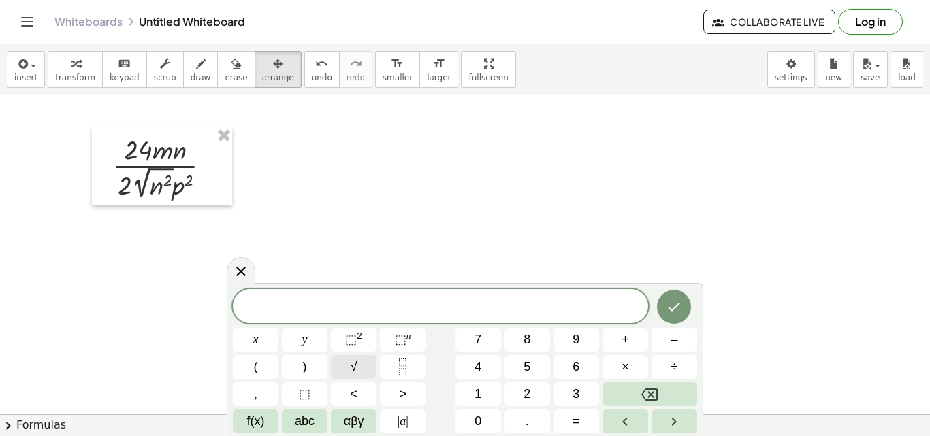
click at [356, 361] on span "√" at bounding box center [354, 367] width 7 height 18
click at [358, 336] on sup "2" at bounding box center [359, 336] width 5 height 10
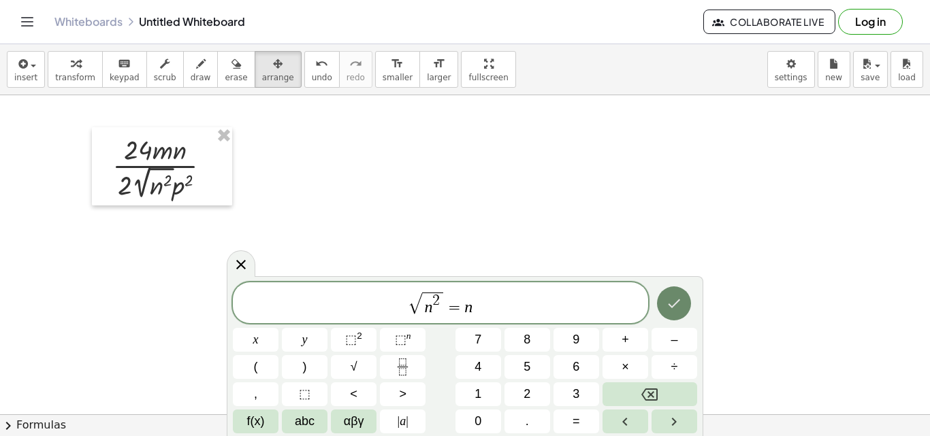
click at [668, 296] on icon "Done" at bounding box center [674, 303] width 16 height 16
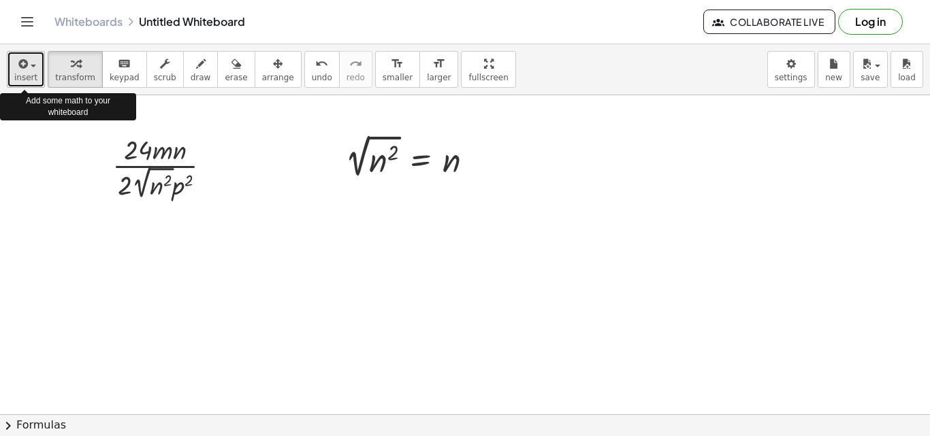
click at [31, 76] on span "insert" at bounding box center [25, 78] width 23 height 10
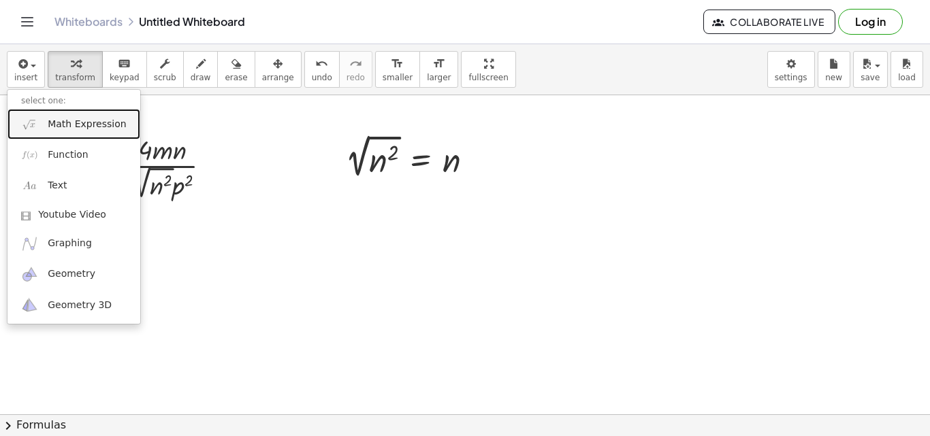
click at [80, 124] on span "Math Expression" at bounding box center [87, 125] width 78 height 14
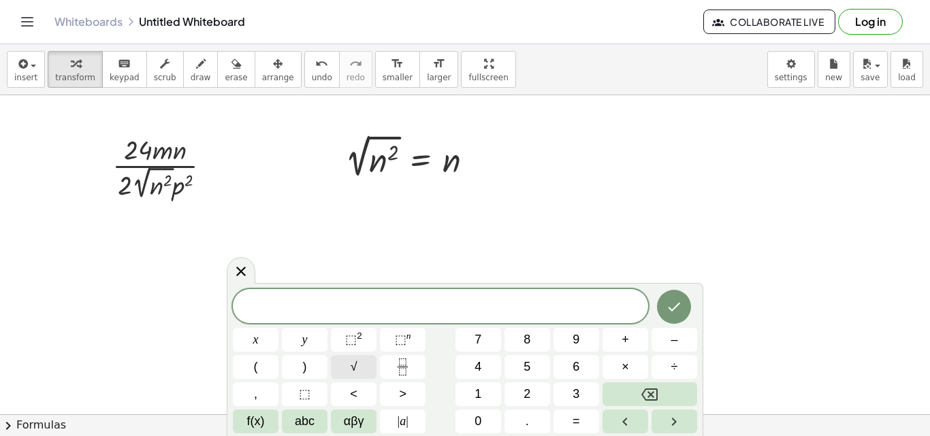
click at [352, 369] on span "√" at bounding box center [354, 367] width 7 height 18
click at [680, 300] on icon "Done" at bounding box center [674, 306] width 16 height 16
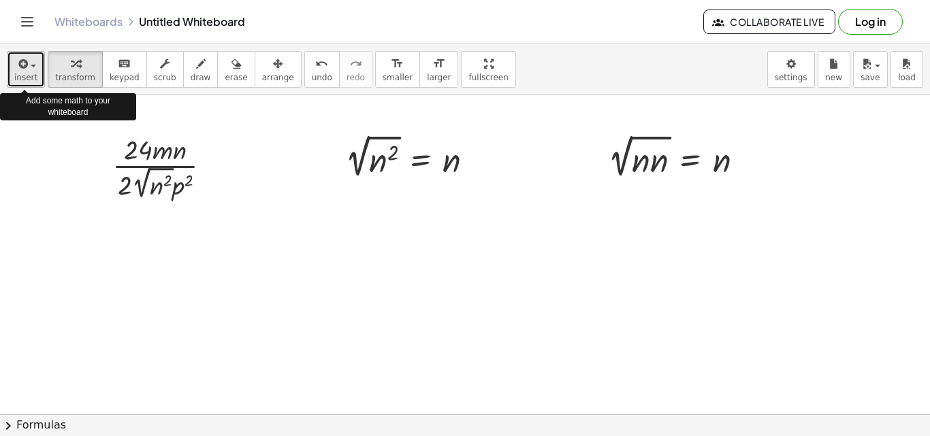
click at [31, 74] on span "insert" at bounding box center [25, 78] width 23 height 10
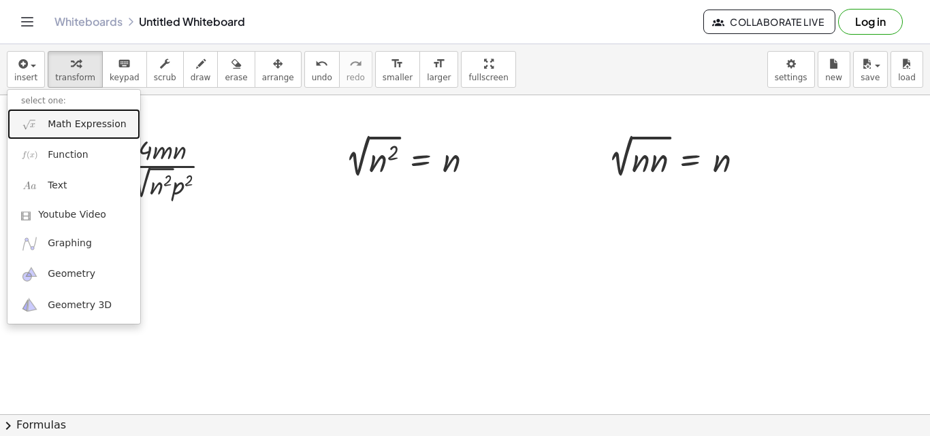
click at [81, 125] on span "Math Expression" at bounding box center [87, 125] width 78 height 14
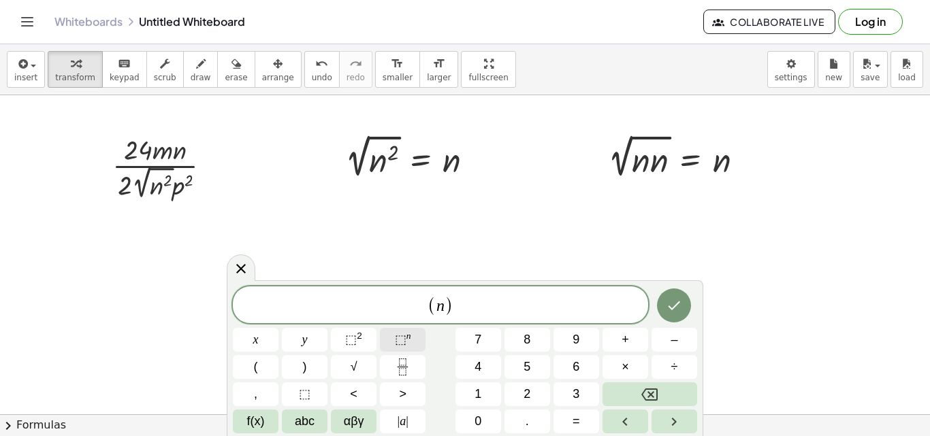
click at [408, 336] on sup "n" at bounding box center [408, 336] width 5 height 10
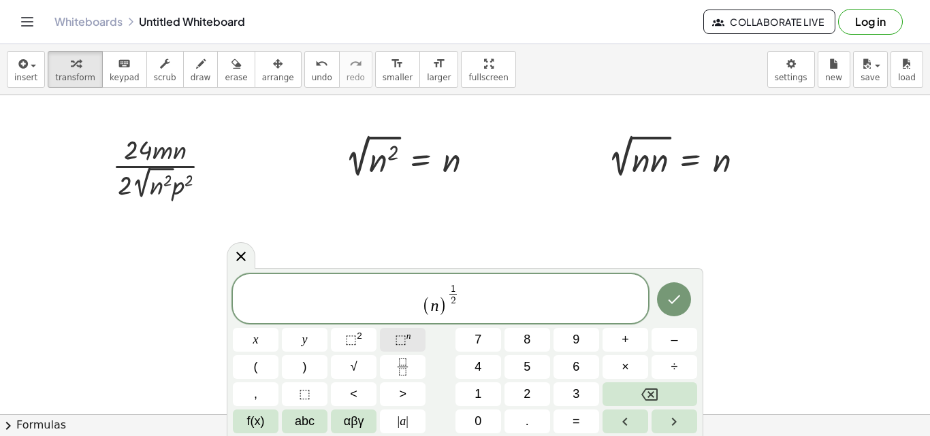
click at [417, 337] on button "⬚ n" at bounding box center [403, 340] width 46 height 24
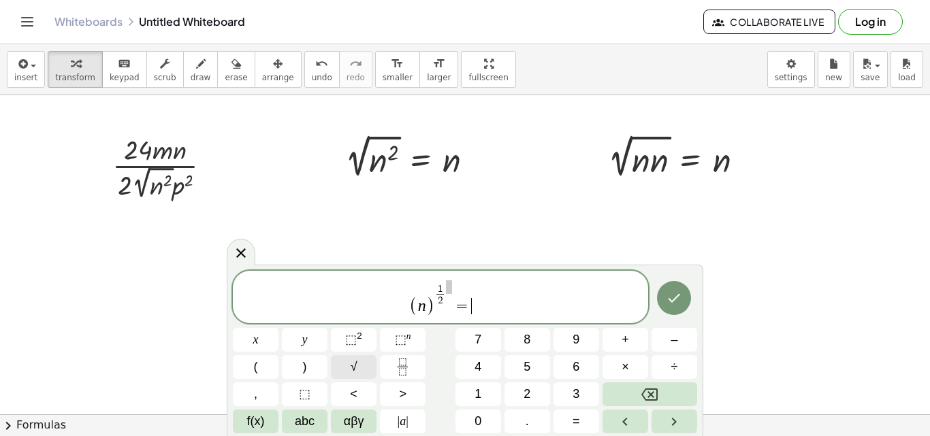
click at [353, 362] on span "√" at bounding box center [354, 367] width 7 height 18
click at [681, 304] on icon "Done" at bounding box center [674, 298] width 16 height 16
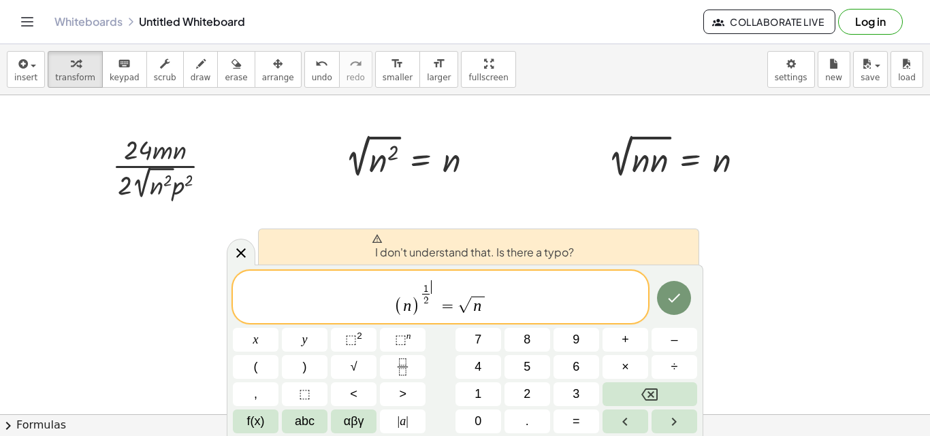
click at [434, 287] on span "​" at bounding box center [435, 287] width 6 height 13
click at [436, 288] on span "​" at bounding box center [435, 287] width 6 height 13
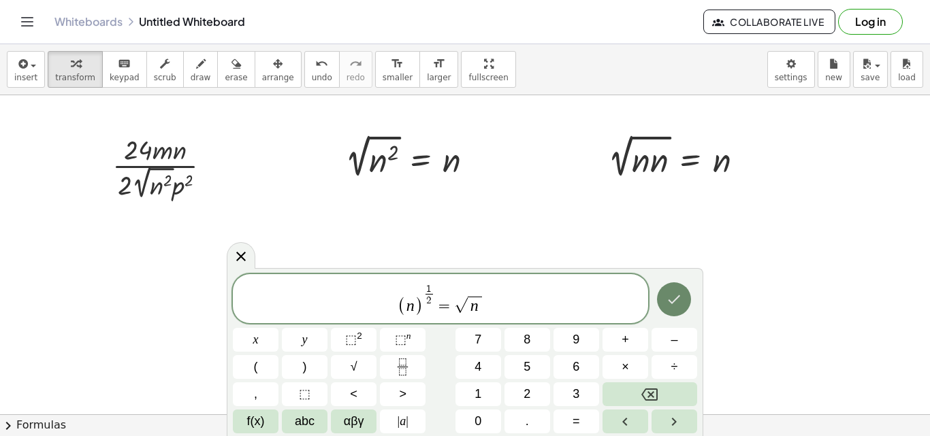
click at [668, 293] on icon "Done" at bounding box center [674, 299] width 16 height 16
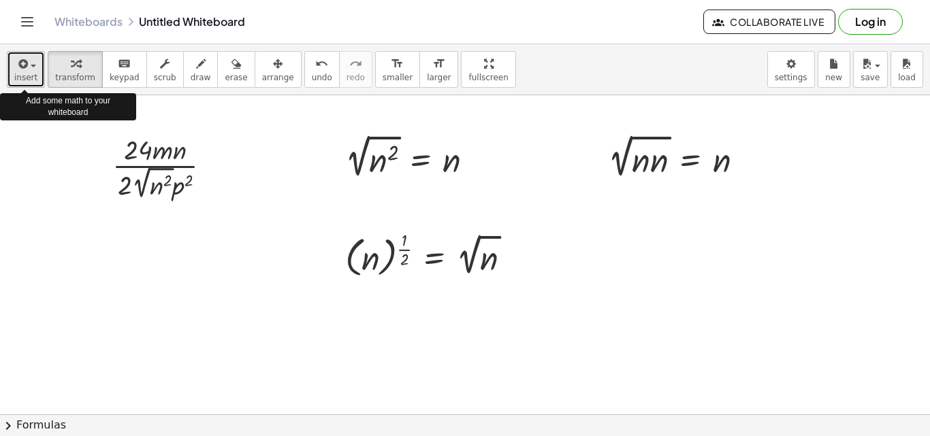
click at [30, 61] on div "button" at bounding box center [25, 63] width 23 height 16
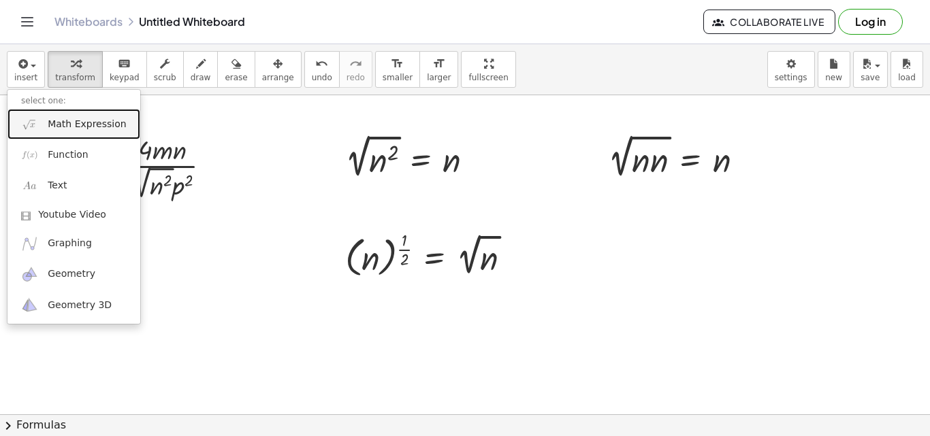
click at [68, 123] on span "Math Expression" at bounding box center [87, 125] width 78 height 14
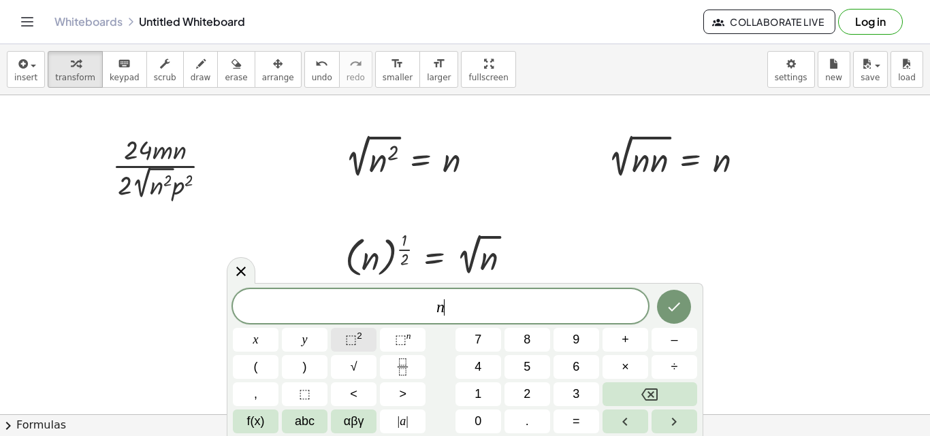
click at [347, 334] on span "⬚" at bounding box center [351, 340] width 12 height 14
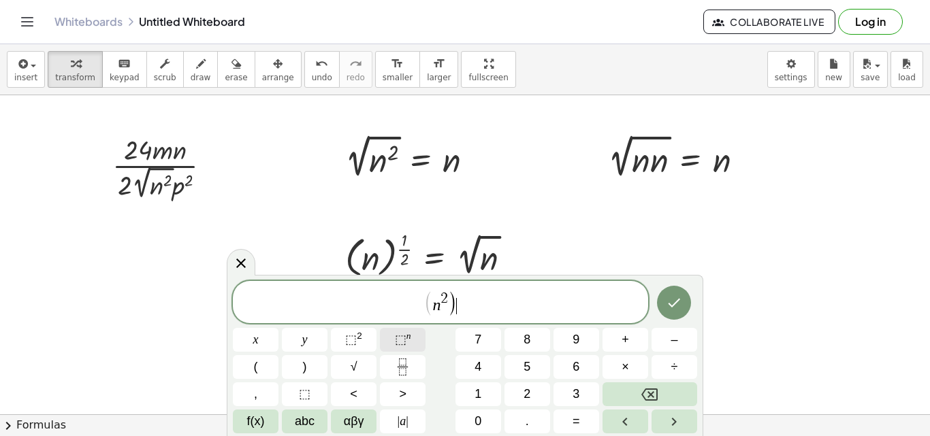
click at [402, 340] on span "⬚" at bounding box center [401, 340] width 12 height 14
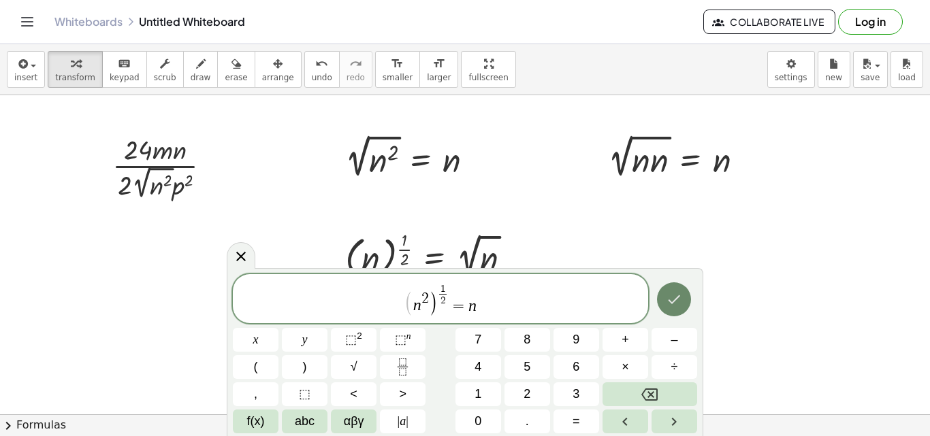
click at [658, 300] on button "Done" at bounding box center [674, 300] width 34 height 34
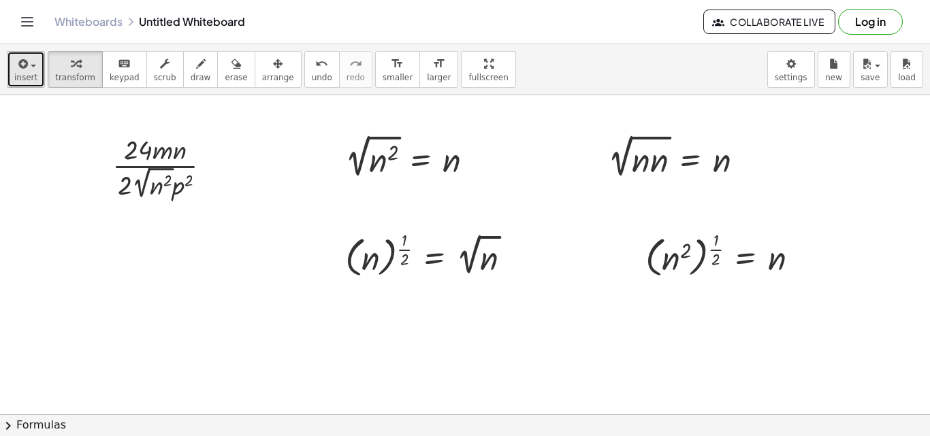
click at [30, 70] on div "button" at bounding box center [25, 63] width 23 height 16
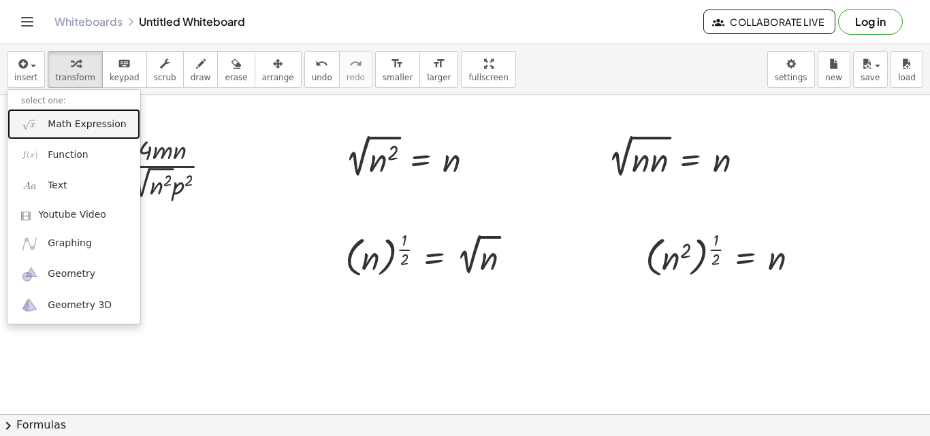
click at [78, 123] on span "Math Expression" at bounding box center [87, 125] width 78 height 14
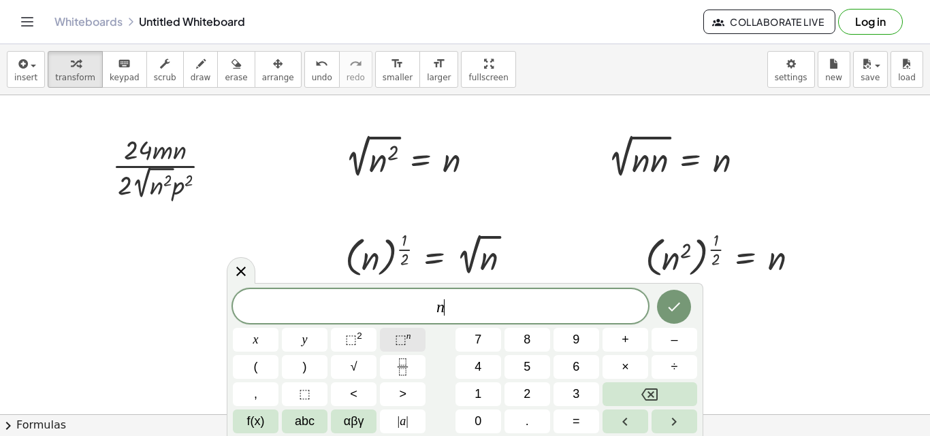
click at [399, 345] on span "⬚" at bounding box center [401, 340] width 12 height 14
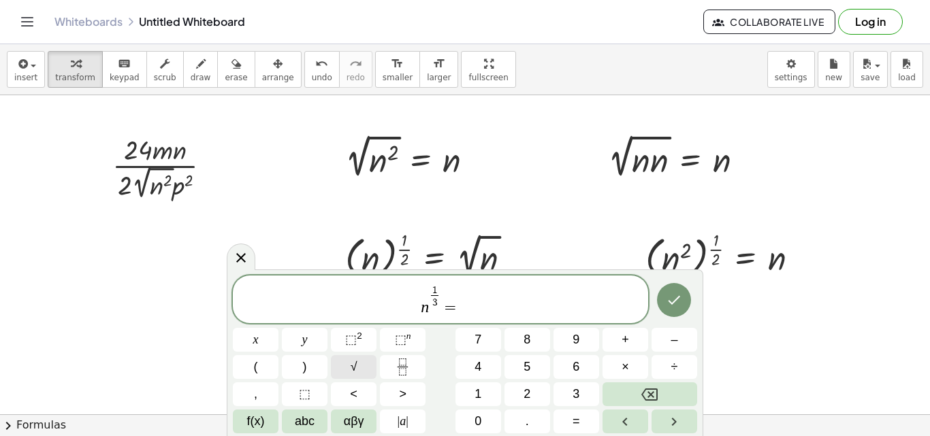
click at [360, 363] on button "√" at bounding box center [354, 367] width 46 height 24
click at [677, 313] on button "Done" at bounding box center [674, 300] width 34 height 34
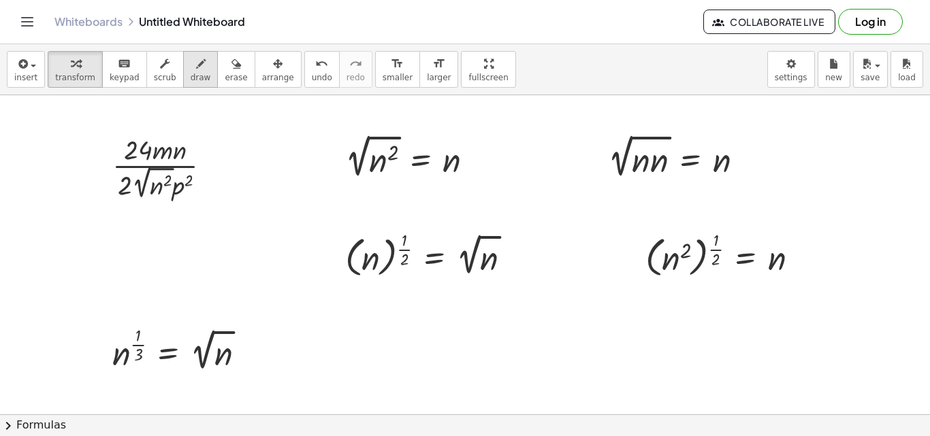
click at [196, 68] on icon "button" at bounding box center [201, 64] width 10 height 16
drag, startPoint x: 199, startPoint y: 321, endPoint x: 196, endPoint y: 338, distance: 18.0
click at [196, 338] on div at bounding box center [465, 414] width 930 height 639
drag, startPoint x: 199, startPoint y: 323, endPoint x: 191, endPoint y: 323, distance: 8.2
click at [191, 323] on div at bounding box center [465, 414] width 930 height 639
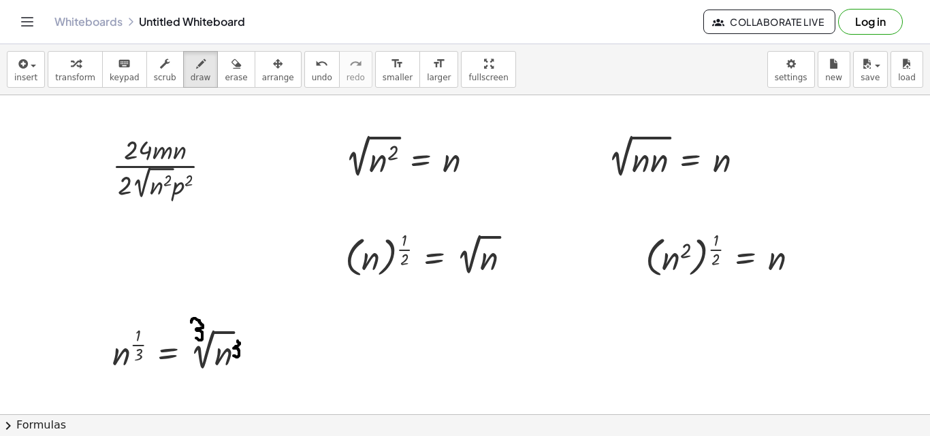
drag, startPoint x: 238, startPoint y: 341, endPoint x: 234, endPoint y: 356, distance: 15.5
click at [234, 356] on div at bounding box center [465, 414] width 930 height 639
drag, startPoint x: 238, startPoint y: 340, endPoint x: 231, endPoint y: 340, distance: 6.8
click at [231, 340] on div at bounding box center [465, 414] width 930 height 639
drag, startPoint x: 245, startPoint y: 334, endPoint x: 234, endPoint y: 351, distance: 21.2
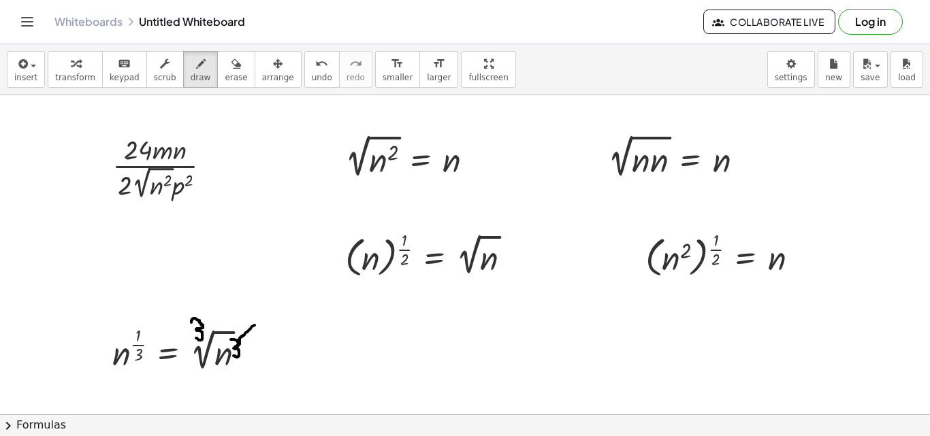
click at [234, 351] on div at bounding box center [465, 414] width 930 height 639
drag, startPoint x: 208, startPoint y: 323, endPoint x: 189, endPoint y: 345, distance: 29.0
click at [189, 345] on div at bounding box center [465, 414] width 930 height 639
drag, startPoint x: 285, startPoint y: 345, endPoint x: 298, endPoint y: 357, distance: 18.3
click at [298, 357] on div at bounding box center [465, 414] width 930 height 639
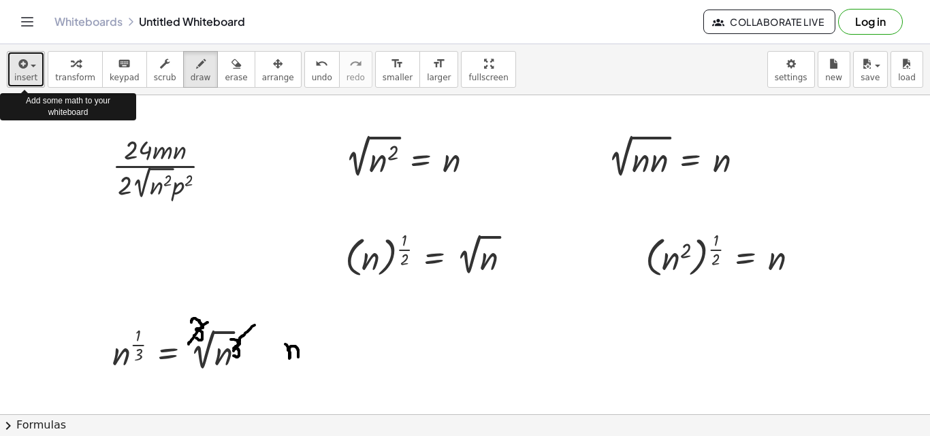
click at [32, 73] on span "insert" at bounding box center [25, 78] width 23 height 10
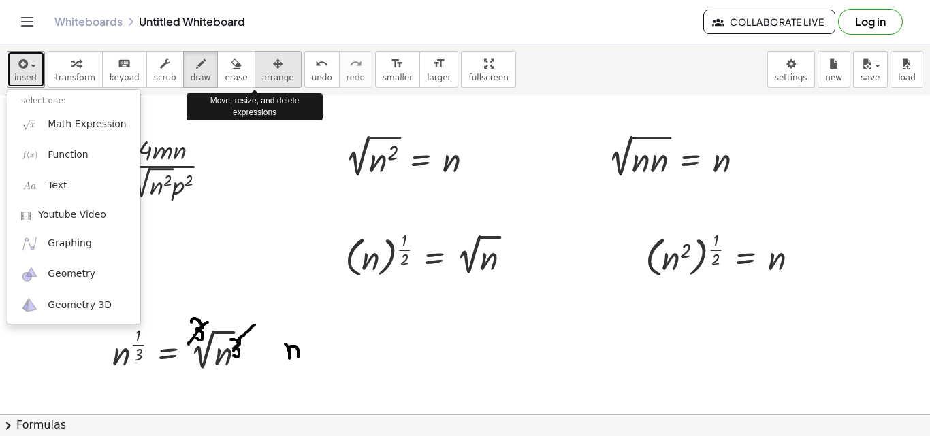
click at [273, 70] on icon "button" at bounding box center [278, 64] width 10 height 16
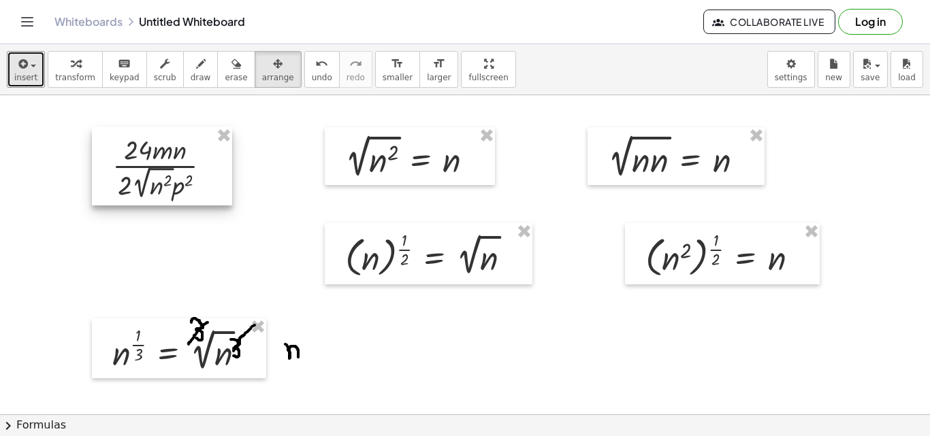
drag, startPoint x: 133, startPoint y: 190, endPoint x: 146, endPoint y: 189, distance: 13.0
click at [133, 189] on div at bounding box center [162, 166] width 140 height 78
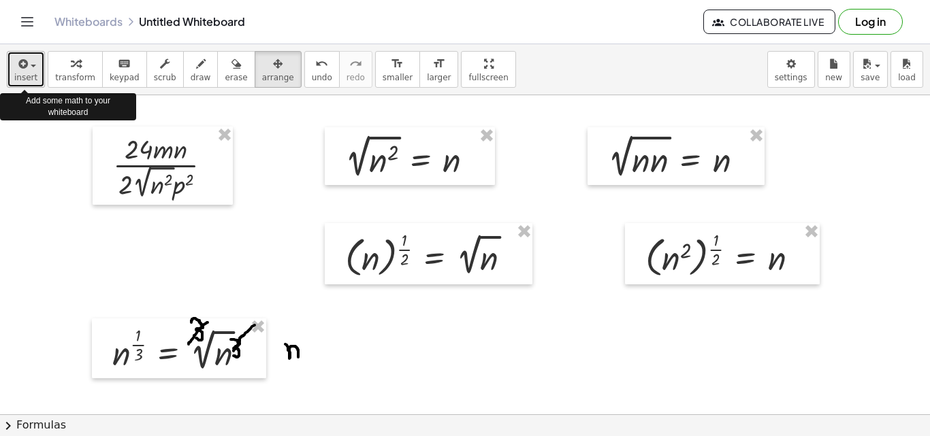
click at [27, 71] on button "insert" at bounding box center [26, 69] width 38 height 37
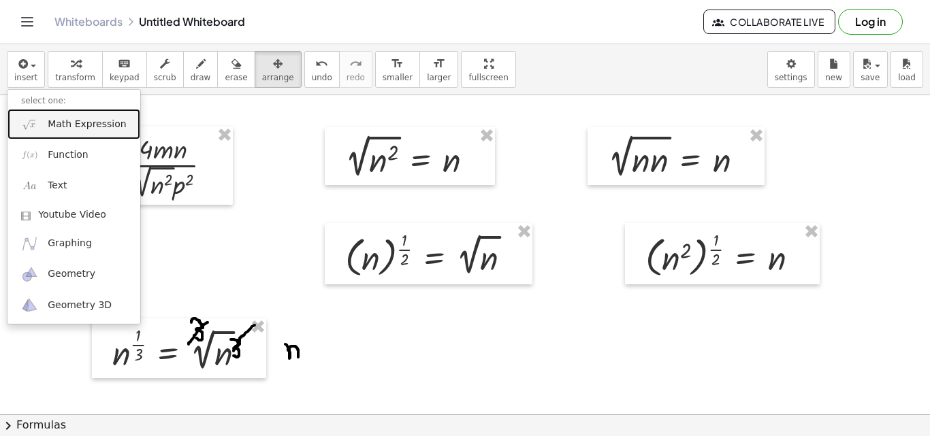
click at [51, 119] on span "Math Expression" at bounding box center [87, 125] width 78 height 14
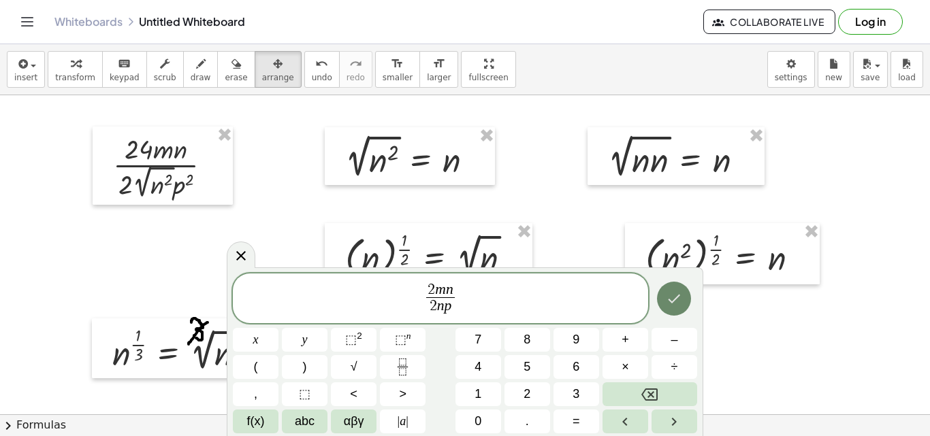
click at [675, 308] on button "Done" at bounding box center [674, 299] width 34 height 34
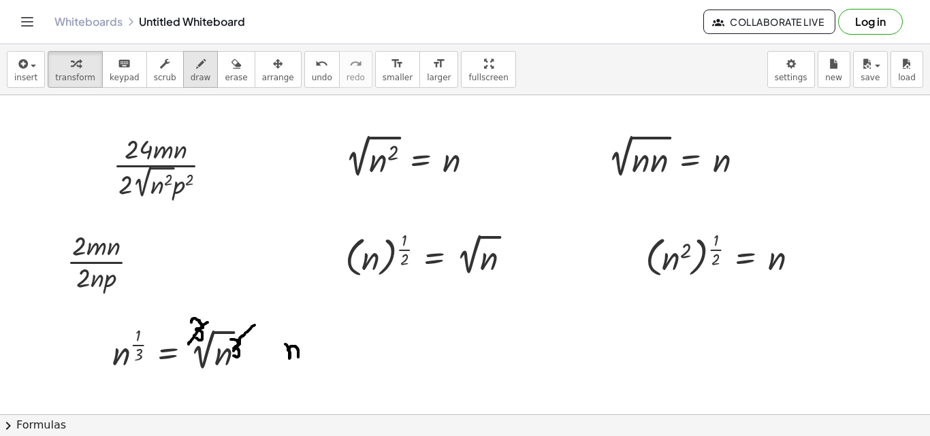
click at [196, 67] on icon "button" at bounding box center [201, 64] width 10 height 16
drag, startPoint x: 86, startPoint y: 236, endPoint x: 74, endPoint y: 253, distance: 20.8
click at [74, 253] on div at bounding box center [465, 414] width 930 height 639
drag, startPoint x: 86, startPoint y: 271, endPoint x: 74, endPoint y: 287, distance: 20.4
click at [74, 287] on div at bounding box center [465, 414] width 930 height 639
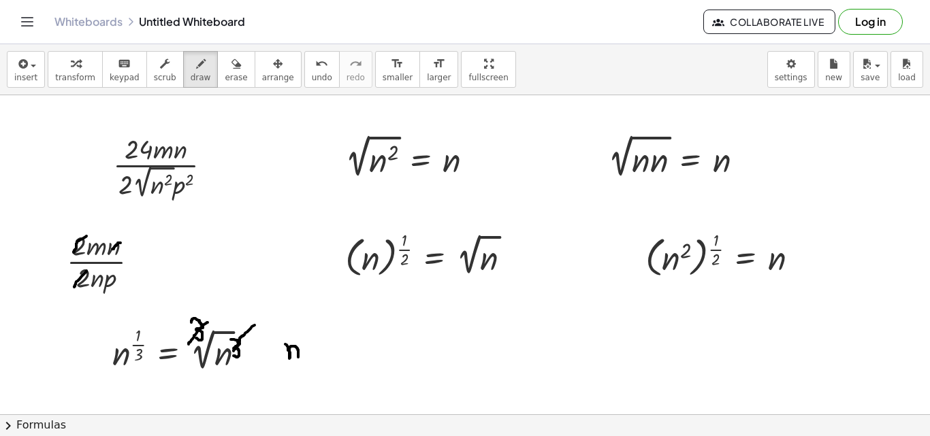
drag, startPoint x: 121, startPoint y: 243, endPoint x: 111, endPoint y: 251, distance: 12.6
click at [111, 251] on div at bounding box center [465, 414] width 930 height 639
drag, startPoint x: 102, startPoint y: 274, endPoint x: 95, endPoint y: 285, distance: 12.7
click at [95, 285] on div at bounding box center [465, 414] width 930 height 639
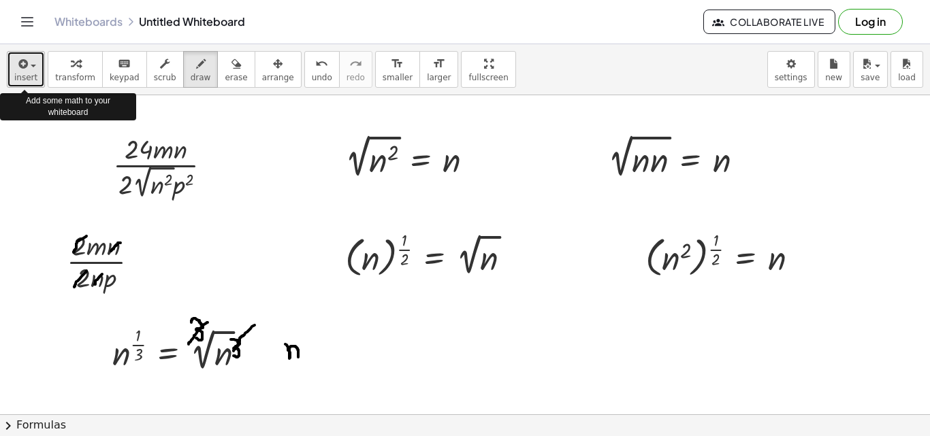
click at [31, 65] on span "button" at bounding box center [33, 66] width 5 height 3
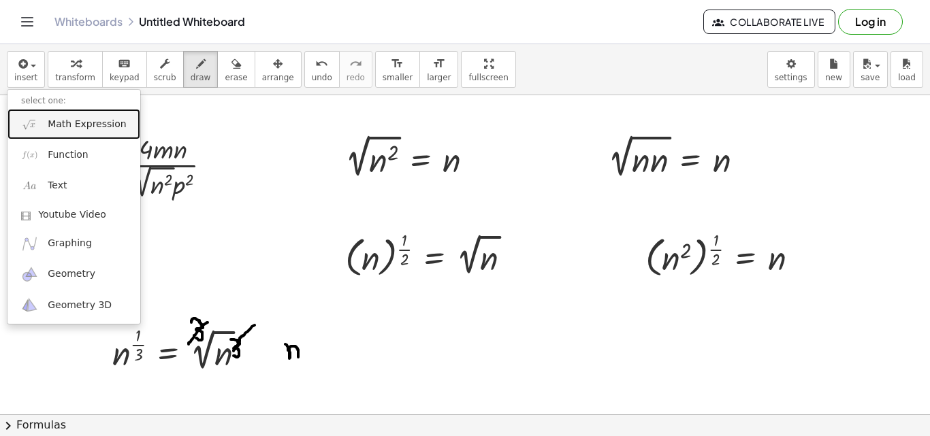
click at [84, 118] on span "Math Expression" at bounding box center [87, 125] width 78 height 14
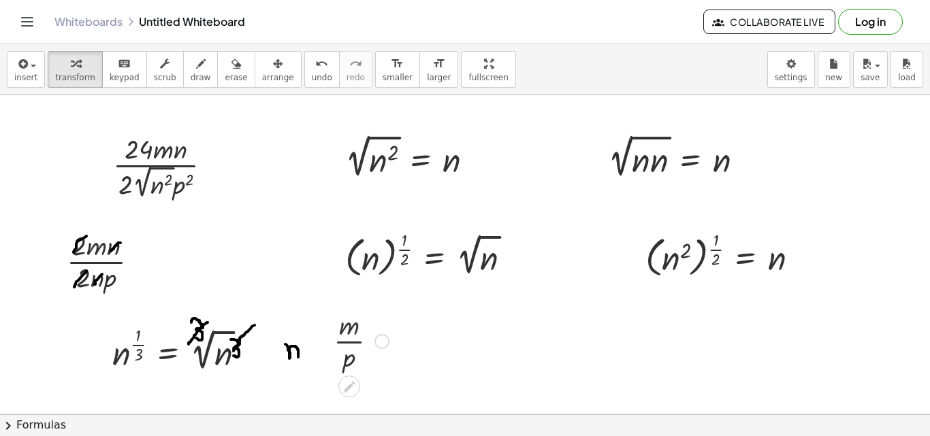
click at [360, 333] on div at bounding box center [361, 340] width 69 height 68
click at [262, 76] on span "arrange" at bounding box center [278, 78] width 32 height 10
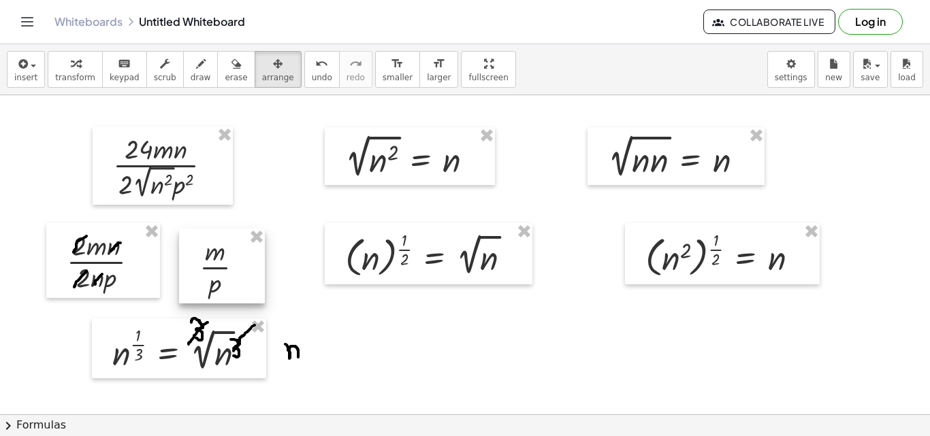
drag, startPoint x: 345, startPoint y: 349, endPoint x: 211, endPoint y: 274, distance: 153.3
click at [211, 274] on div at bounding box center [222, 266] width 86 height 75
click at [196, 340] on div at bounding box center [179, 349] width 174 height 60
click at [212, 274] on div at bounding box center [222, 266] width 86 height 75
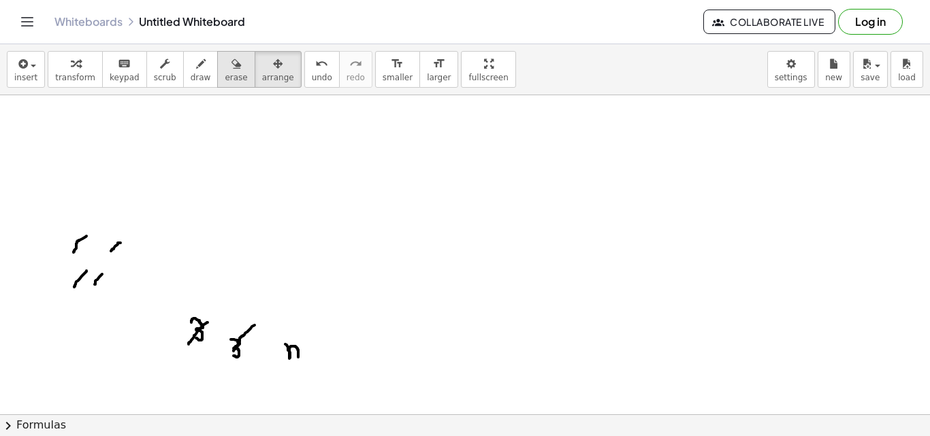
click at [231, 67] on icon "button" at bounding box center [236, 64] width 10 height 16
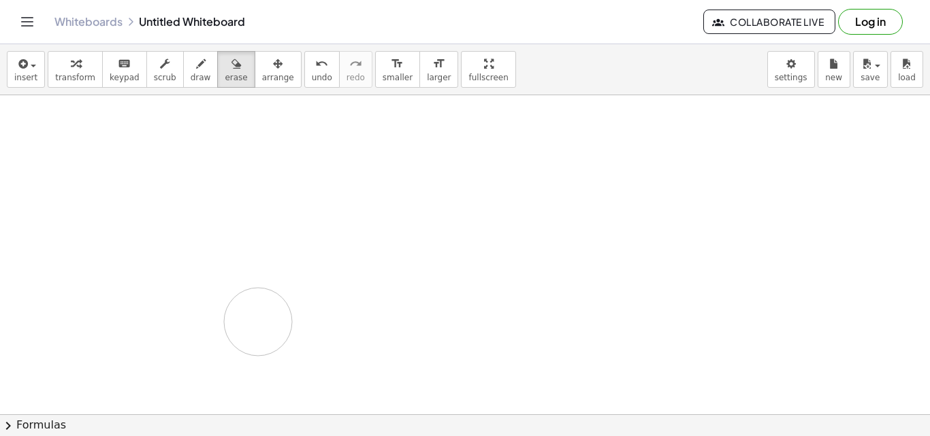
drag, startPoint x: 72, startPoint y: 233, endPoint x: 230, endPoint y: 289, distance: 167.5
click at [230, 290] on div at bounding box center [465, 414] width 930 height 639
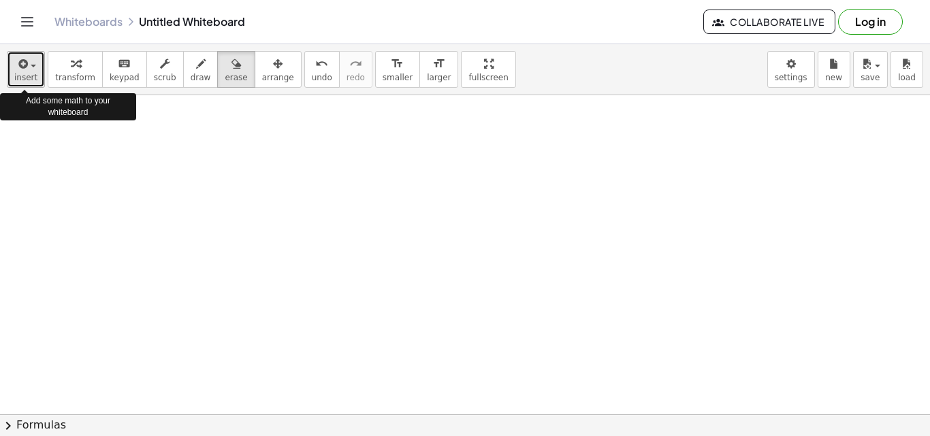
click at [34, 71] on div "button" at bounding box center [25, 63] width 23 height 16
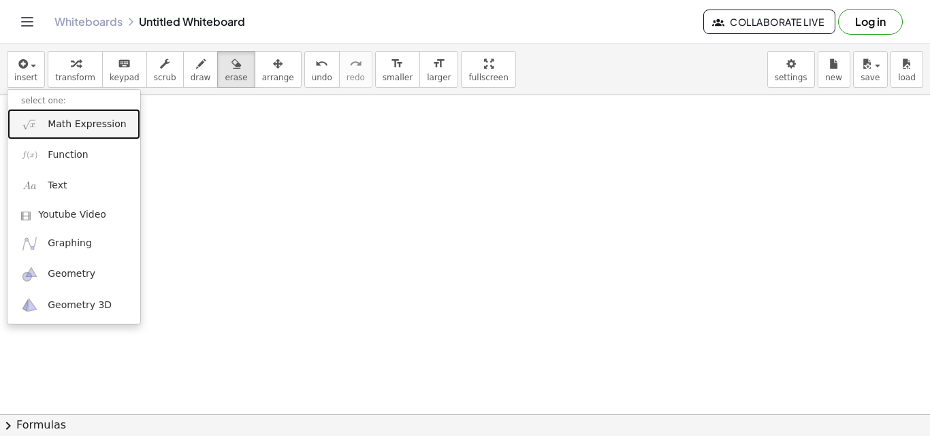
click at [106, 127] on span "Math Expression" at bounding box center [87, 125] width 78 height 14
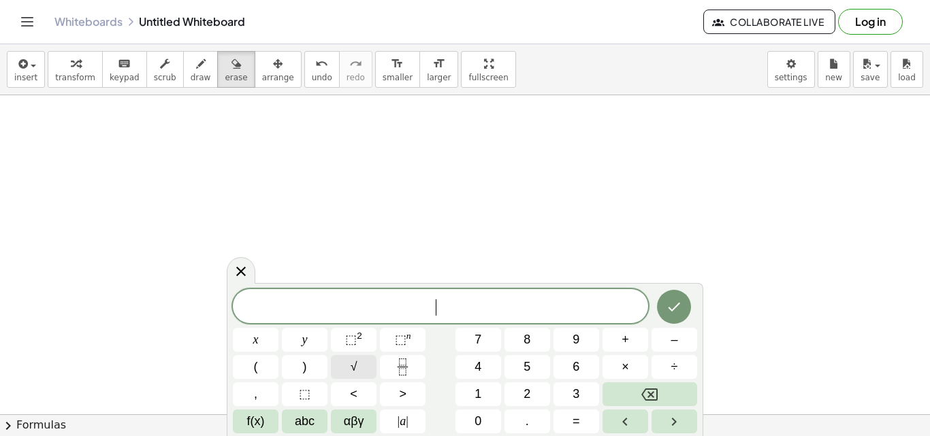
click at [355, 360] on span "√" at bounding box center [354, 367] width 7 height 18
click at [356, 337] on span "⬚" at bounding box center [351, 340] width 12 height 14
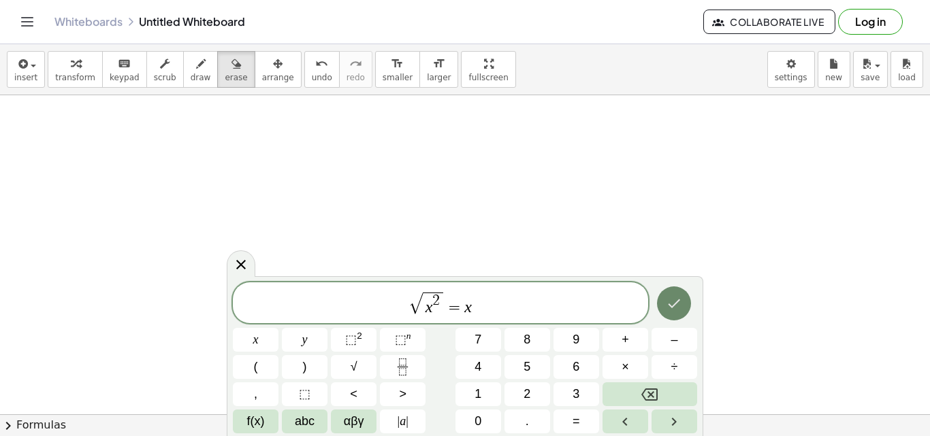
click at [677, 298] on icon "Done" at bounding box center [674, 303] width 16 height 16
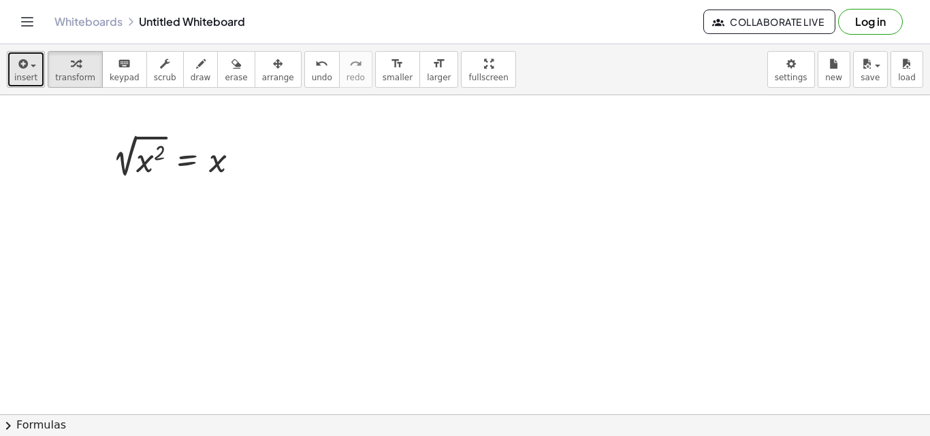
click at [36, 68] on button "insert" at bounding box center [26, 69] width 38 height 37
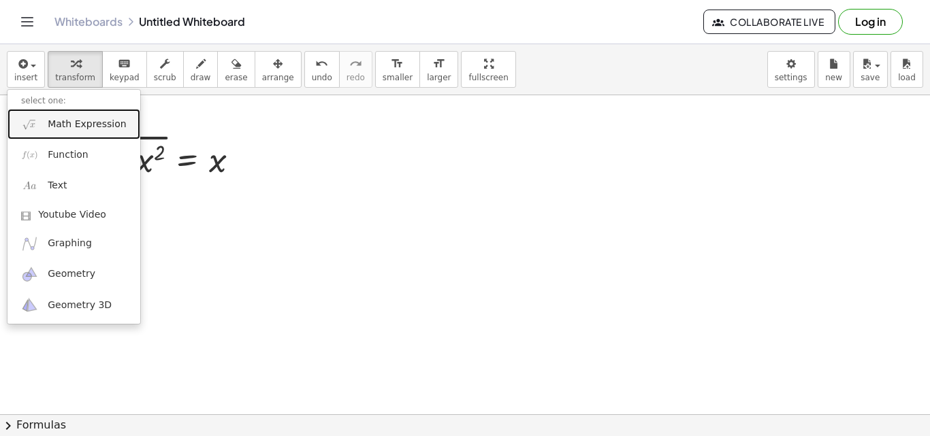
click at [67, 123] on span "Math Expression" at bounding box center [87, 125] width 78 height 14
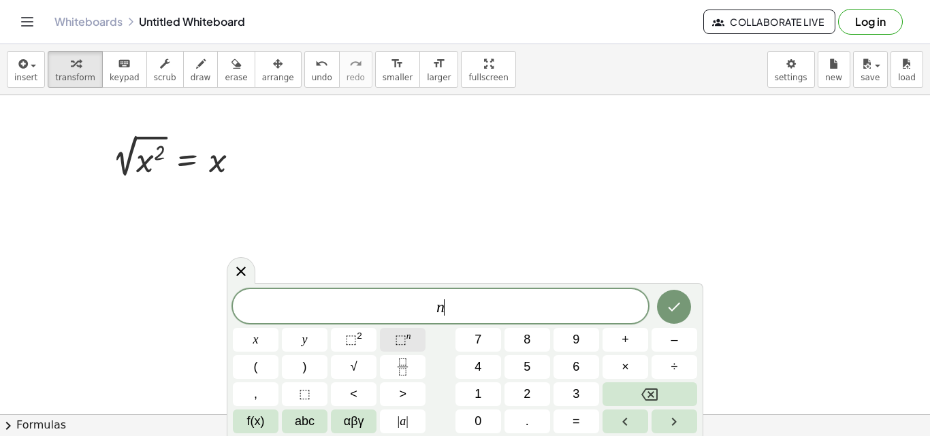
click at [406, 338] on sup "n" at bounding box center [408, 336] width 5 height 10
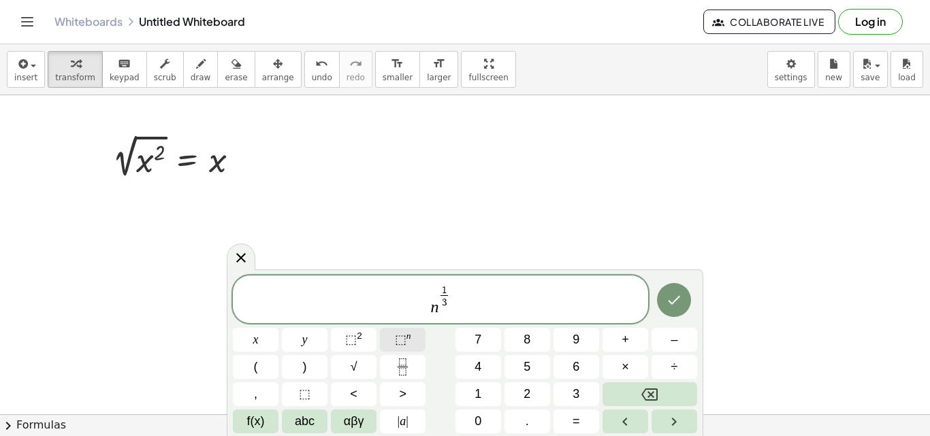
click at [398, 340] on span "⬚" at bounding box center [401, 340] width 12 height 14
click at [399, 340] on span "⬚" at bounding box center [401, 340] width 12 height 14
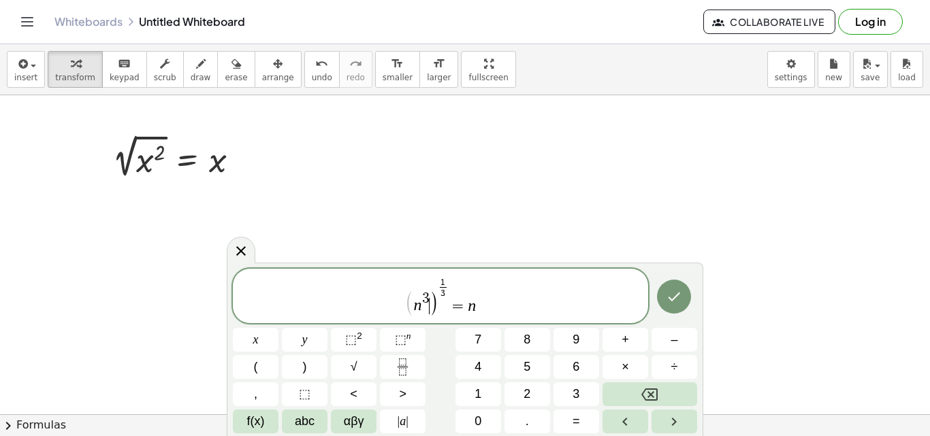
click at [430, 300] on span ")" at bounding box center [434, 303] width 10 height 26
click at [543, 308] on span "( n 4 ) 1 4 ​ = n ​" at bounding box center [440, 297] width 415 height 40
click at [667, 301] on icon "Done" at bounding box center [674, 297] width 16 height 16
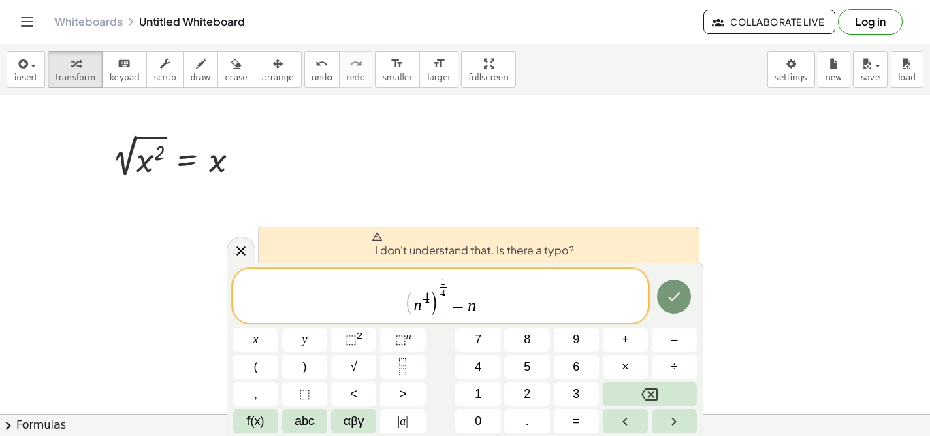
click at [489, 182] on div at bounding box center [465, 414] width 930 height 639
